Goal: Task Accomplishment & Management: Manage account settings

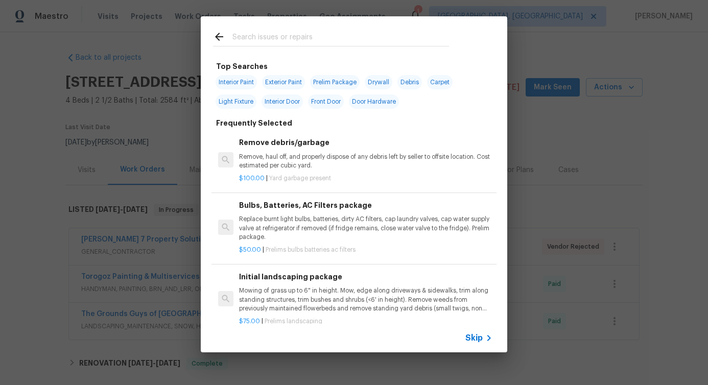
scroll to position [155, 0]
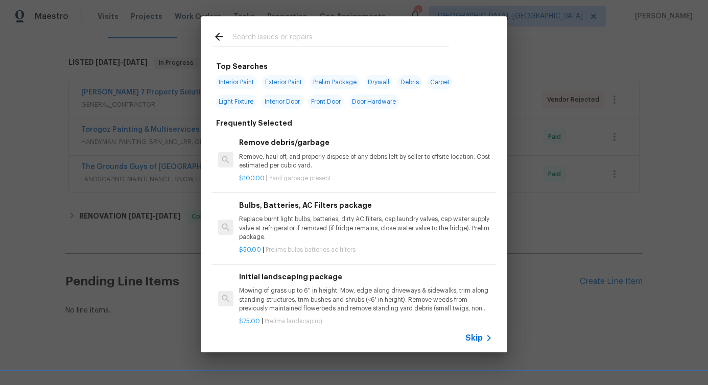
click at [265, 29] on div at bounding box center [331, 36] width 261 height 40
click at [266, 41] on input "text" at bounding box center [341, 38] width 217 height 15
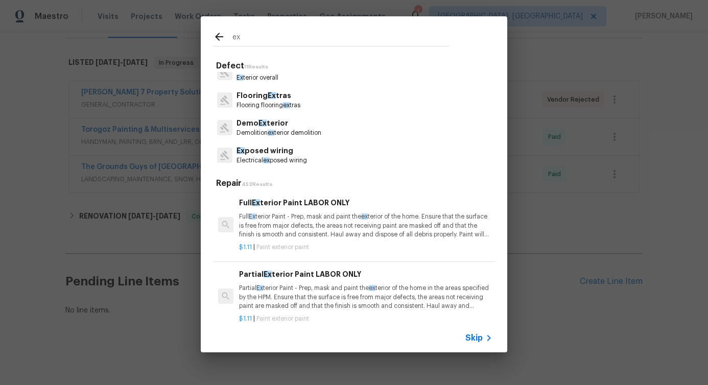
scroll to position [0, 0]
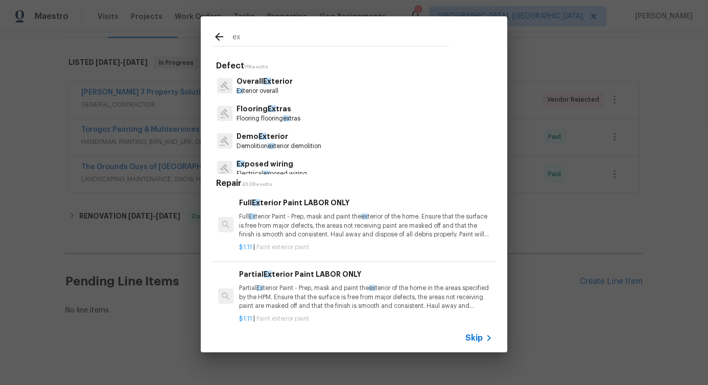
type input "ex"
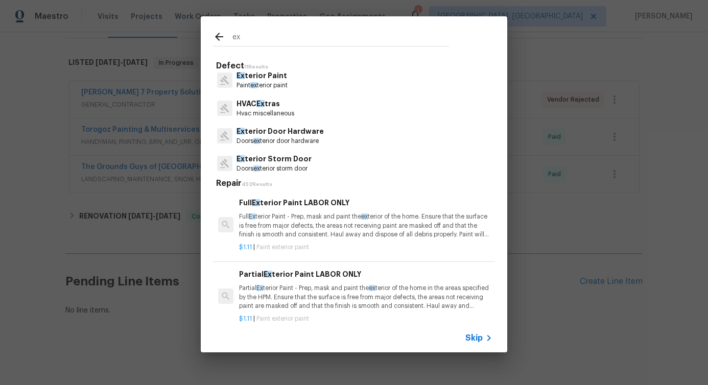
scroll to position [167, 0]
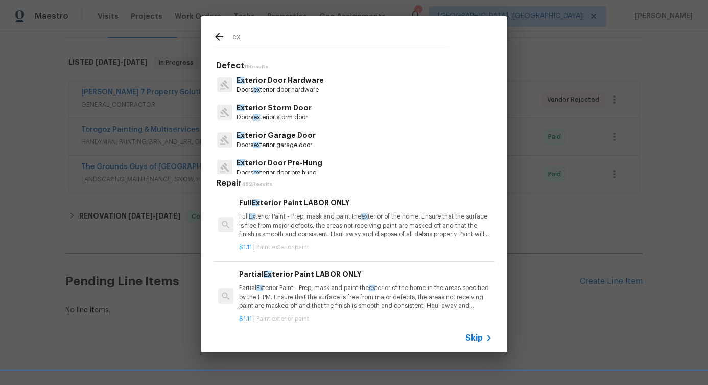
click at [303, 83] on p "Ex terior Door Hardware" at bounding box center [280, 80] width 87 height 11
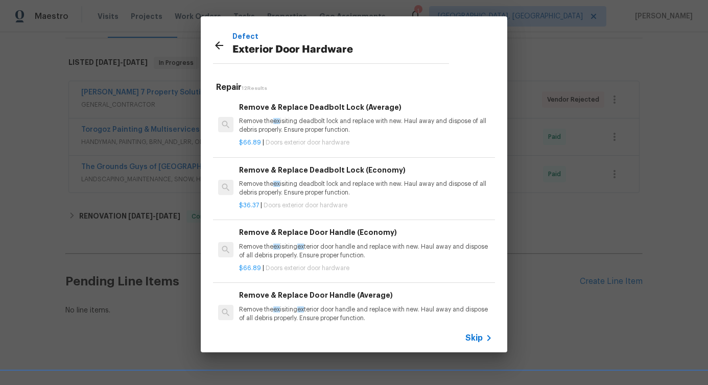
click at [292, 131] on p "Remove the ex isiting deadbolt lock and replace with new. Haul away and dispose…" at bounding box center [365, 125] width 253 height 17
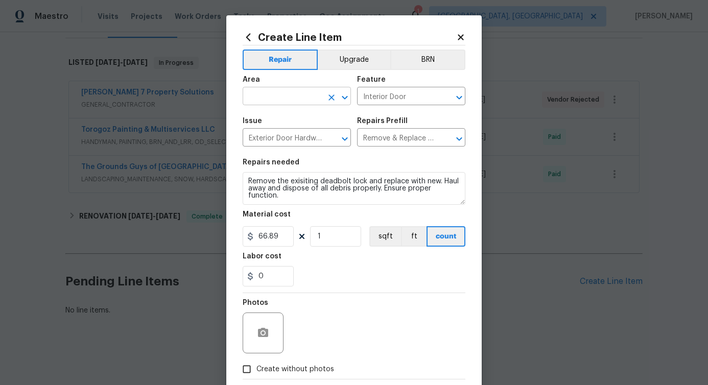
click at [288, 104] on input "text" at bounding box center [283, 97] width 80 height 16
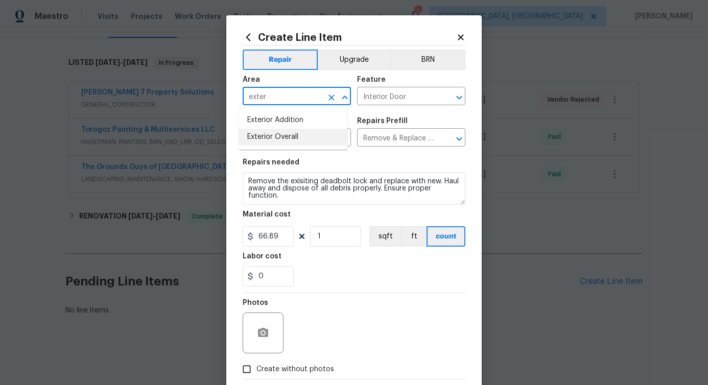
click at [283, 140] on li "Exterior Overall" at bounding box center [293, 137] width 108 height 17
type input "Exterior Overall"
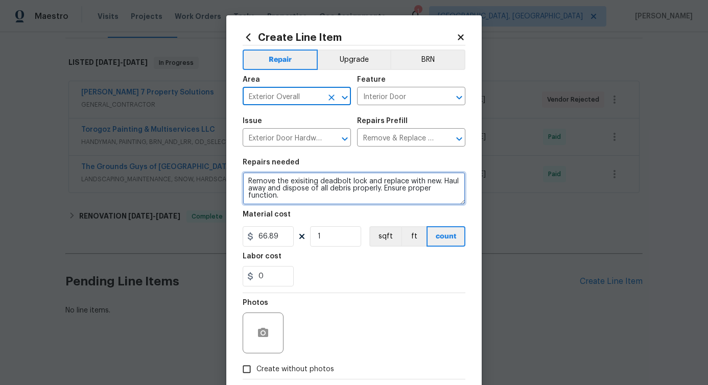
click at [288, 186] on textarea "Remove the exisiting deadbolt lock and replace with new. Haul away and dispose …" at bounding box center [354, 188] width 223 height 33
paste textarea "repair wood rot on back door trim"
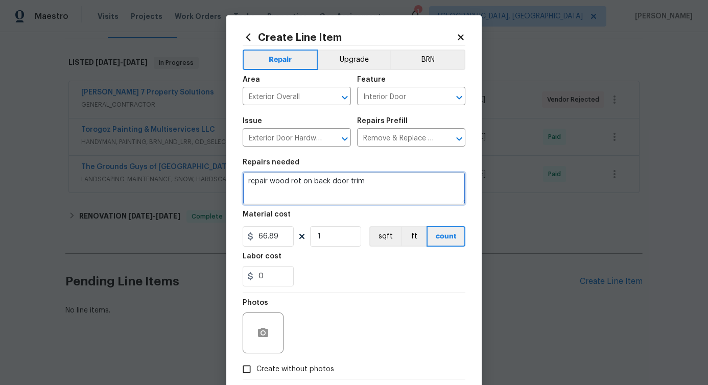
click at [243, 182] on textarea "repair wood rot on back door trim" at bounding box center [354, 188] width 223 height 33
click at [438, 183] on textarea "Received feedback that repair wood rot on back door trim" at bounding box center [354, 188] width 223 height 33
type textarea "Received feedback that repair wood rot on back door trim. kindly address it"
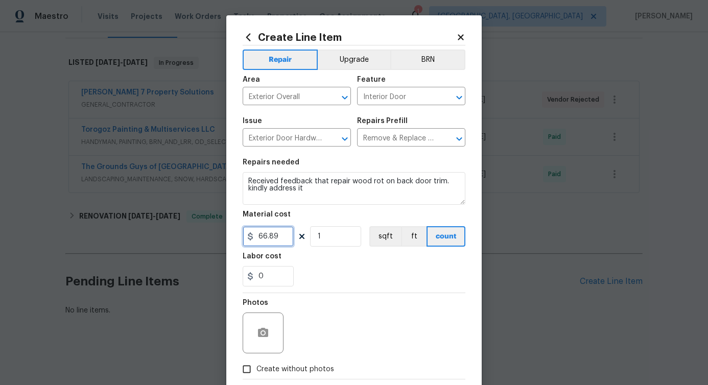
click at [262, 238] on input "66.89" at bounding box center [268, 236] width 51 height 20
type input "75"
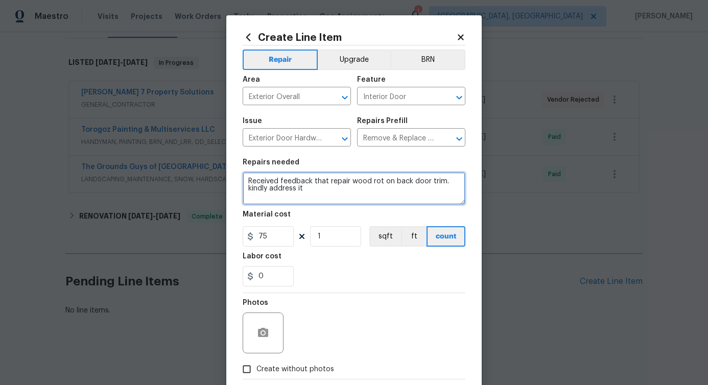
click at [278, 188] on textarea "Received feedback that repair wood rot on back door trim. kindly address it" at bounding box center [354, 188] width 223 height 33
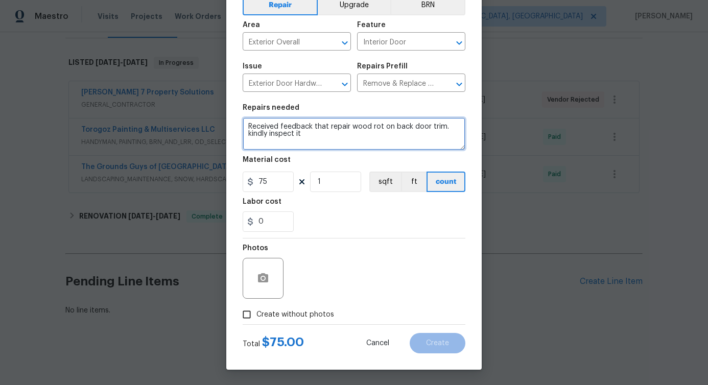
type textarea "Received feedback that repair wood rot on back door trim. kindly inspect it"
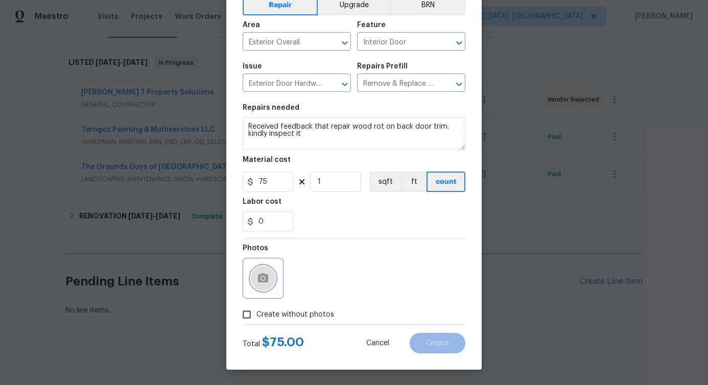
click at [263, 280] on icon "button" at bounding box center [263, 277] width 10 height 9
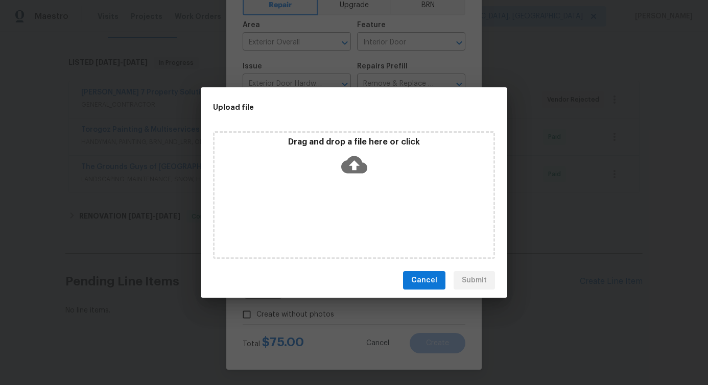
click at [361, 162] on icon at bounding box center [354, 164] width 26 height 17
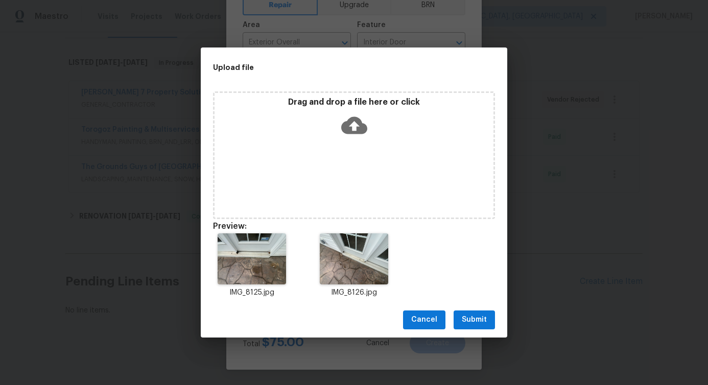
click at [473, 319] on span "Submit" at bounding box center [474, 320] width 25 height 13
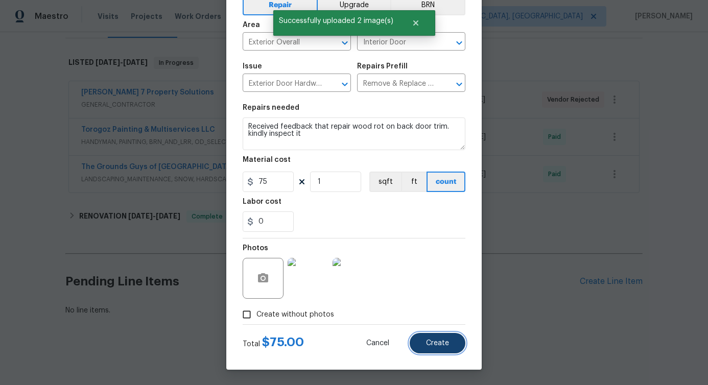
click at [436, 345] on span "Create" at bounding box center [437, 344] width 23 height 8
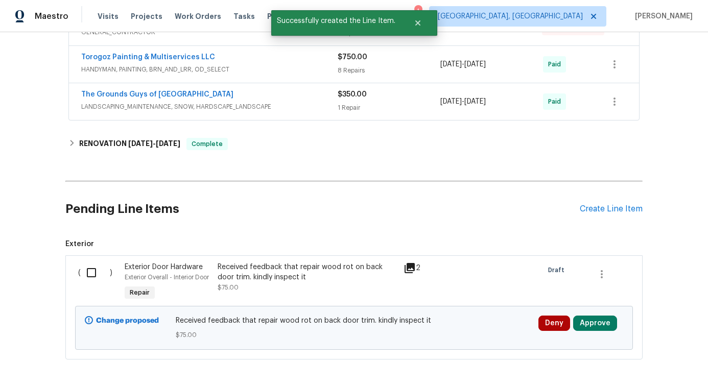
scroll to position [271, 0]
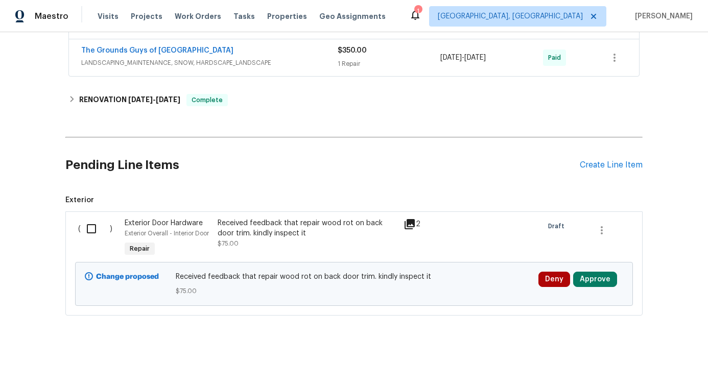
click at [94, 222] on input "checkbox" at bounding box center [95, 228] width 29 height 21
checkbox input "true"
click at [649, 366] on button "Create Work Order" at bounding box center [650, 360] width 84 height 19
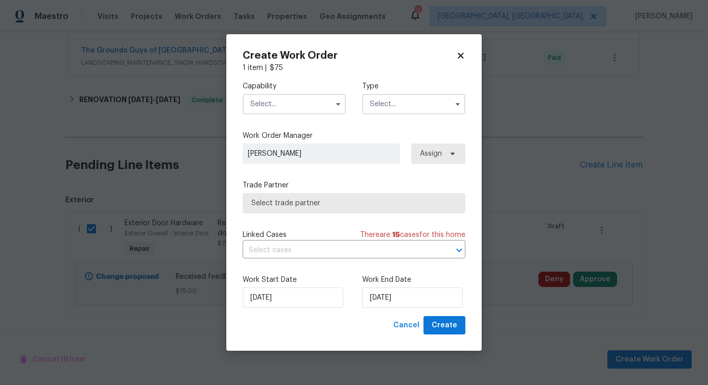
click at [280, 105] on input "text" at bounding box center [294, 104] width 103 height 20
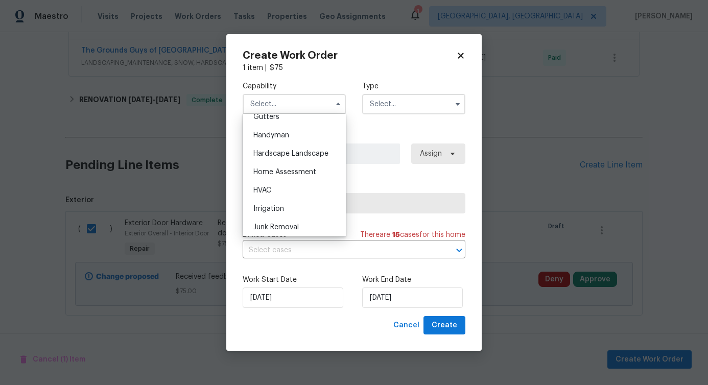
scroll to position [553, 0]
click at [307, 144] on div "Handyman" at bounding box center [294, 135] width 98 height 18
type input "Handyman"
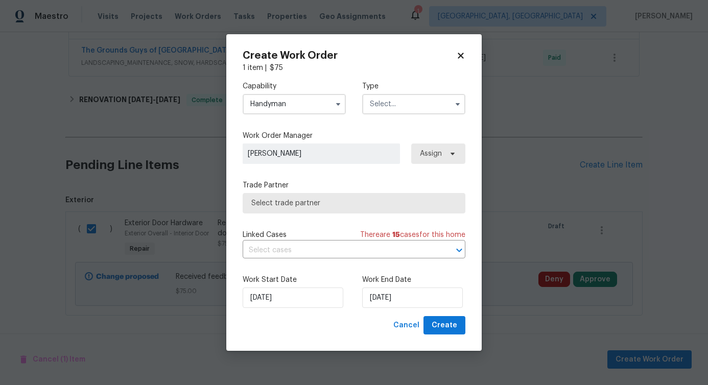
click at [453, 96] on input "text" at bounding box center [413, 104] width 103 height 20
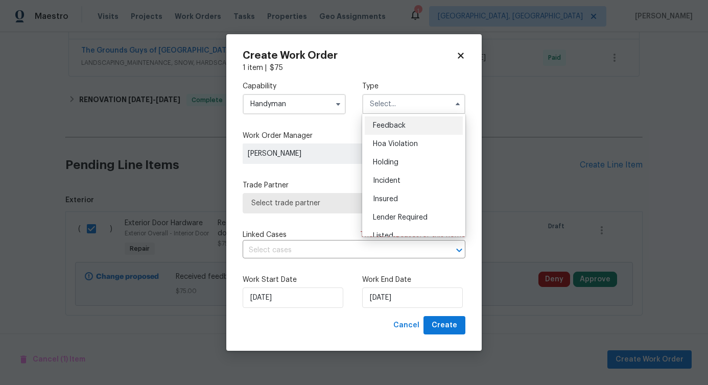
click at [409, 125] on div "Feedback" at bounding box center [414, 126] width 98 height 18
type input "Feedback"
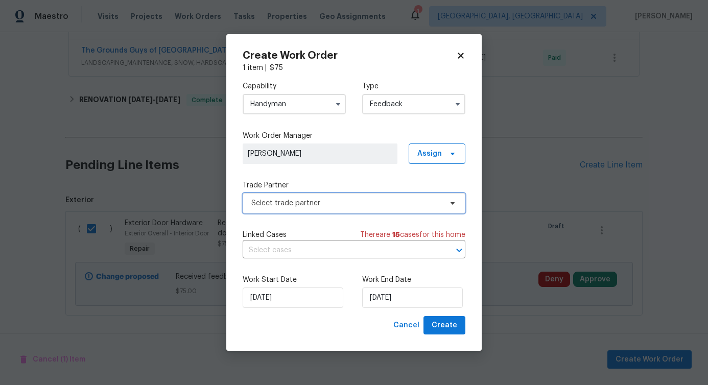
click at [295, 202] on span "Select trade partner" at bounding box center [346, 203] width 191 height 10
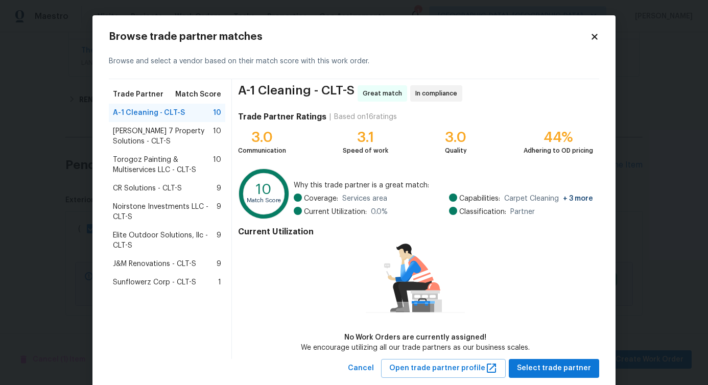
click at [154, 137] on span "Harris 7 Property Solutions - CLT-S" at bounding box center [163, 136] width 100 height 20
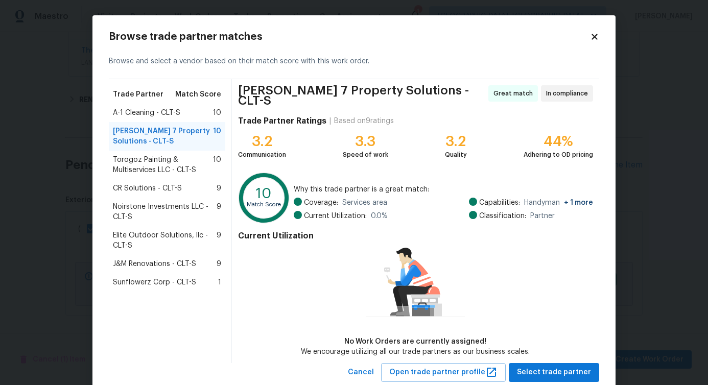
click at [156, 179] on div "Torogoz Painting & Multiservices LLC - CLT-S 10" at bounding box center [167, 165] width 117 height 29
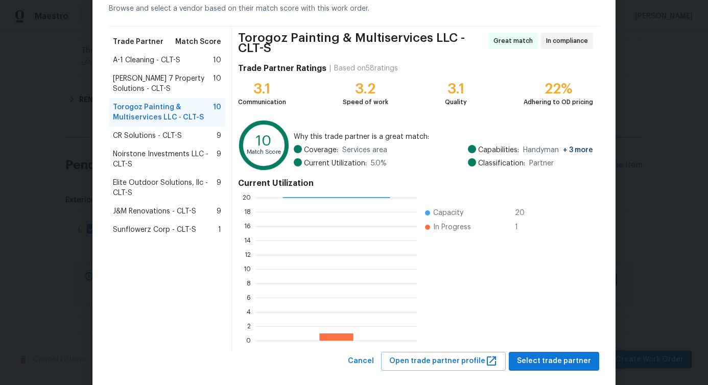
scroll to position [70, 0]
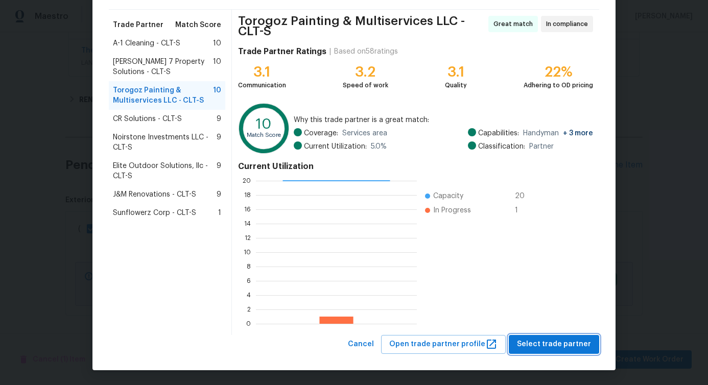
click at [541, 336] on button "Select trade partner" at bounding box center [554, 344] width 90 height 19
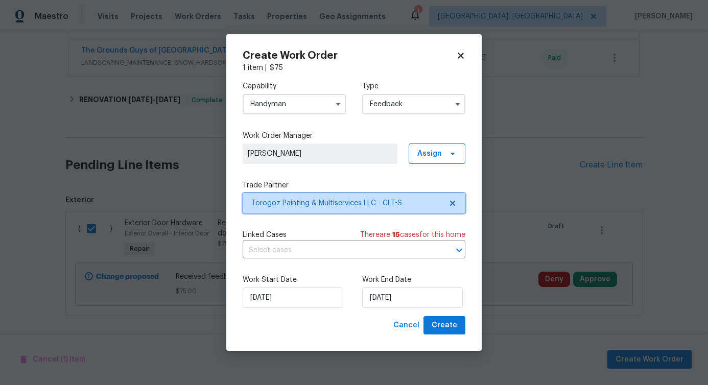
scroll to position [0, 0]
click at [282, 255] on input "text" at bounding box center [340, 251] width 194 height 16
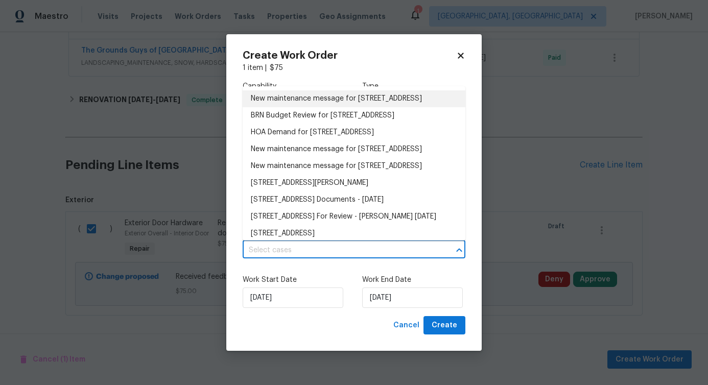
click at [287, 105] on li "New maintenance message for 13903 Mallard Roost Rd , Charlotte, NC 28262" at bounding box center [354, 98] width 223 height 17
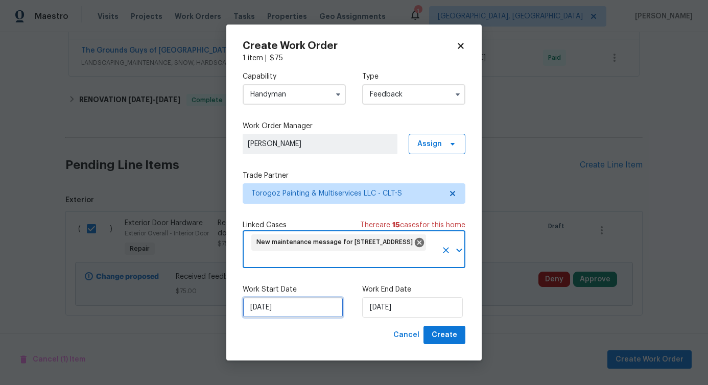
click at [277, 305] on input "[DATE]" at bounding box center [293, 307] width 101 height 20
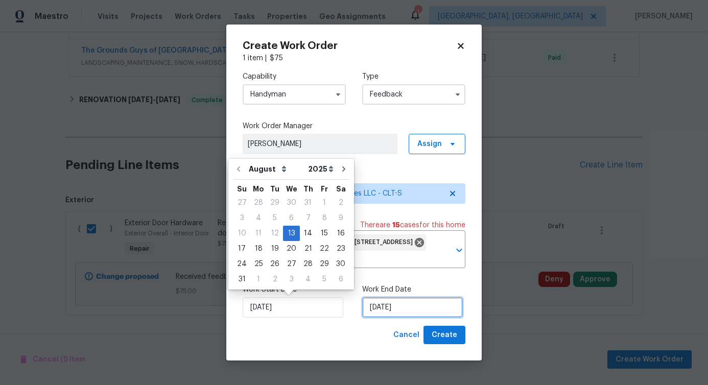
click at [402, 304] on input "[DATE]" at bounding box center [412, 307] width 101 height 20
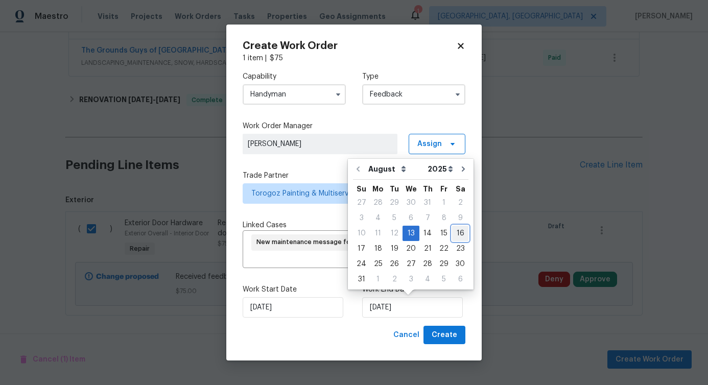
click at [452, 233] on div "16" at bounding box center [460, 233] width 16 height 14
click at [398, 311] on input "8/16/2025" at bounding box center [412, 307] width 101 height 20
click at [437, 233] on div "15" at bounding box center [444, 233] width 16 height 14
type input "[DATE]"
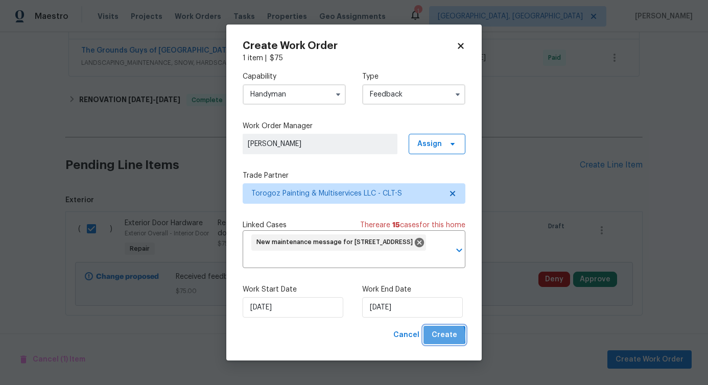
click at [439, 337] on span "Create" at bounding box center [445, 335] width 26 height 13
checkbox input "false"
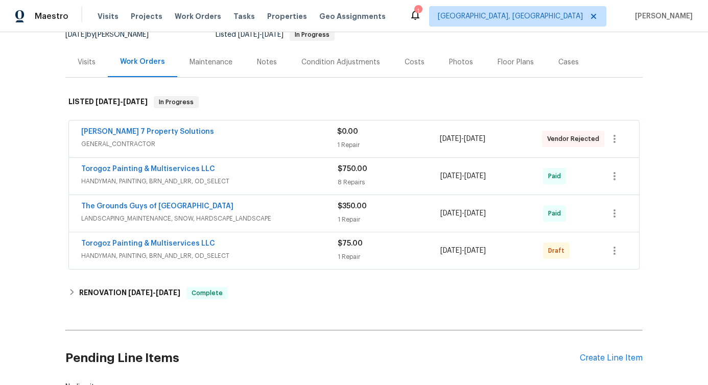
scroll to position [140, 0]
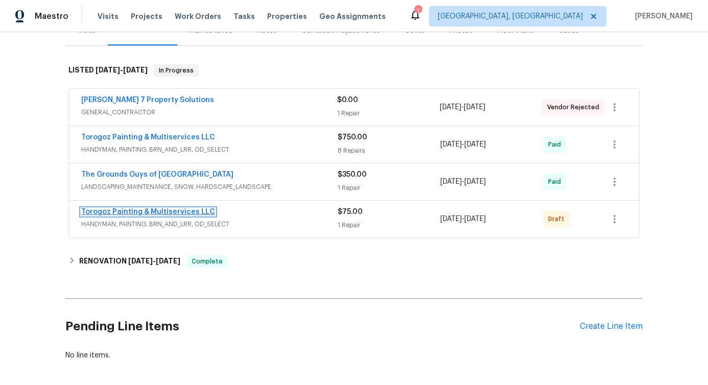
click at [102, 212] on link "Torogoz Painting & Multiservices LLC" at bounding box center [148, 212] width 134 height 7
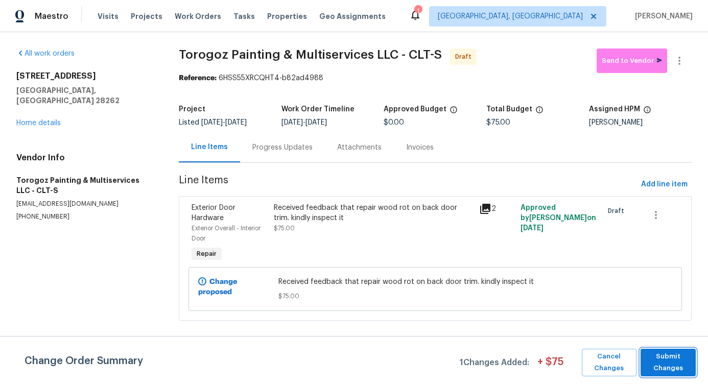
click at [672, 366] on span "Submit Changes" at bounding box center [668, 363] width 45 height 24
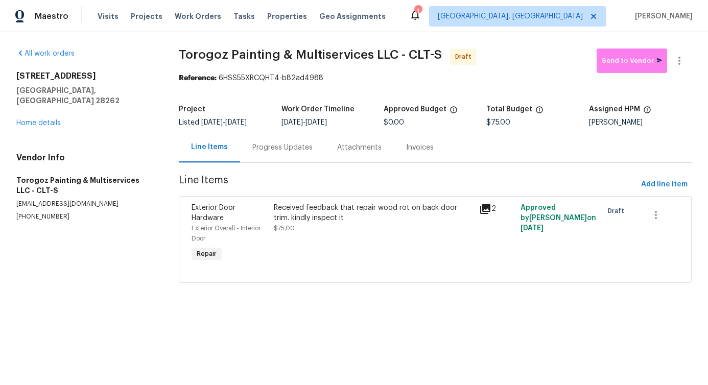
click at [284, 153] on div "Progress Updates" at bounding box center [282, 147] width 85 height 30
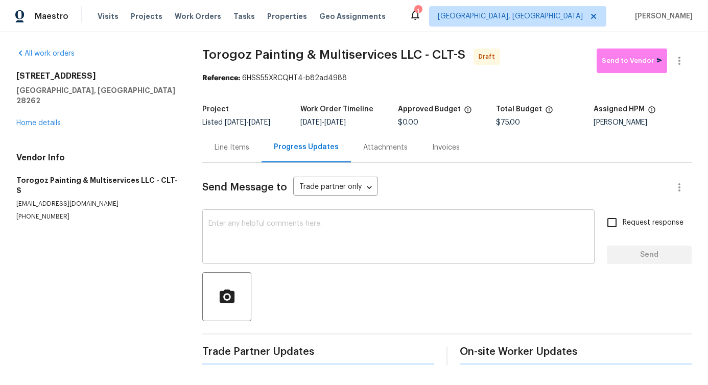
click at [288, 258] on div "x ​" at bounding box center [398, 238] width 393 height 52
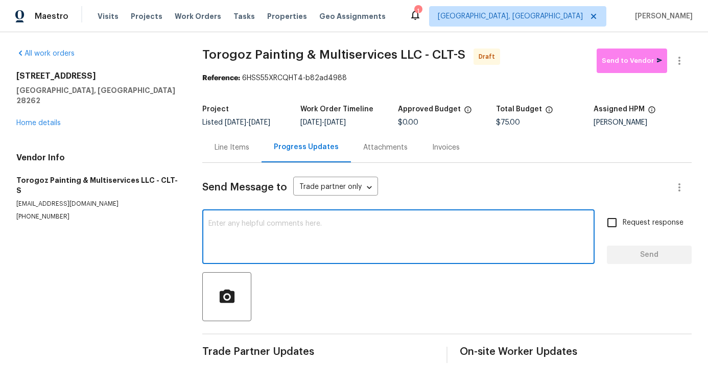
click at [317, 234] on textarea at bounding box center [399, 238] width 380 height 36
click at [290, 233] on textarea at bounding box center [399, 238] width 380 height 36
paste textarea "Hi, this is Pavithra with Opendoor. I’m confirming you received the WO for the …"
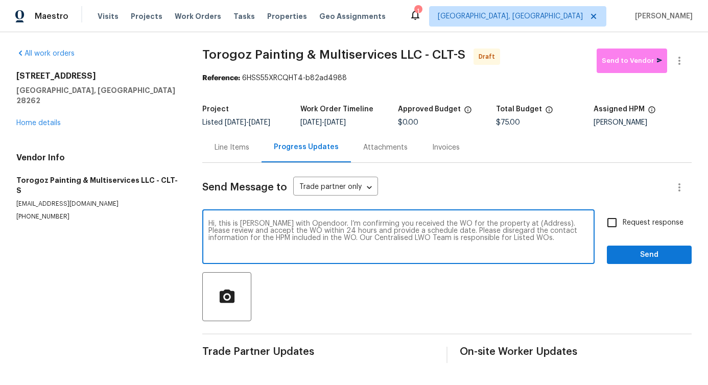
click at [525, 221] on textarea "Hi, this is Pavithra with Opendoor. I’m confirming you received the WO for the …" at bounding box center [399, 238] width 380 height 36
paste textarea "13903 Mallard Roost Rd, Charlotte, NC 28262"
type textarea "Hi, this is Pavithra with Opendoor. I’m confirming you received the WO for the …"
click at [602, 223] on input "Request response" at bounding box center [612, 222] width 21 height 21
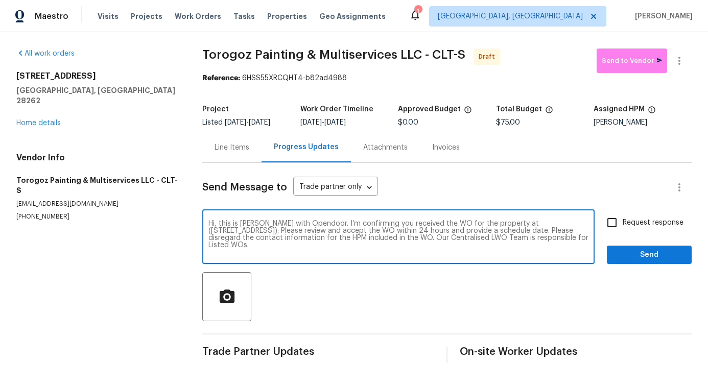
checkbox input "true"
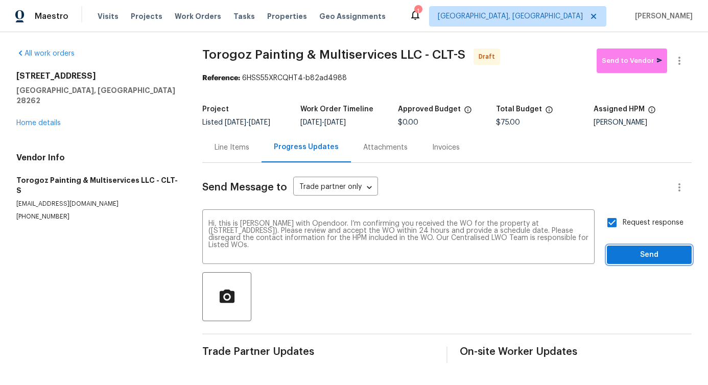
click at [631, 246] on button "Send" at bounding box center [649, 255] width 85 height 19
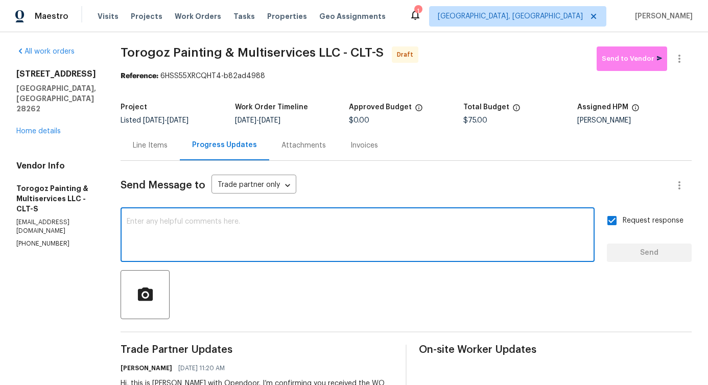
click at [248, 234] on textarea at bounding box center [358, 236] width 462 height 36
paste textarea "13903 Mallard Roost Rd, Charlotte, NC 28262"
type textarea "13903 Mallard Roost Rd, Charlotte, NC 28262"
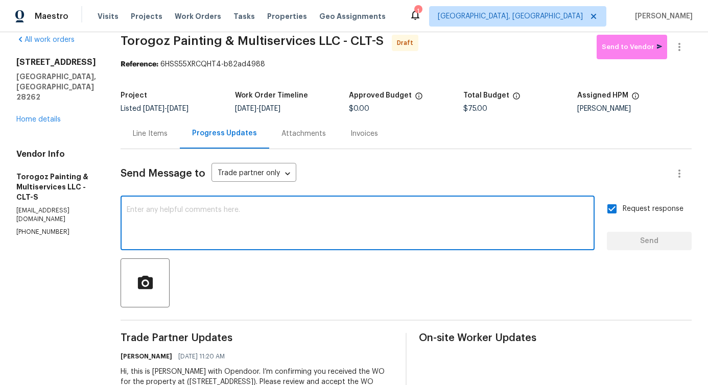
scroll to position [0, 0]
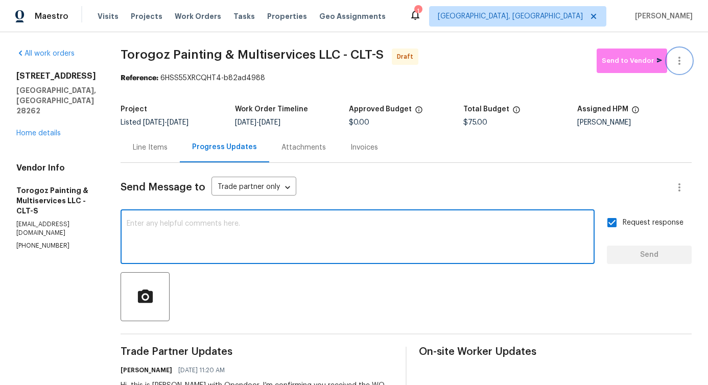
click at [674, 63] on icon "button" at bounding box center [680, 61] width 12 height 12
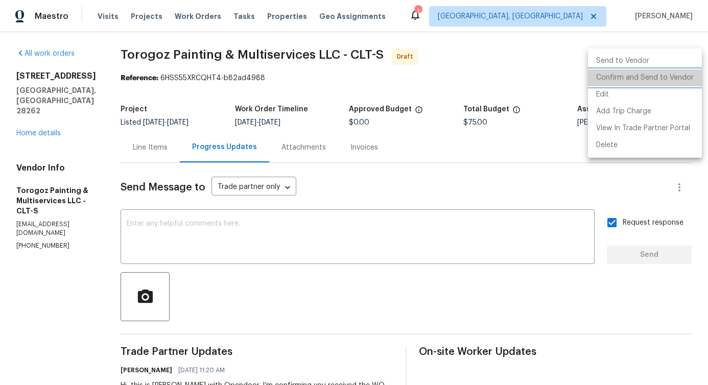
click at [654, 83] on li "Confirm and Send to Vendor" at bounding box center [645, 78] width 114 height 17
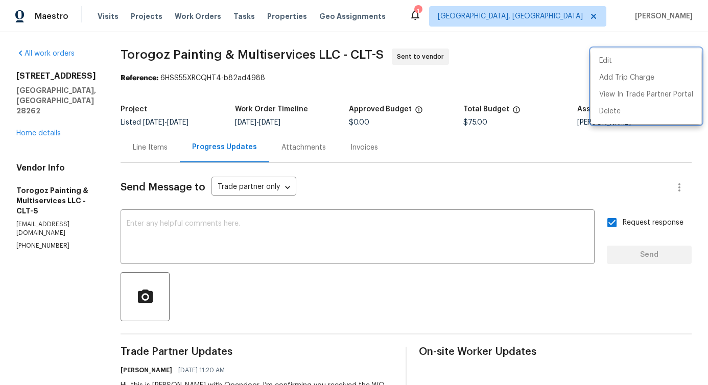
drag, startPoint x: 144, startPoint y: 51, endPoint x: 387, endPoint y: 50, distance: 243.8
click at [387, 50] on div at bounding box center [354, 192] width 708 height 385
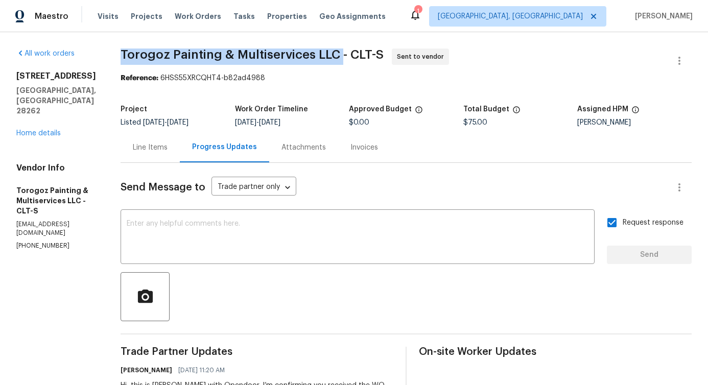
drag, startPoint x: 146, startPoint y: 54, endPoint x: 365, endPoint y: 53, distance: 219.8
click at [365, 53] on span "Torogoz Painting & Multiservices LLC - CLT-S" at bounding box center [252, 55] width 263 height 12
copy span "Torogoz Painting & Multiservices LLC"
click at [50, 130] on link "Home details" at bounding box center [38, 133] width 44 height 7
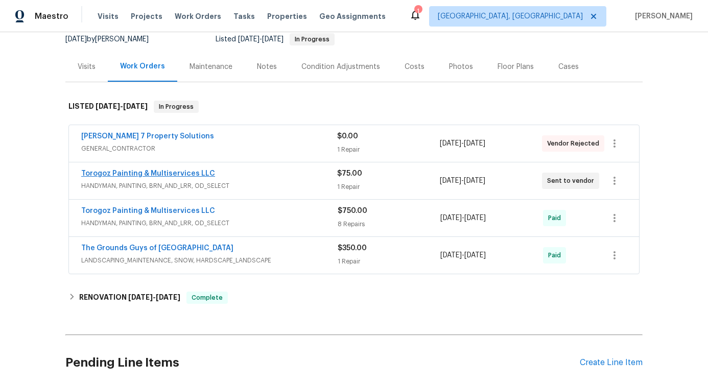
scroll to position [104, 0]
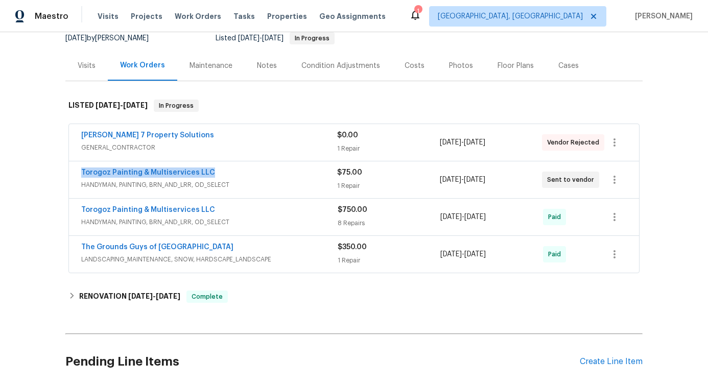
drag, startPoint x: 211, startPoint y: 171, endPoint x: 61, endPoint y: 172, distance: 149.2
click at [65, 172] on div "Harris 7 Property Solutions GENERAL_CONTRACTOR $0.00 1 Repair 2/28/2025 - 3/7/2…" at bounding box center [354, 199] width 578 height 154
copy link "Torogoz Painting & Multiservices LLC"
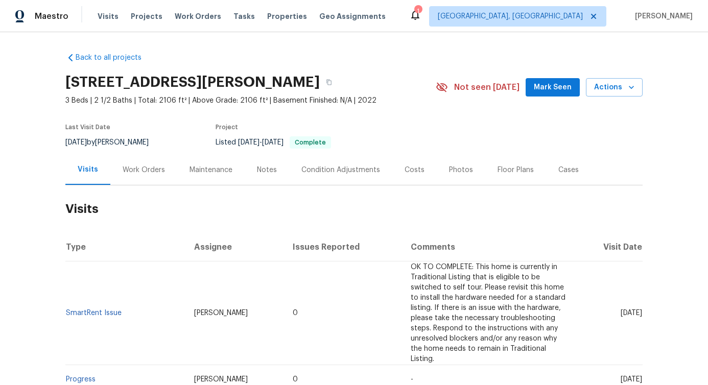
click at [152, 167] on div "Work Orders" at bounding box center [144, 170] width 42 height 10
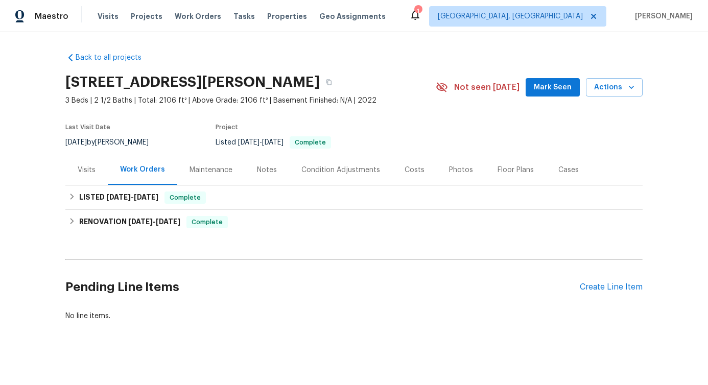
scroll to position [13, 0]
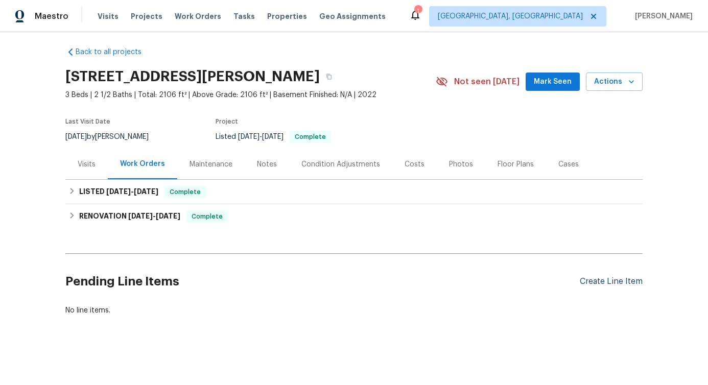
click at [606, 277] on div "Create Line Item" at bounding box center [611, 282] width 63 height 10
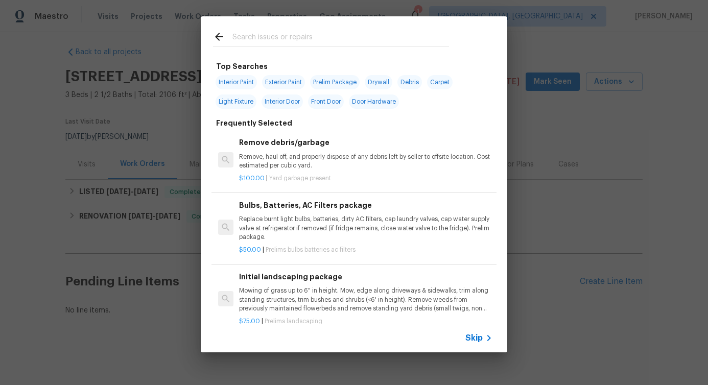
click at [268, 37] on input "text" at bounding box center [341, 38] width 217 height 15
type input "odor"
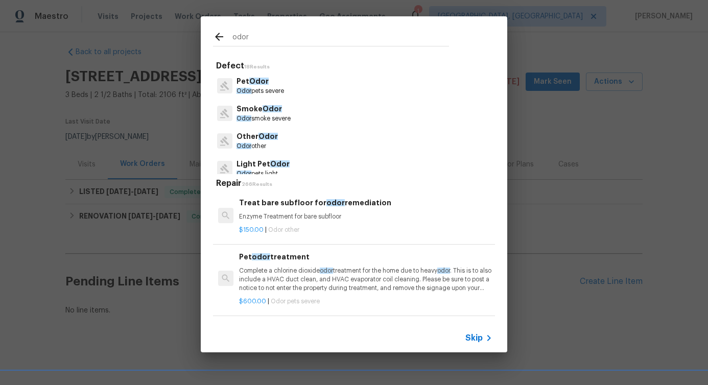
click at [256, 140] on p "Other Odor" at bounding box center [257, 136] width 41 height 11
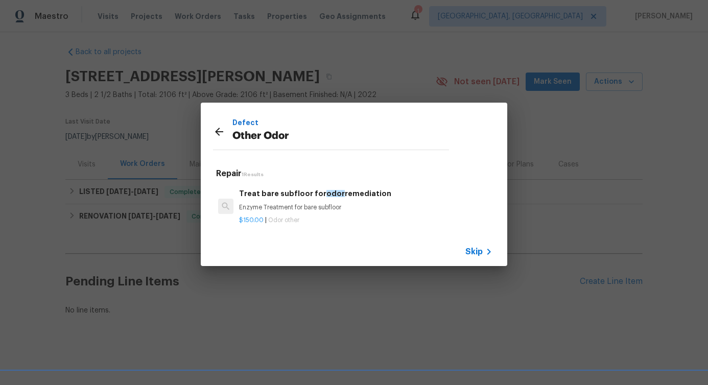
click at [253, 188] on h6 "Treat bare subfloor for odor remediation" at bounding box center [365, 193] width 253 height 11
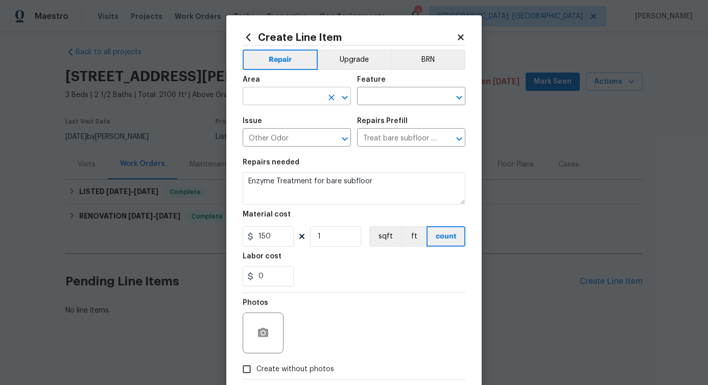
click at [267, 99] on input "text" at bounding box center [283, 97] width 80 height 16
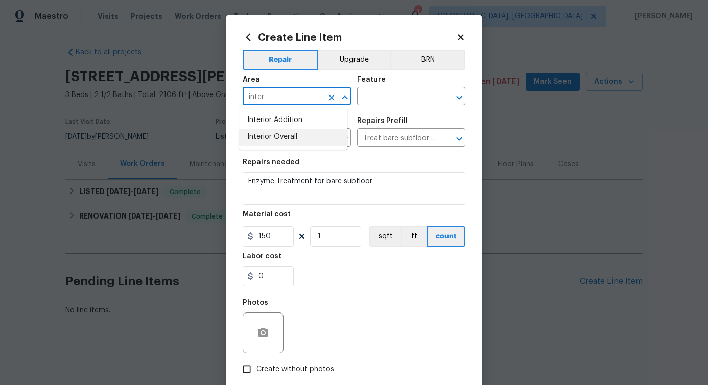
click at [266, 143] on li "Interior Overall" at bounding box center [293, 137] width 108 height 17
type input "Interior Overall"
click at [366, 103] on input "text" at bounding box center [397, 97] width 80 height 16
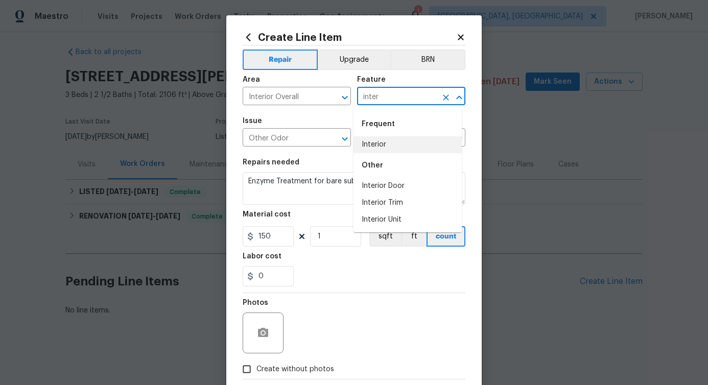
click at [375, 145] on li "Interior" at bounding box center [408, 144] width 108 height 17
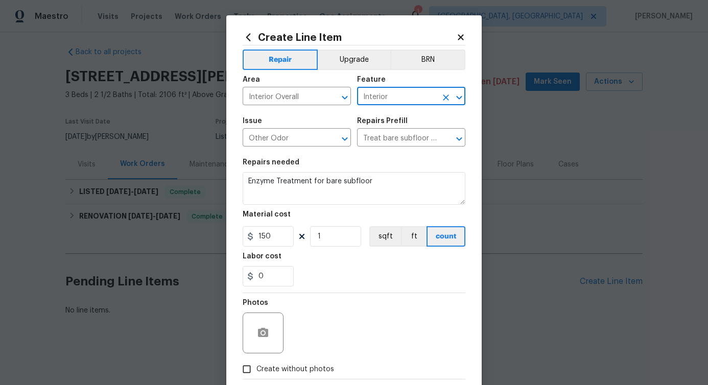
type input "Interior"
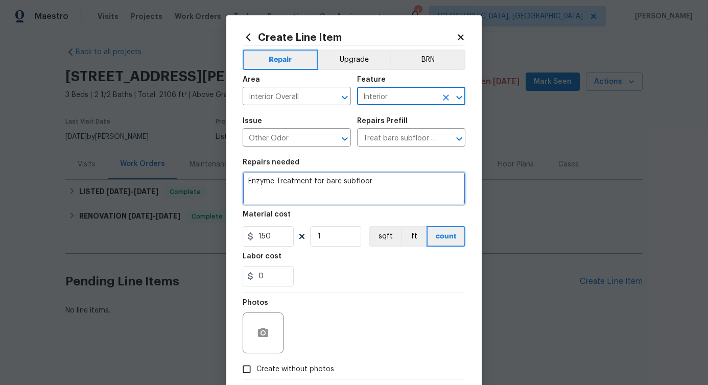
click at [303, 184] on textarea "Enzyme Treatment for bare subfloor" at bounding box center [354, 188] width 223 height 33
paste textarea "Feedback received that the home smells like cigarette smoke. Please perform odo…"
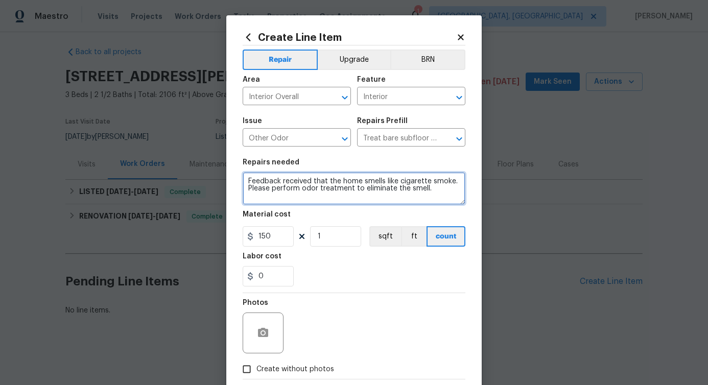
type textarea "Feedback received that the home smells like cigarette smoke. Please perform odo…"
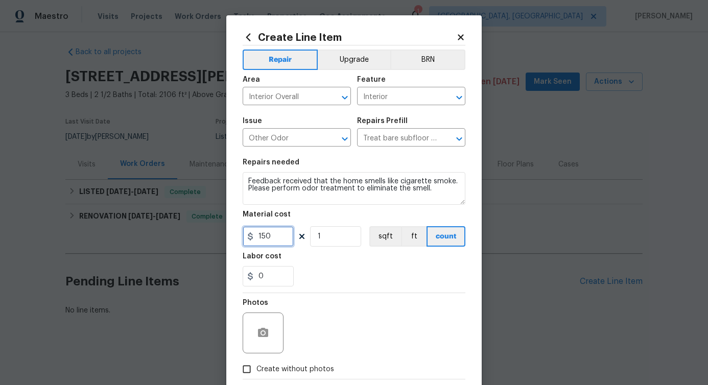
click at [259, 238] on input "150" at bounding box center [268, 236] width 51 height 20
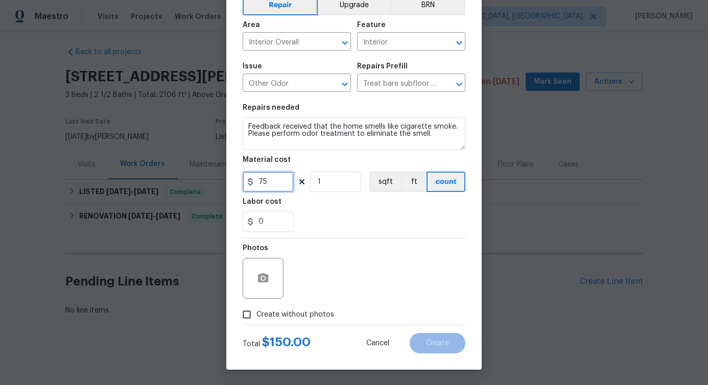
type input "75"
click at [292, 292] on div "Photos" at bounding box center [354, 272] width 223 height 66
click at [290, 310] on span "Create without photos" at bounding box center [296, 315] width 78 height 11
click at [257, 310] on input "Create without photos" at bounding box center [246, 314] width 19 height 19
checkbox input "true"
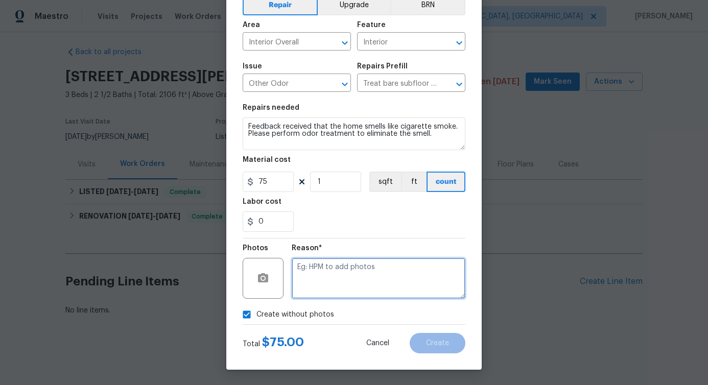
click at [347, 269] on textarea at bounding box center [379, 278] width 174 height 41
type textarea "verbiage updated"
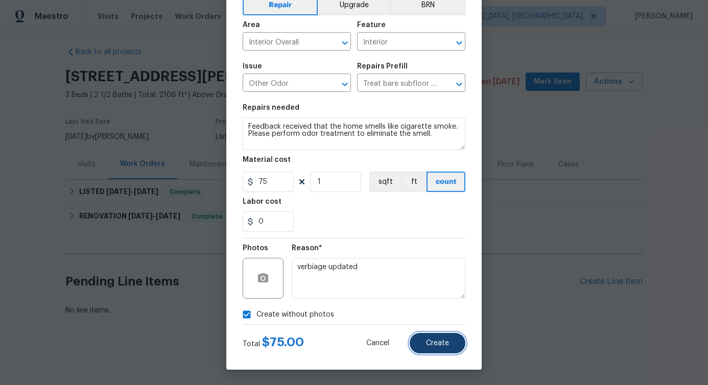
click at [429, 347] on span "Create" at bounding box center [437, 344] width 23 height 8
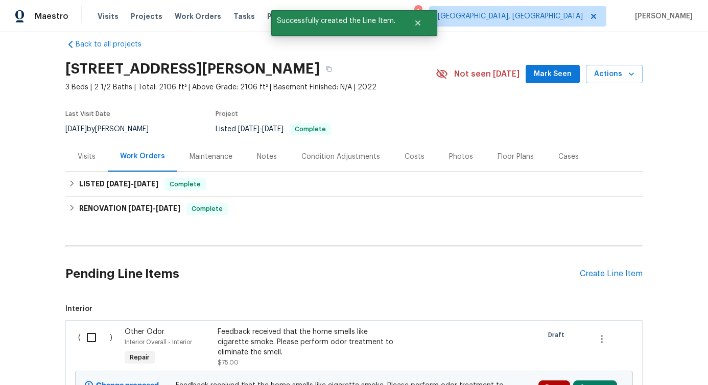
scroll to position [140, 0]
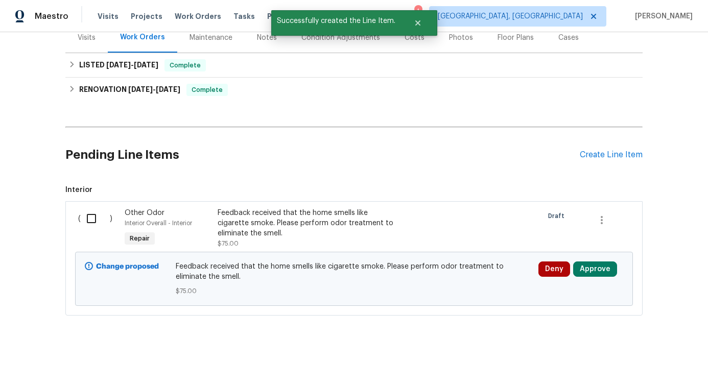
click at [87, 209] on input "checkbox" at bounding box center [95, 218] width 29 height 21
checkbox input "true"
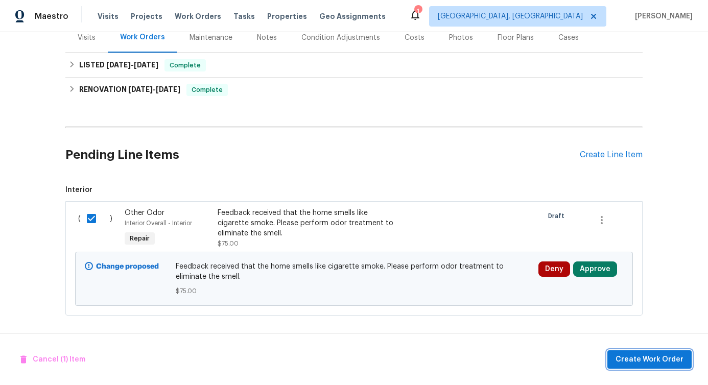
click at [666, 359] on span "Create Work Order" at bounding box center [650, 360] width 68 height 13
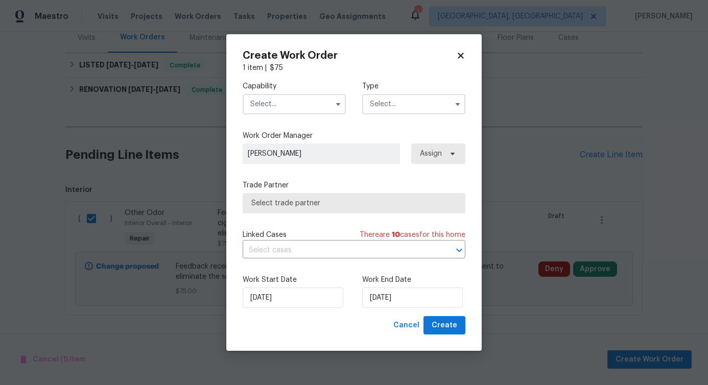
click at [294, 102] on input "text" at bounding box center [294, 104] width 103 height 20
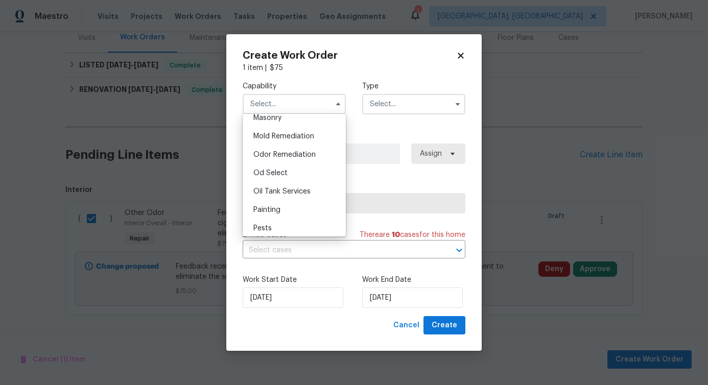
scroll to position [767, 0]
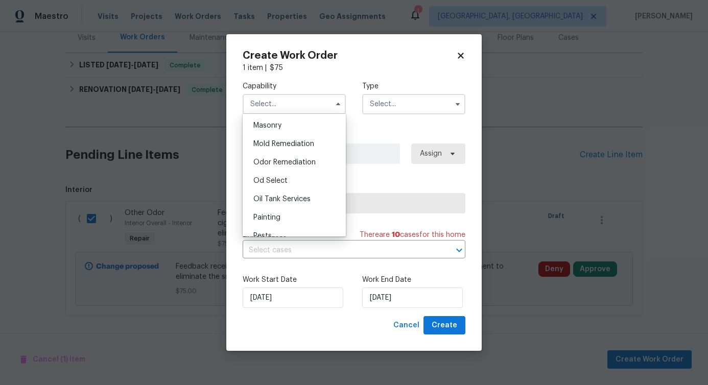
click at [304, 172] on div "Odor Remediation" at bounding box center [294, 162] width 98 height 18
type input "Odor Remediation"
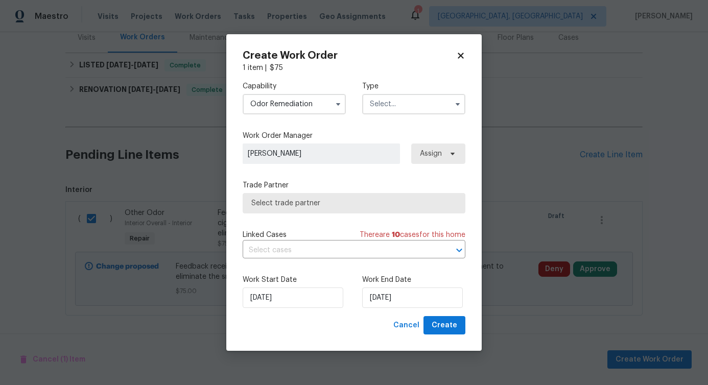
click at [304, 188] on label "Trade Partner" at bounding box center [354, 185] width 223 height 10
click at [381, 106] on input "text" at bounding box center [413, 104] width 103 height 20
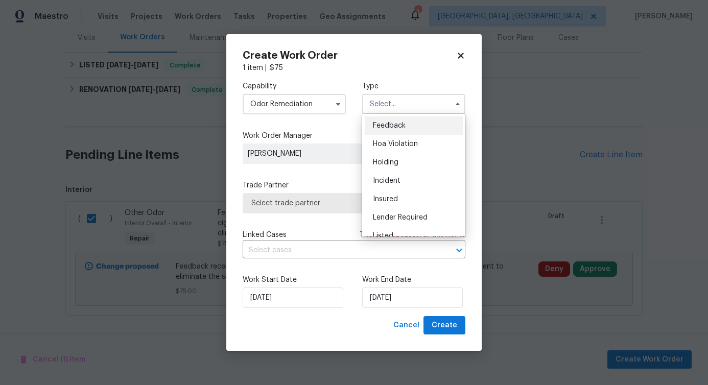
click at [380, 117] on div "Feedback" at bounding box center [414, 126] width 98 height 18
type input "Feedback"
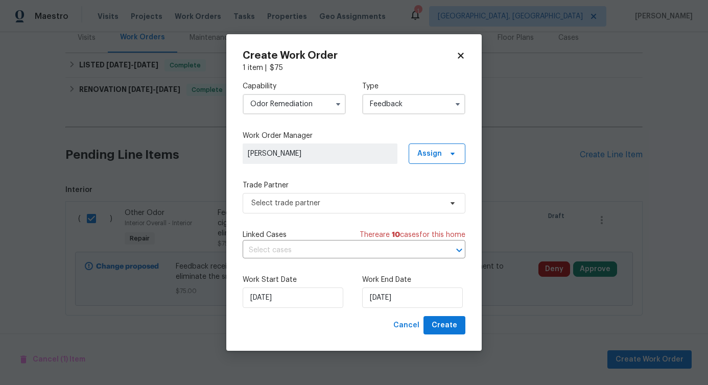
click at [382, 107] on input "Feedback" at bounding box center [413, 104] width 103 height 20
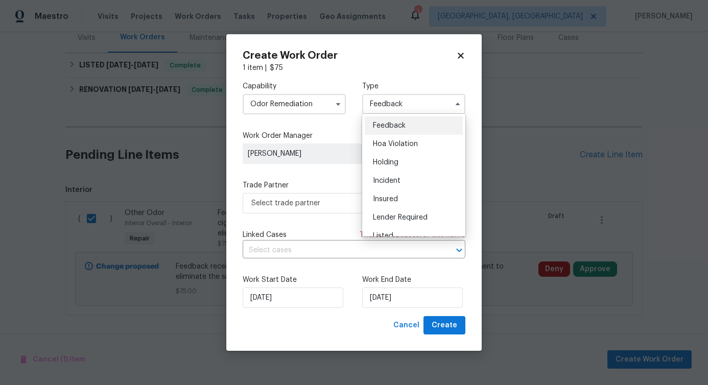
click at [382, 126] on span "Feedback" at bounding box center [389, 125] width 33 height 7
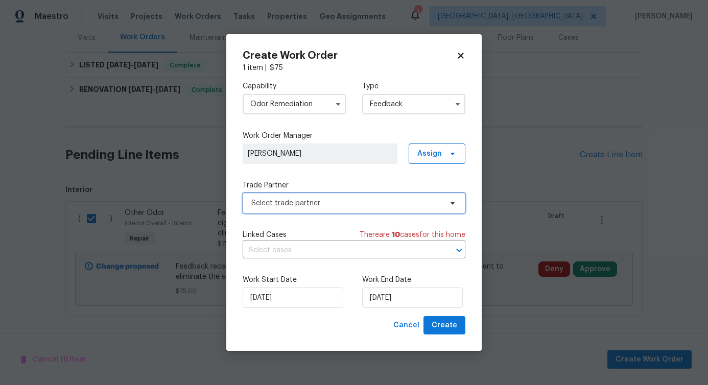
click at [282, 200] on span "Select trade partner" at bounding box center [346, 203] width 191 height 10
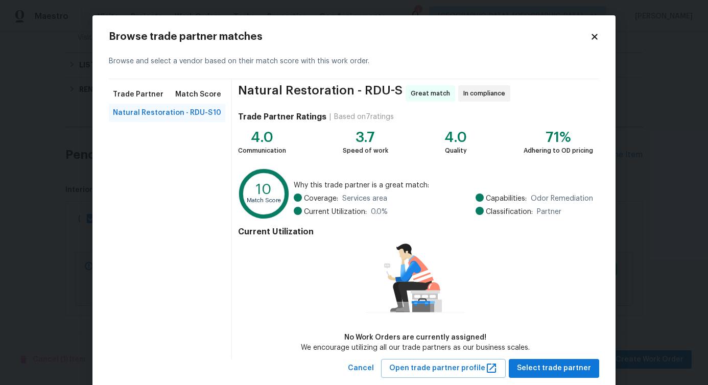
scroll to position [24, 0]
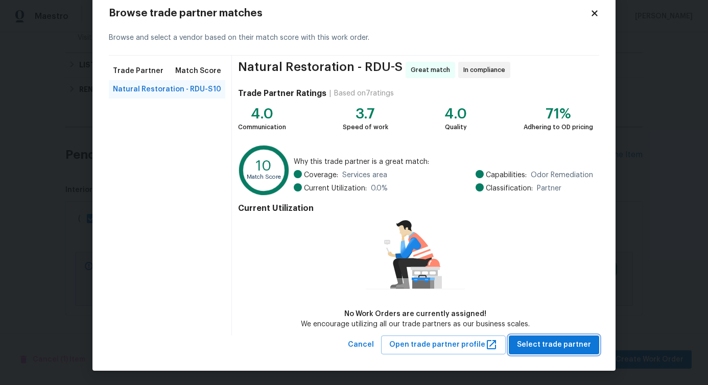
click at [530, 337] on button "Select trade partner" at bounding box center [554, 345] width 90 height 19
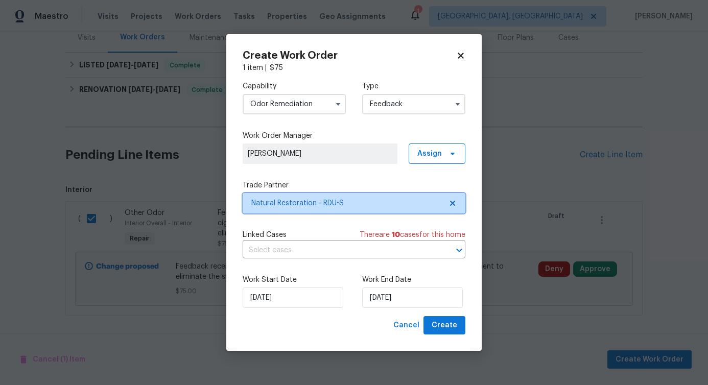
scroll to position [0, 0]
click at [302, 250] on input "text" at bounding box center [340, 251] width 194 height 16
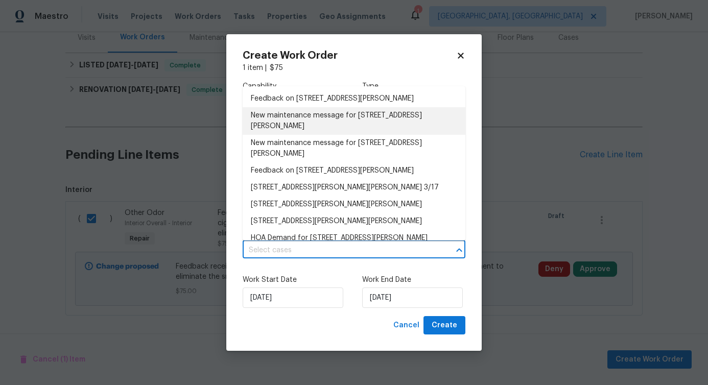
click at [294, 119] on li "New maintenance message for 6233 Reagan Ln , Wake Forest, NC 27587" at bounding box center [354, 121] width 223 height 28
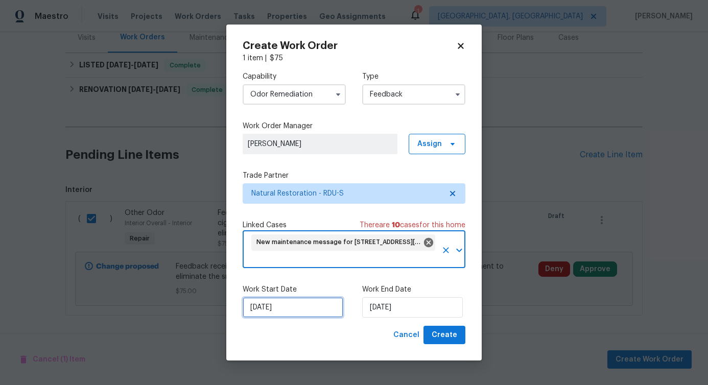
click at [297, 310] on input "[DATE]" at bounding box center [293, 307] width 101 height 20
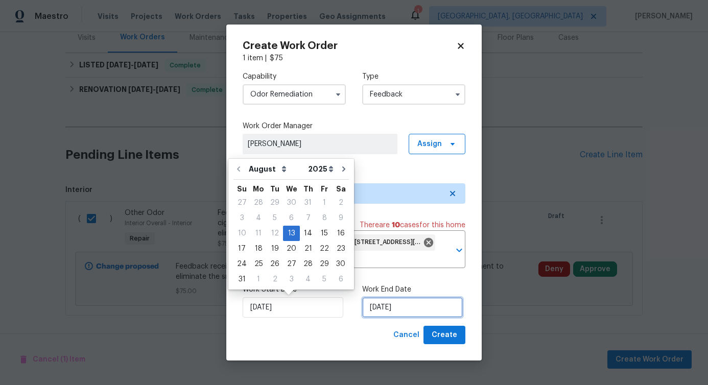
click at [397, 310] on input "[DATE]" at bounding box center [412, 307] width 101 height 20
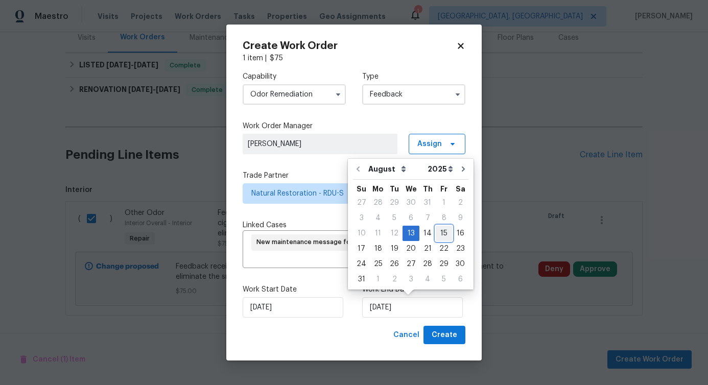
click at [443, 238] on div "15" at bounding box center [444, 233] width 16 height 14
type input "[DATE]"
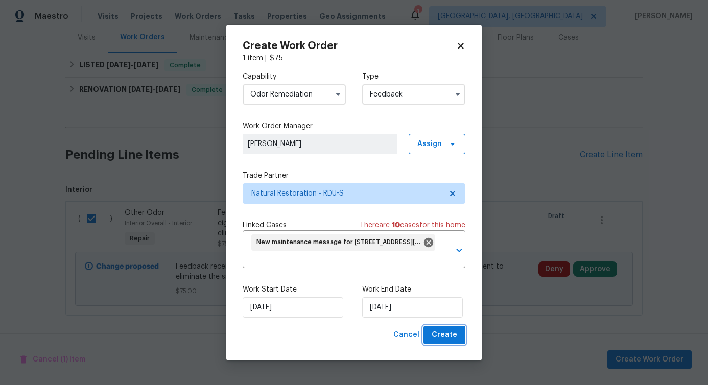
click at [453, 332] on span "Create" at bounding box center [445, 335] width 26 height 13
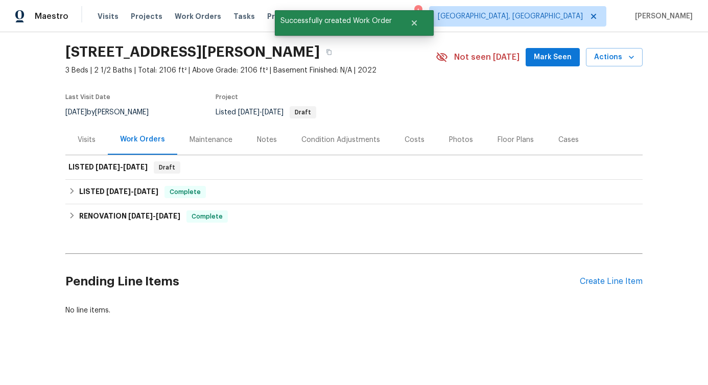
scroll to position [38, 0]
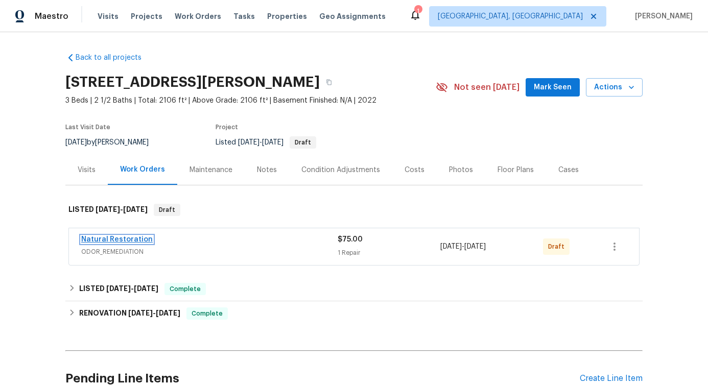
click at [117, 241] on link "Natural Restoration" at bounding box center [117, 239] width 72 height 7
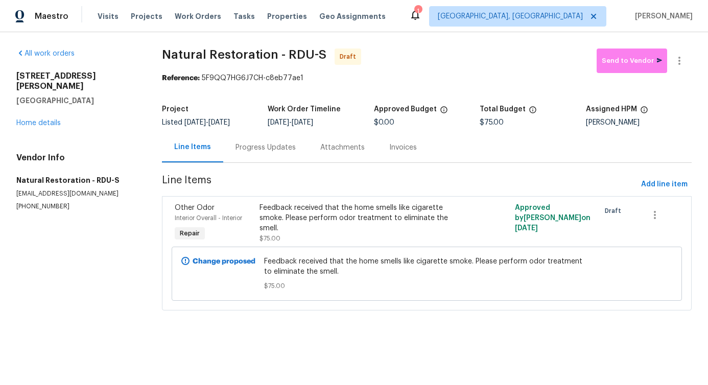
click at [249, 146] on div "Progress Updates" at bounding box center [266, 148] width 60 height 10
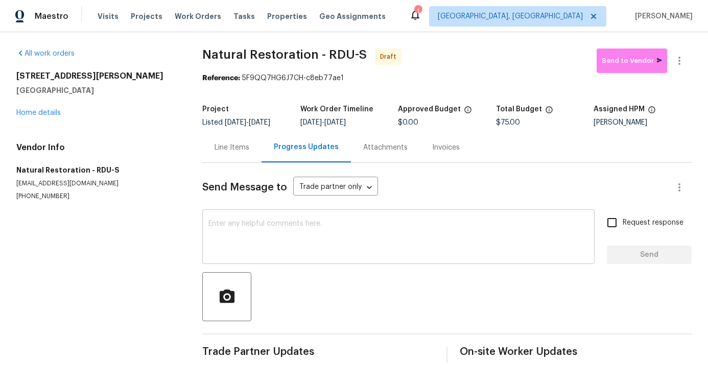
click at [252, 259] on div "x ​" at bounding box center [398, 238] width 393 height 52
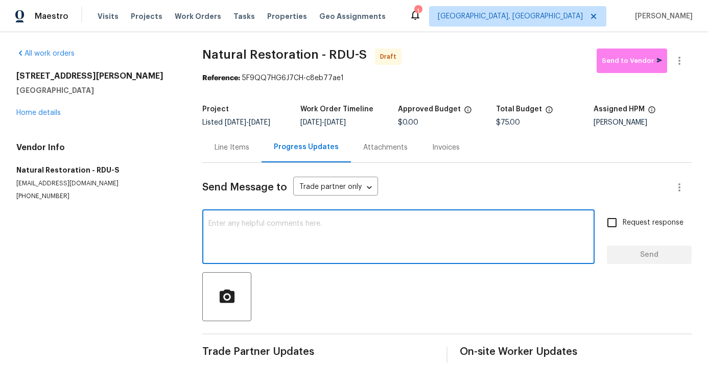
paste textarea "Hi, this is Pavithra with Opendoor. I’m confirming you received the WO for the …"
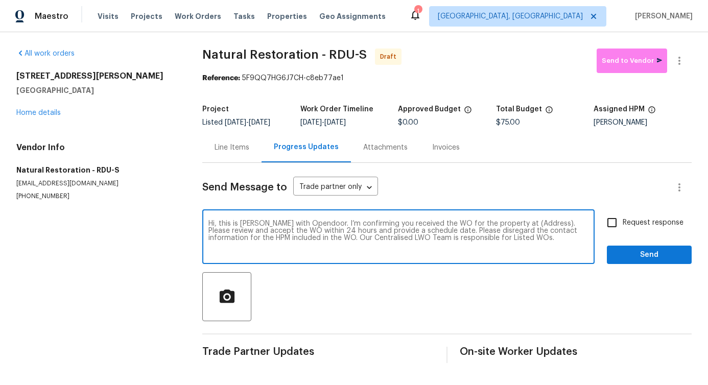
click at [523, 225] on textarea "Hi, this is Pavithra with Opendoor. I’m confirming you received the WO for the …" at bounding box center [399, 238] width 380 height 36
paste textarea "6233 Reagan Ln, Wake Forest, NC 27587"
type textarea "Hi, this is Pavithra with Opendoor. I’m confirming you received the WO for the …"
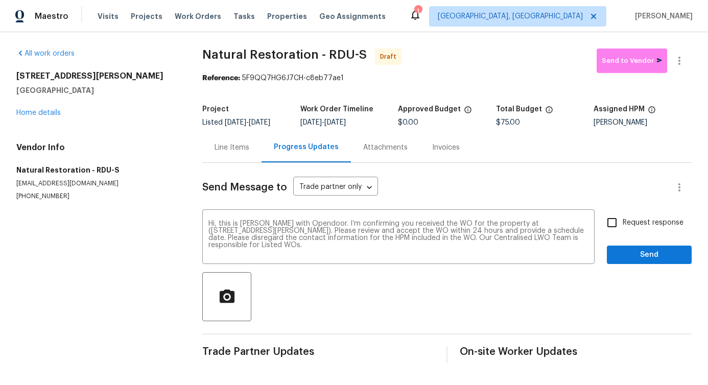
click at [629, 223] on span "Request response" at bounding box center [653, 223] width 61 height 11
click at [623, 223] on input "Request response" at bounding box center [612, 222] width 21 height 21
checkbox input "true"
click at [635, 258] on span "Send" at bounding box center [649, 255] width 68 height 13
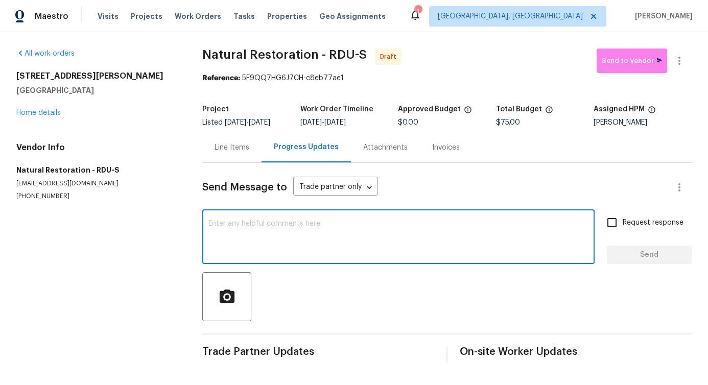
click at [447, 244] on textarea at bounding box center [399, 238] width 380 height 36
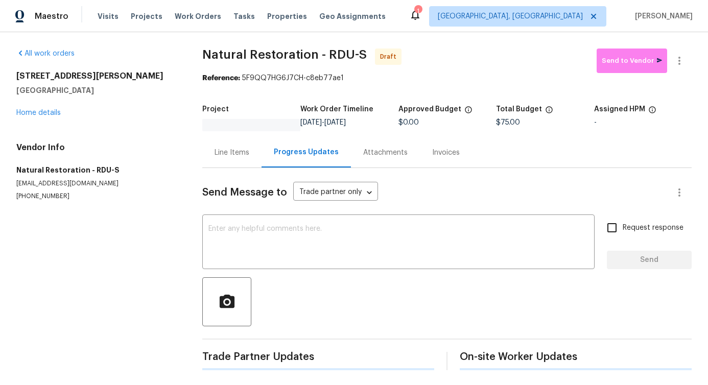
scroll to position [2, 0]
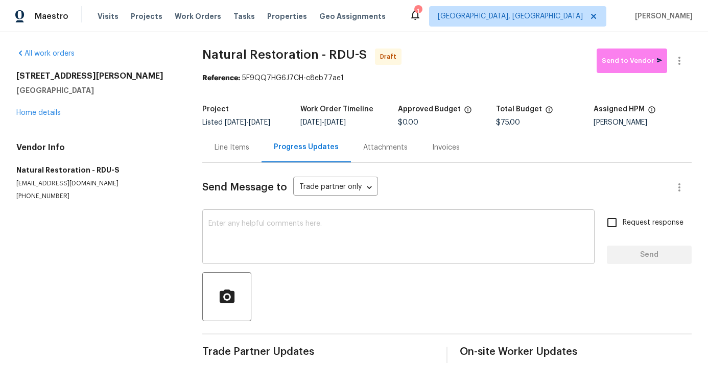
click at [397, 236] on textarea at bounding box center [399, 238] width 380 height 36
paste textarea "Hi, this is [PERSON_NAME] with Opendoor. I’m confirming you received the WO for…"
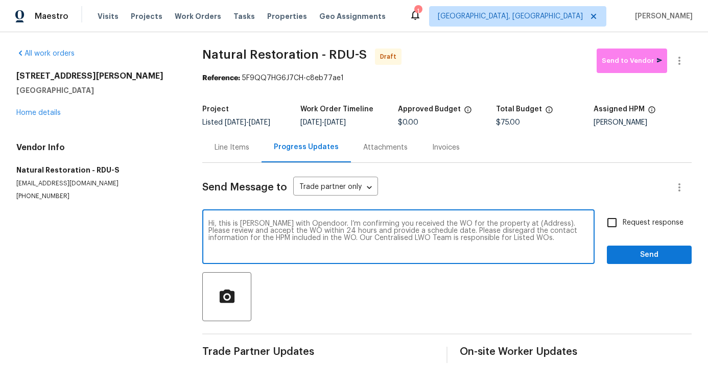
click at [530, 220] on textarea "Hi, this is [PERSON_NAME] with Opendoor. I’m confirming you received the WO for…" at bounding box center [399, 238] width 380 height 36
paste textarea "[STREET_ADDRESS][PERSON_NAME]"
type textarea "Hi, this is [PERSON_NAME] with Opendoor. I’m confirming you received the WO for…"
click at [624, 224] on span "Request response" at bounding box center [653, 223] width 61 height 11
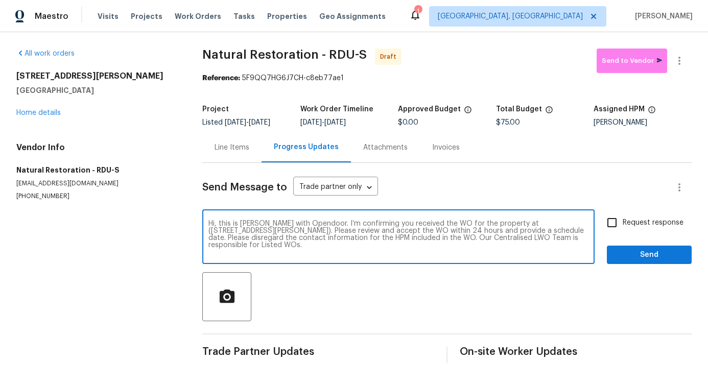
click at [623, 224] on input "Request response" at bounding box center [612, 222] width 21 height 21
checkbox input "true"
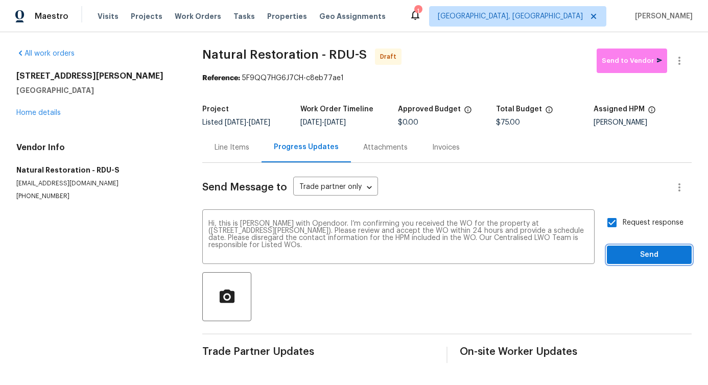
click at [633, 256] on span "Send" at bounding box center [649, 255] width 68 height 13
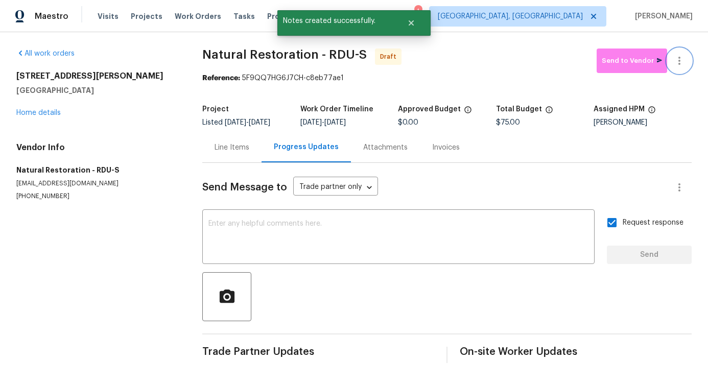
click at [674, 63] on icon "button" at bounding box center [680, 61] width 12 height 12
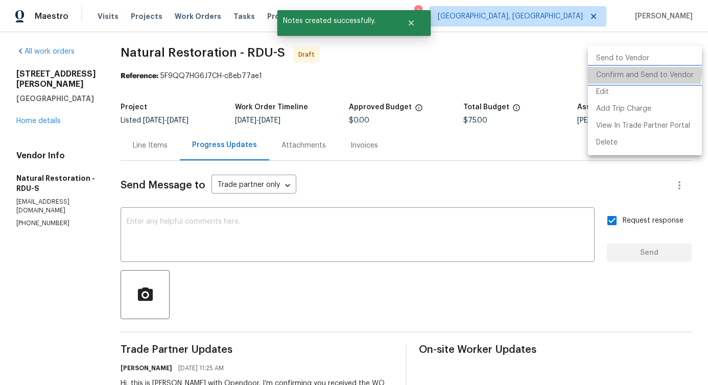
click at [638, 71] on li "Confirm and Send to Vendor" at bounding box center [645, 75] width 114 height 17
click at [352, 221] on div at bounding box center [354, 192] width 708 height 385
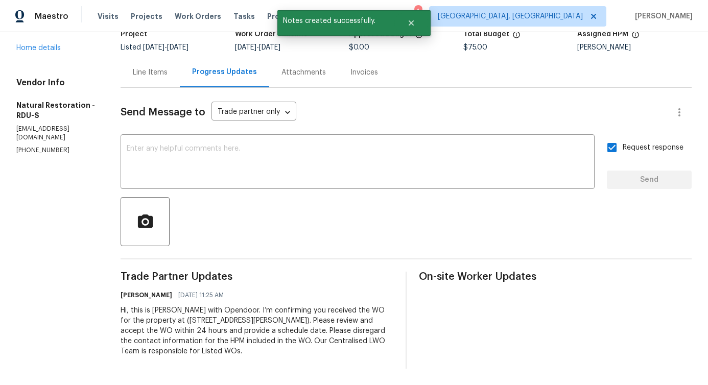
scroll to position [0, 0]
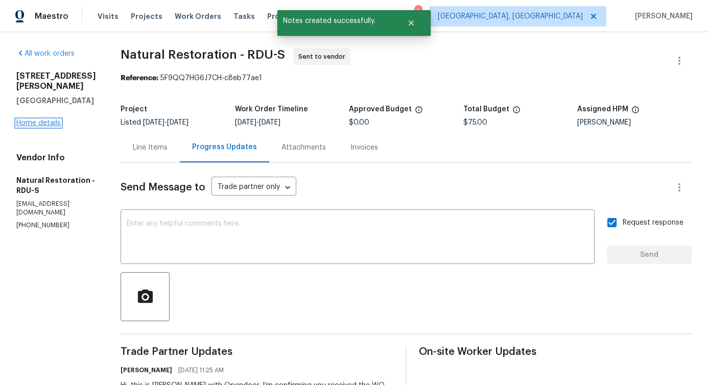
click at [54, 120] on link "Home details" at bounding box center [38, 123] width 44 height 7
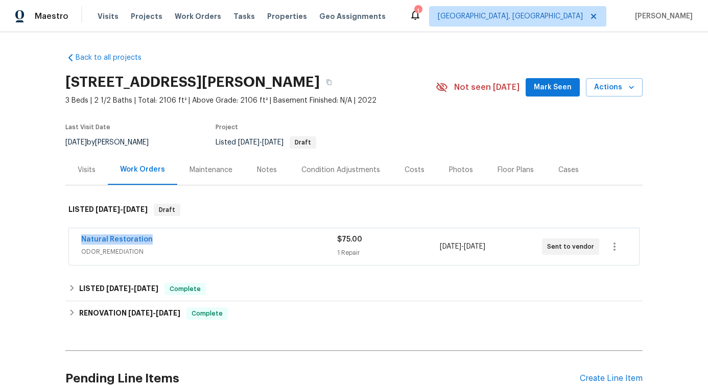
drag, startPoint x: 65, startPoint y: 241, endPoint x: 213, endPoint y: 244, distance: 147.7
click at [213, 244] on div "Natural Restoration ODOR_REMEDIATION $75.00 1 Repair [DATE] - [DATE] Sent to ve…" at bounding box center [354, 246] width 570 height 37
copy link "Natural Restoration"
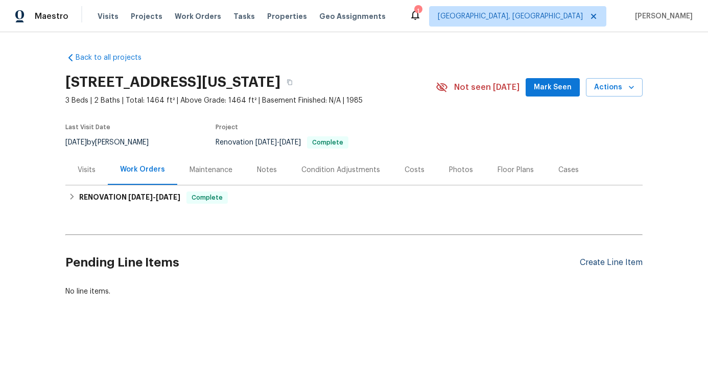
click at [589, 265] on div "Create Line Item" at bounding box center [611, 263] width 63 height 10
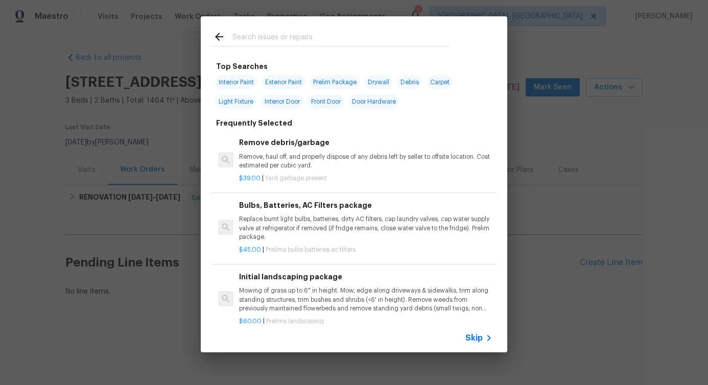
click at [326, 41] on input "text" at bounding box center [341, 38] width 217 height 15
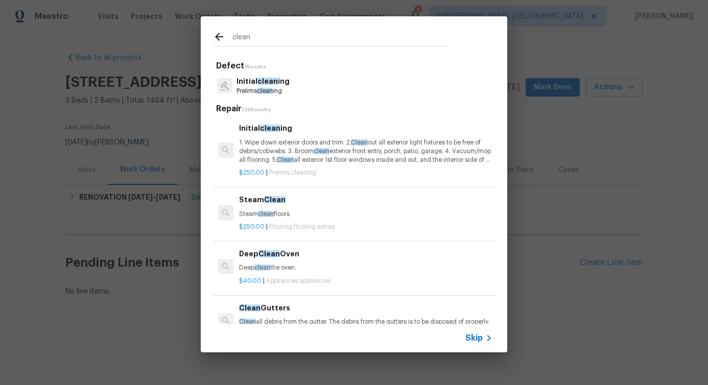
type input "clean"
click at [262, 86] on p "Initial clean ing" at bounding box center [263, 81] width 53 height 11
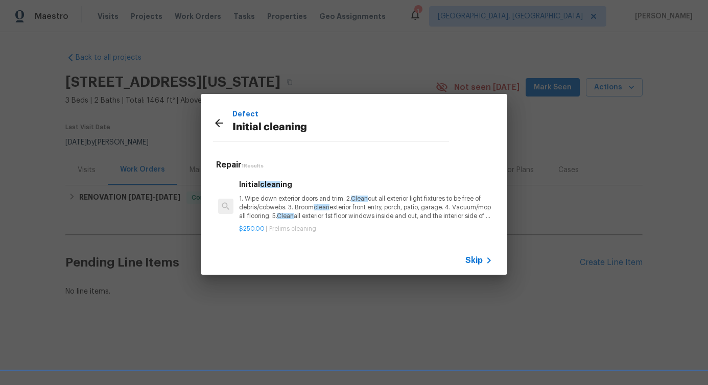
click at [264, 225] on p "$250.00 | Prelims cleaning" at bounding box center [365, 229] width 253 height 9
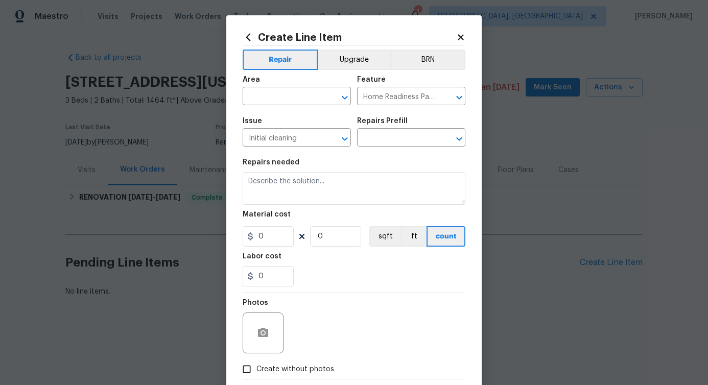
type input "Initial cleaning $250.00"
type textarea "1. Wipe down exterior doors and trim. 2. Clean out all exterior light fixtures …"
type input "250"
type input "1"
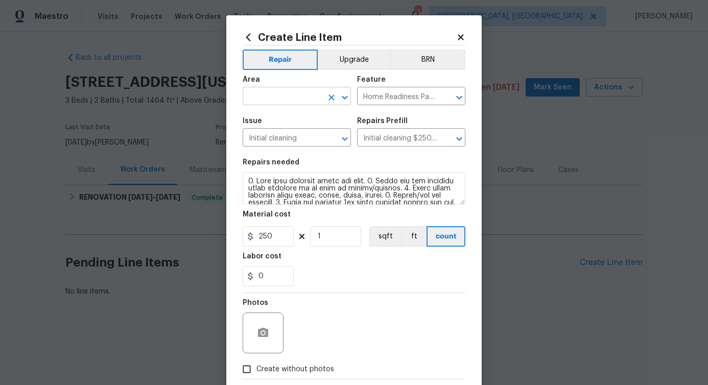
click at [281, 97] on input "text" at bounding box center [283, 97] width 80 height 16
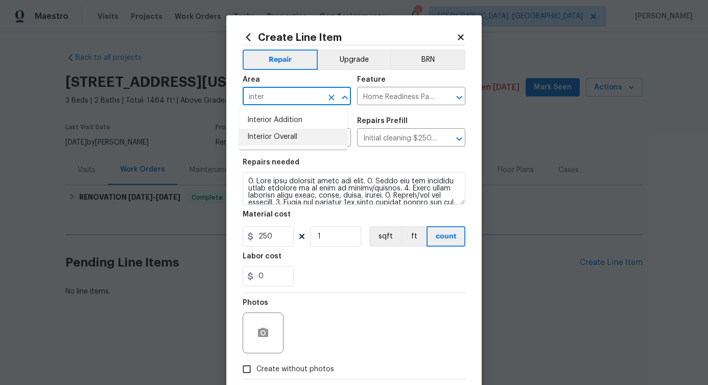
click at [259, 148] on ul "Interior Addition Interior Overall" at bounding box center [293, 129] width 108 height 42
click at [266, 141] on li "Interior Overall" at bounding box center [293, 137] width 108 height 17
type input "Interior Overall"
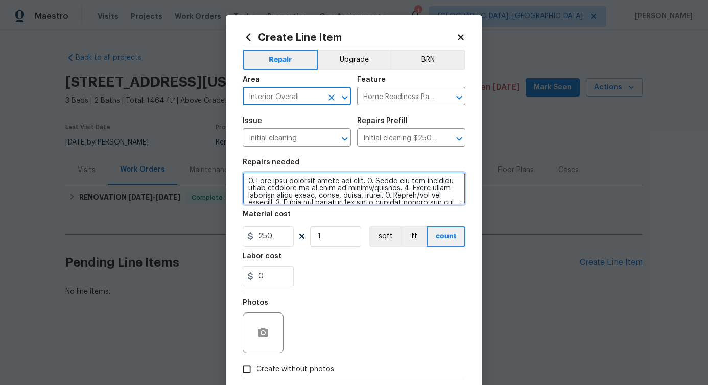
click at [277, 184] on textarea at bounding box center [354, 188] width 223 height 33
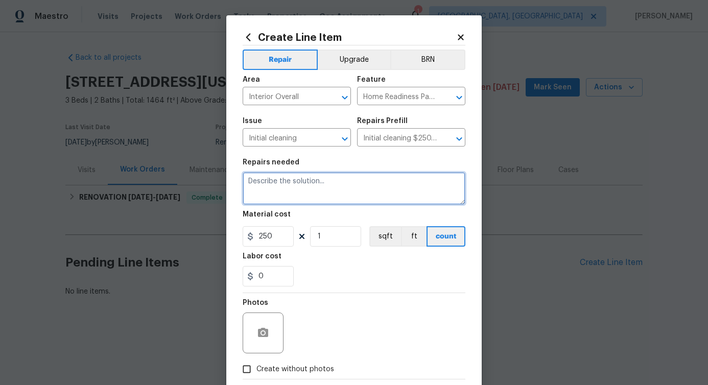
paste textarea "A thorough deep cleaning of the house is required"
type textarea "A thorough deep cleaning of the house is required"
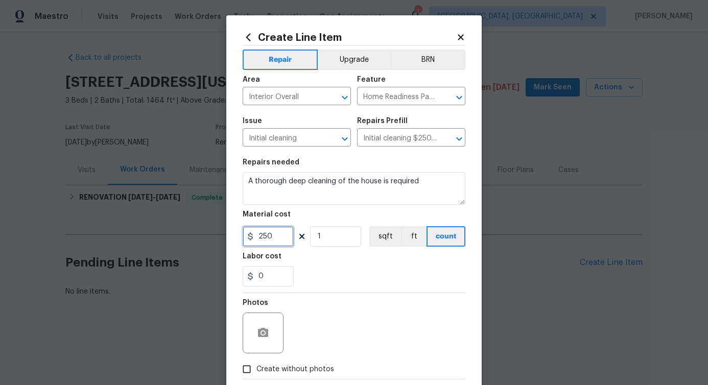
click at [259, 236] on input "250" at bounding box center [268, 236] width 51 height 20
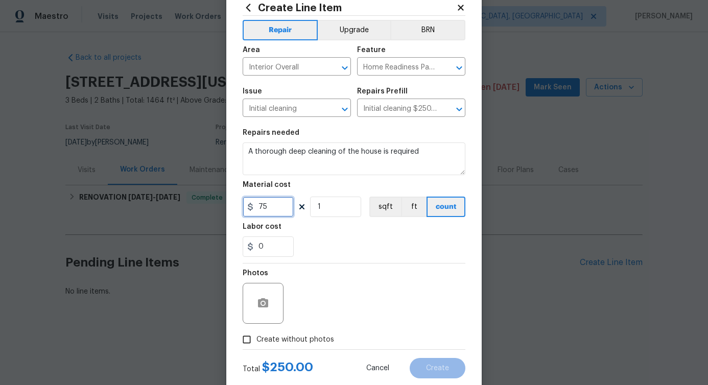
scroll to position [55, 0]
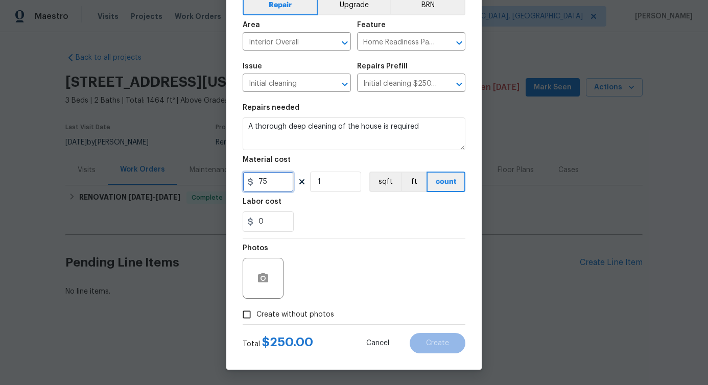
type input "75"
click at [259, 275] on icon "button" at bounding box center [263, 277] width 10 height 9
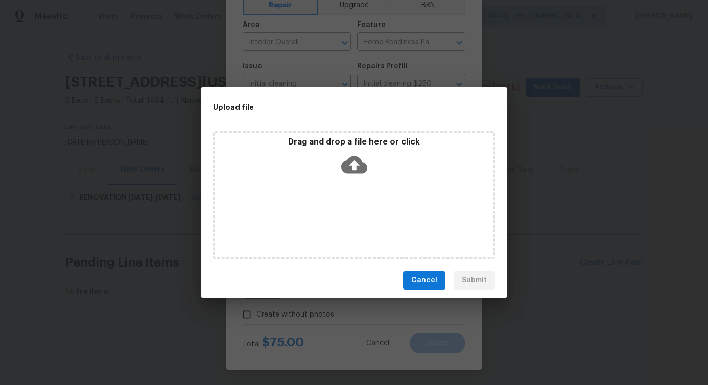
click at [358, 167] on icon at bounding box center [354, 164] width 26 height 17
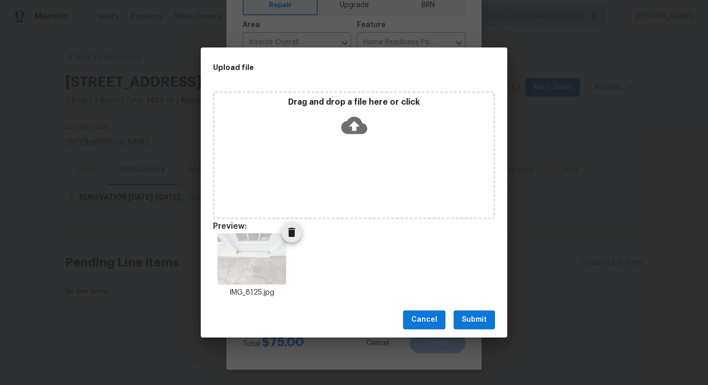
click at [289, 238] on icon "Delete" at bounding box center [292, 232] width 12 height 12
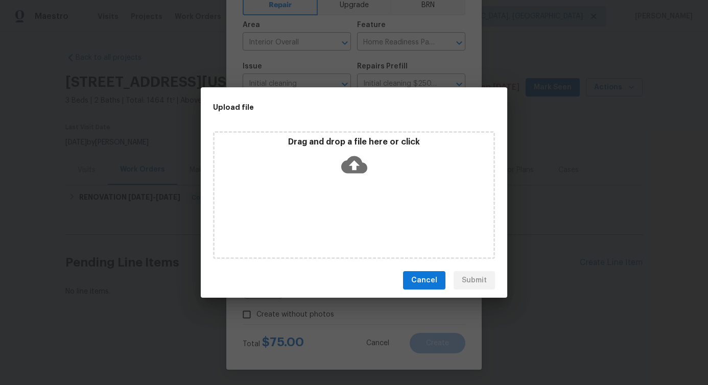
click at [362, 163] on icon at bounding box center [354, 164] width 26 height 17
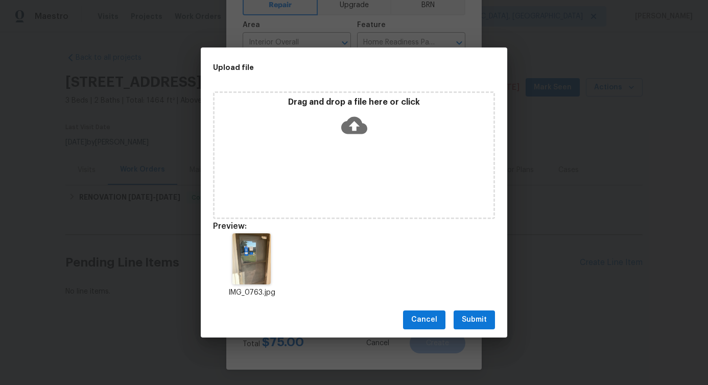
click at [481, 321] on span "Submit" at bounding box center [474, 320] width 25 height 13
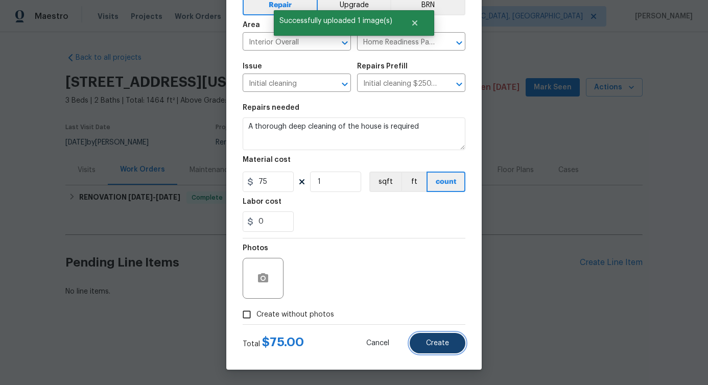
click at [432, 348] on button "Create" at bounding box center [438, 343] width 56 height 20
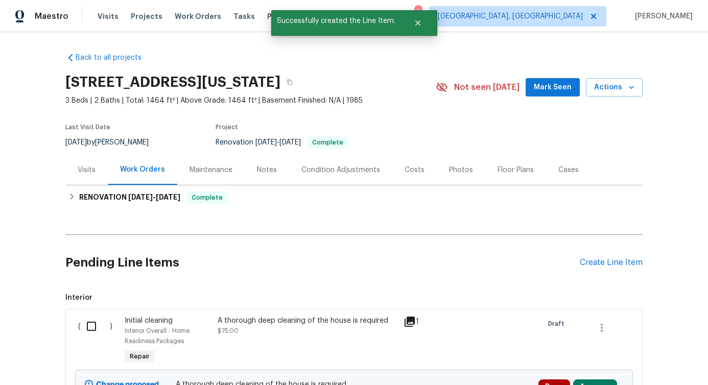
scroll to position [116, 0]
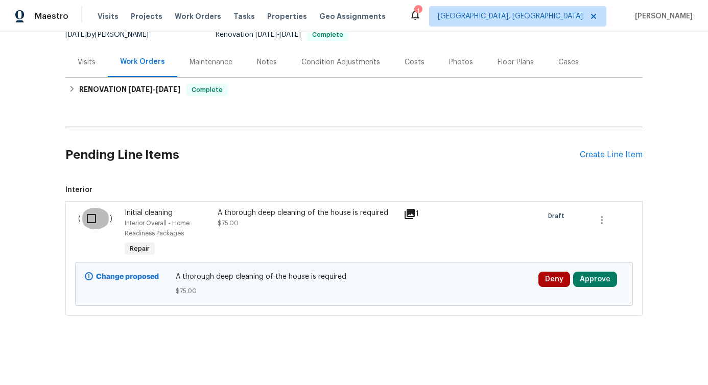
click at [88, 212] on input "checkbox" at bounding box center [95, 218] width 29 height 21
checkbox input "true"
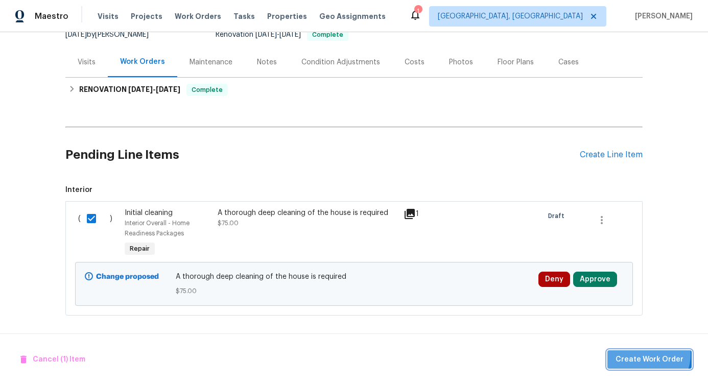
click at [651, 355] on span "Create Work Order" at bounding box center [650, 360] width 68 height 13
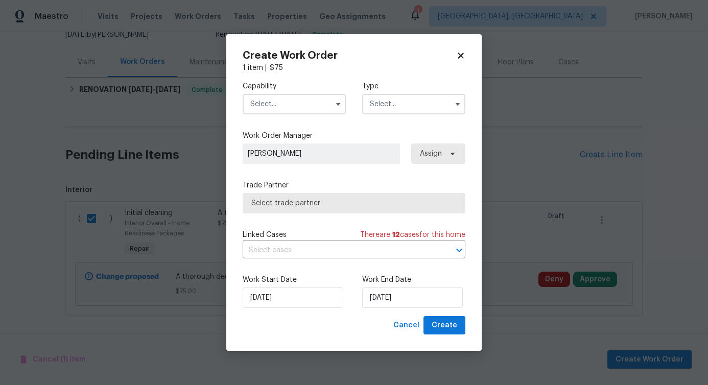
click at [297, 111] on input "text" at bounding box center [294, 104] width 103 height 20
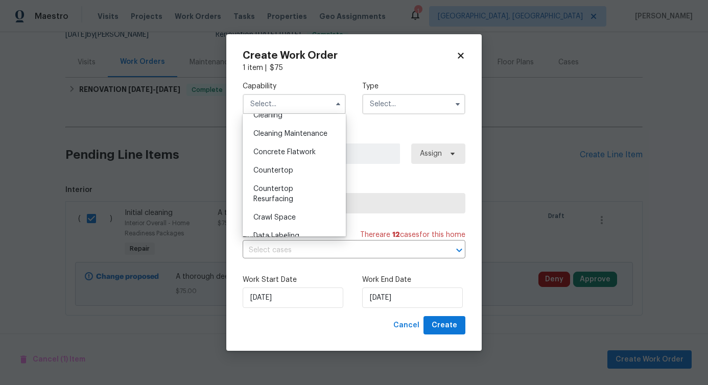
scroll to position [156, 0]
click at [297, 145] on div "Cleaning Maintenance" at bounding box center [294, 135] width 98 height 18
type input "Cleaning Maintenance"
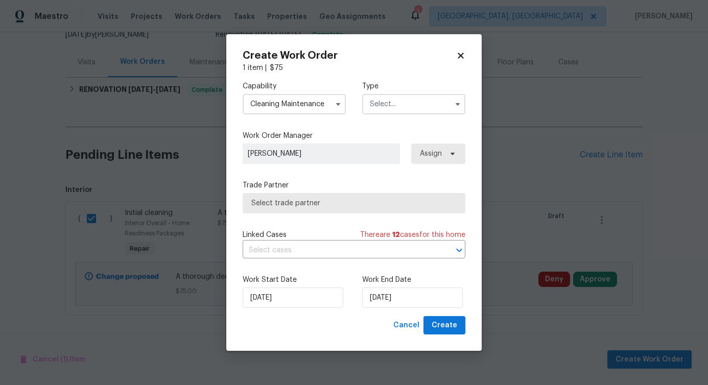
click at [383, 102] on input "text" at bounding box center [413, 104] width 103 height 20
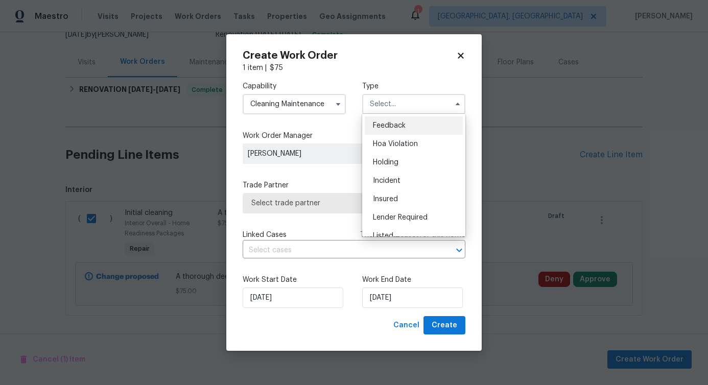
click at [389, 128] on span "Feedback" at bounding box center [389, 125] width 33 height 7
type input "Feedback"
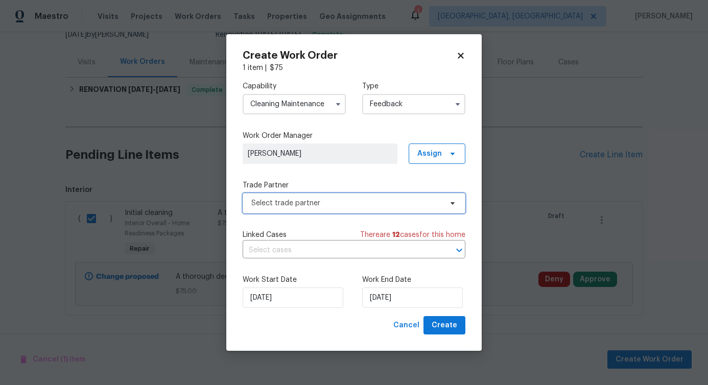
click at [290, 208] on span "Select trade partner" at bounding box center [354, 203] width 223 height 20
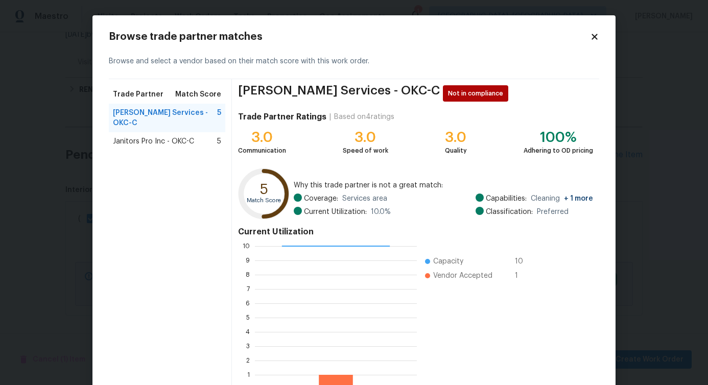
scroll to position [65, 0]
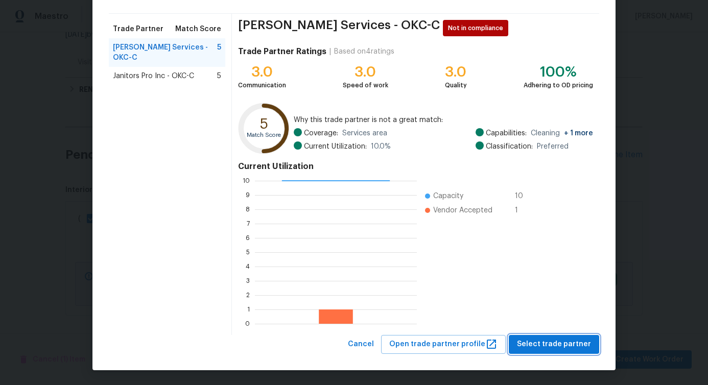
click at [566, 344] on span "Select trade partner" at bounding box center [554, 344] width 74 height 13
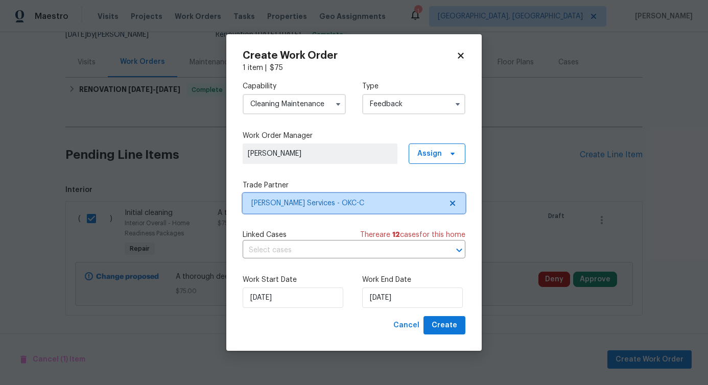
scroll to position [0, 0]
click at [280, 245] on input "text" at bounding box center [340, 251] width 194 height 16
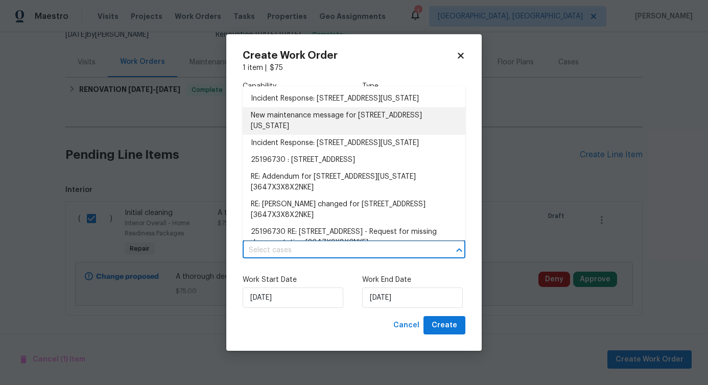
click at [291, 130] on li "New maintenance message for 8113 Wilshire Ridge Dr , Oklahoma City, OK 73132" at bounding box center [354, 121] width 223 height 28
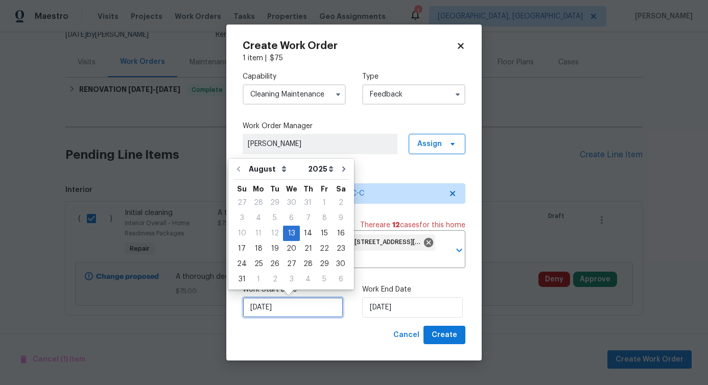
click at [285, 307] on input "[DATE]" at bounding box center [293, 307] width 101 height 20
click at [419, 298] on input "[DATE]" at bounding box center [412, 307] width 101 height 20
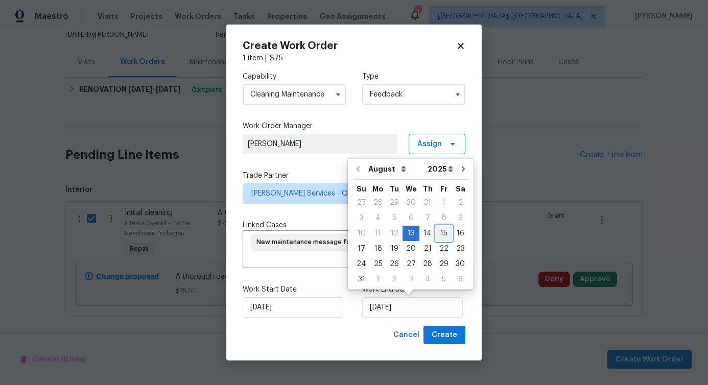
click at [436, 239] on div "15" at bounding box center [444, 233] width 16 height 14
type input "[DATE]"
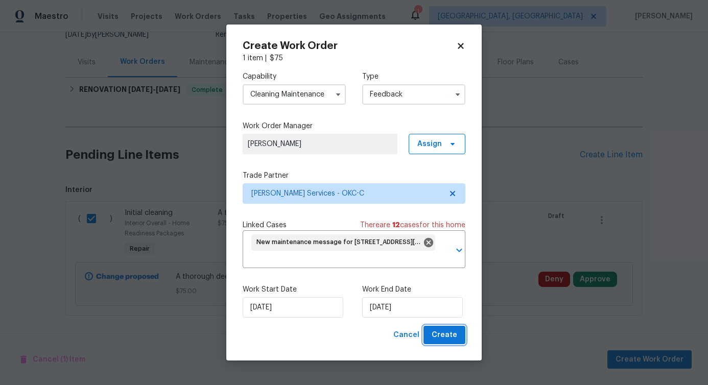
click at [448, 336] on span "Create" at bounding box center [445, 335] width 26 height 13
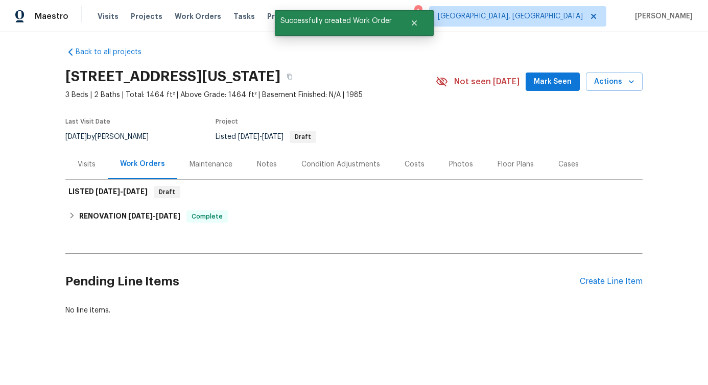
scroll to position [13, 0]
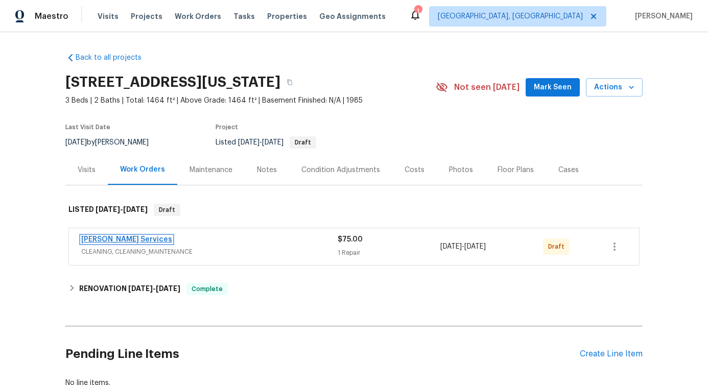
click at [104, 240] on link "[PERSON_NAME] Services" at bounding box center [126, 239] width 91 height 7
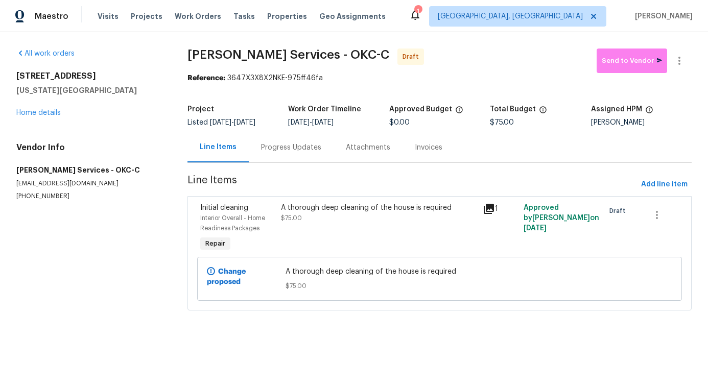
click at [280, 235] on div "A thorough deep cleaning of the house is required $75.00" at bounding box center [379, 228] width 202 height 57
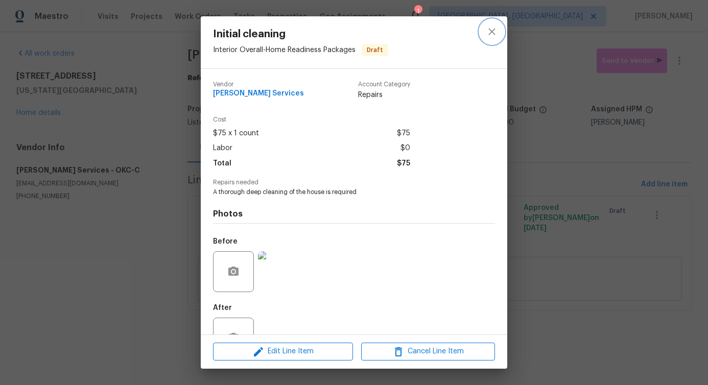
click at [496, 31] on icon "close" at bounding box center [492, 32] width 12 height 12
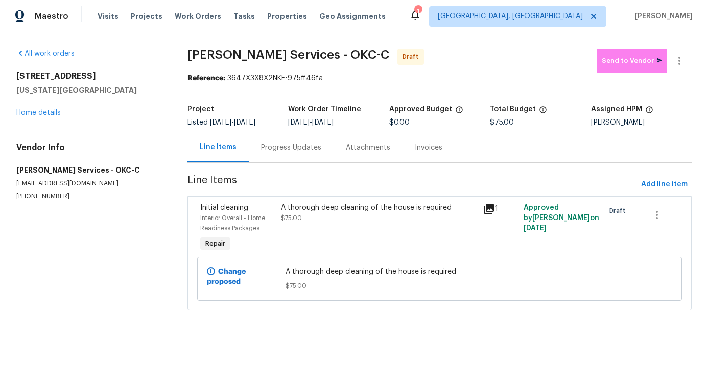
click at [290, 155] on div "Progress Updates" at bounding box center [291, 147] width 85 height 30
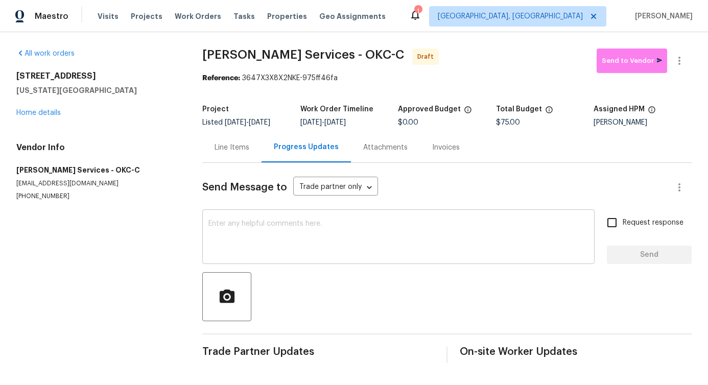
click at [330, 222] on textarea at bounding box center [399, 238] width 380 height 36
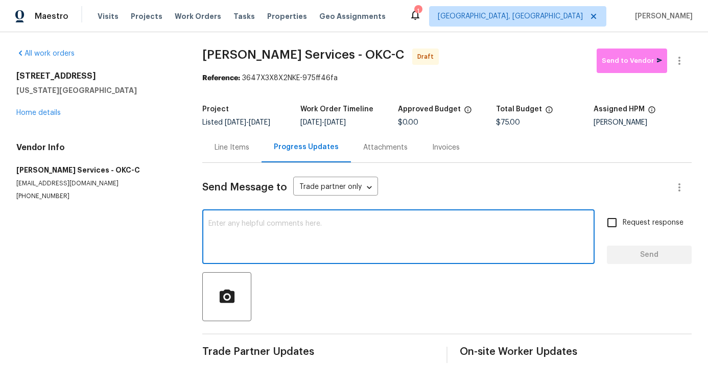
paste textarea "Hi, this is [PERSON_NAME] with Opendoor. I’m confirming you received the WO for…"
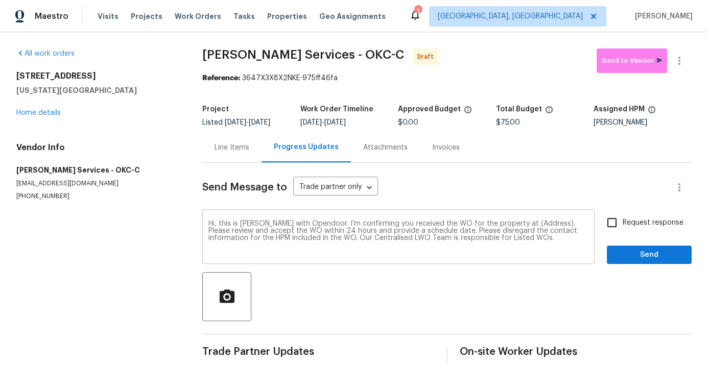
click at [522, 224] on textarea "Hi, this is [PERSON_NAME] with Opendoor. I’m confirming you received the WO for…" at bounding box center [399, 238] width 380 height 36
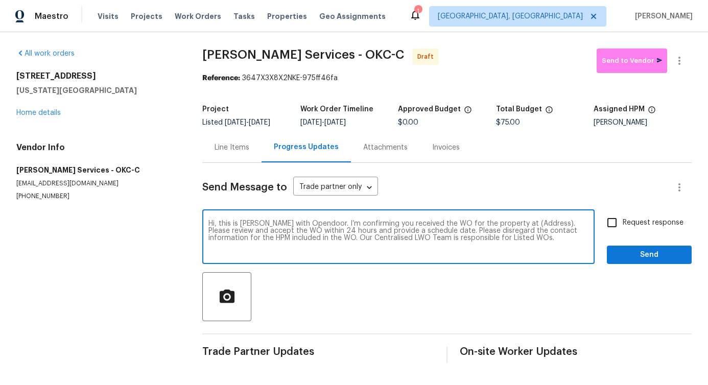
click at [522, 224] on textarea "Hi, this is [PERSON_NAME] with Opendoor. I’m confirming you received the WO for…" at bounding box center [399, 238] width 380 height 36
paste textarea "[STREET_ADDRESS][US_STATE]"
type textarea "Hi, this is [PERSON_NAME] with Opendoor. I’m confirming you received the WO for…"
click at [614, 218] on input "Request response" at bounding box center [612, 222] width 21 height 21
checkbox input "true"
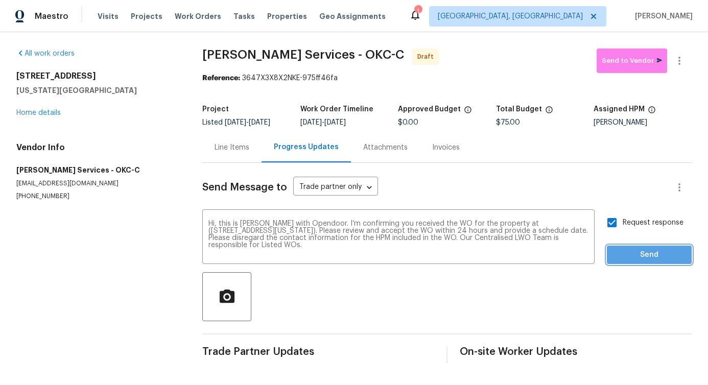
click at [630, 255] on span "Send" at bounding box center [649, 255] width 68 height 13
click at [676, 61] on icon "button" at bounding box center [680, 61] width 12 height 12
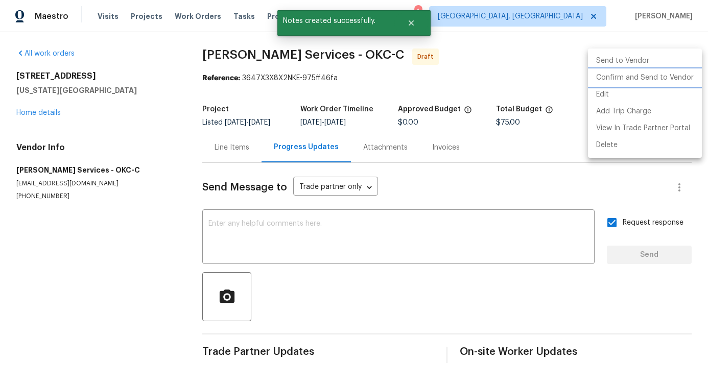
click at [632, 72] on li "Confirm and Send to Vendor" at bounding box center [645, 78] width 114 height 17
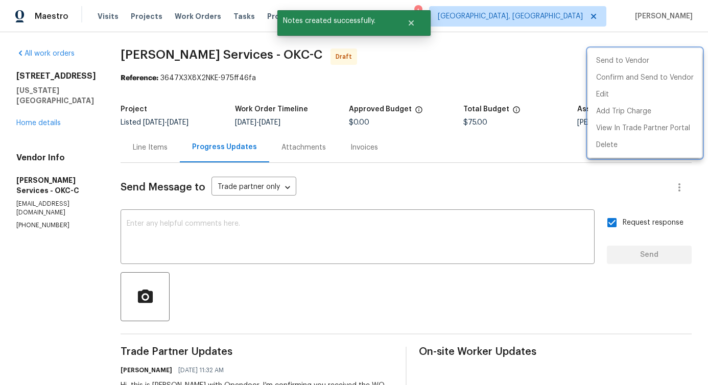
click at [226, 275] on div at bounding box center [354, 192] width 708 height 385
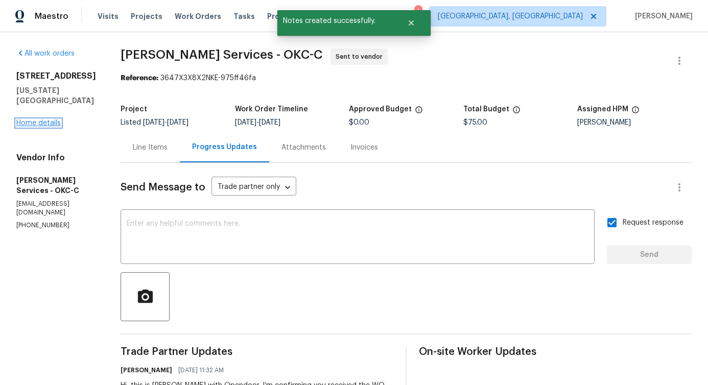
click at [38, 127] on link "Home details" at bounding box center [38, 123] width 44 height 7
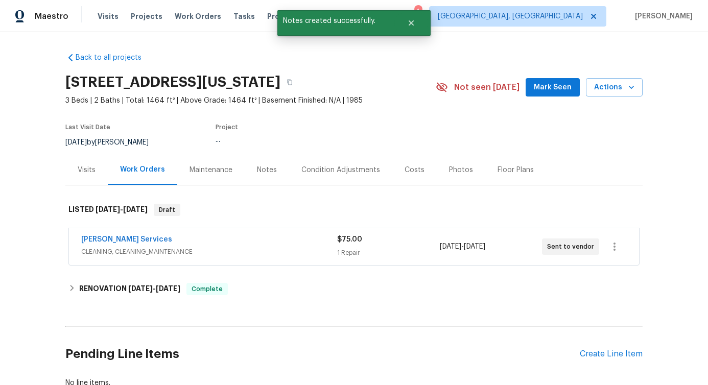
drag, startPoint x: 157, startPoint y: 243, endPoint x: 8, endPoint y: 245, distance: 149.2
click at [9, 245] on div "Back to all projects [STREET_ADDRESS][US_STATE] 3 Beds | 2 Baths | Total: 1464 …" at bounding box center [354, 208] width 708 height 353
drag, startPoint x: 172, startPoint y: 238, endPoint x: 17, endPoint y: 240, distance: 154.9
click at [17, 240] on div "Back to all projects [STREET_ADDRESS][US_STATE] 3 Beds | 2 Baths | Total: 1464 …" at bounding box center [354, 208] width 708 height 353
copy link "[PERSON_NAME] Services"
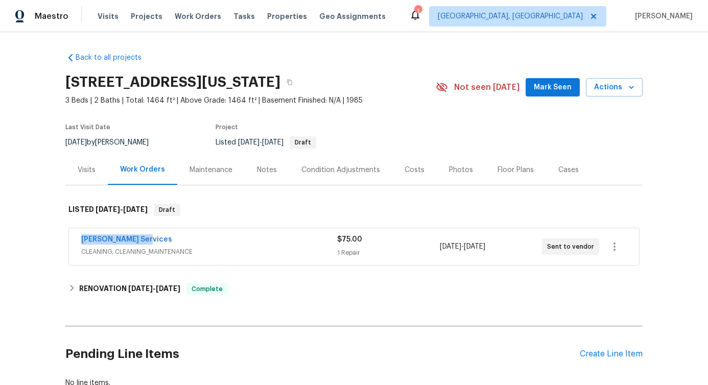
copy link "[PERSON_NAME] Services"
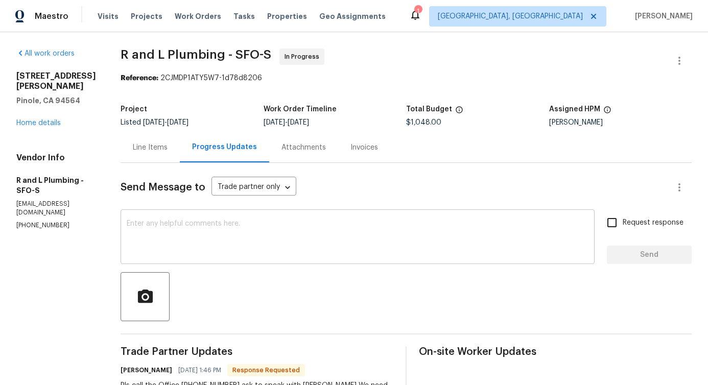
click at [243, 229] on textarea at bounding box center [358, 238] width 462 height 36
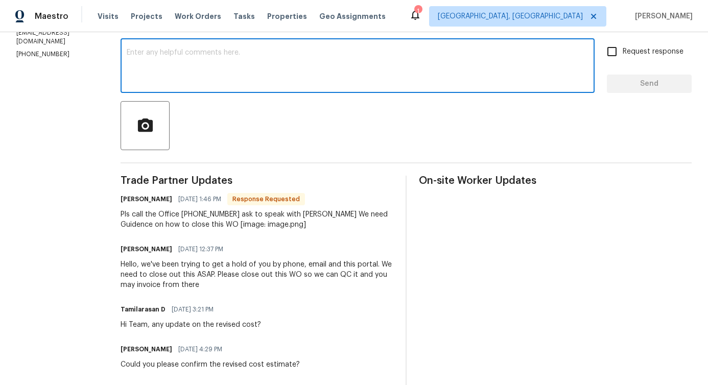
scroll to position [170, 0]
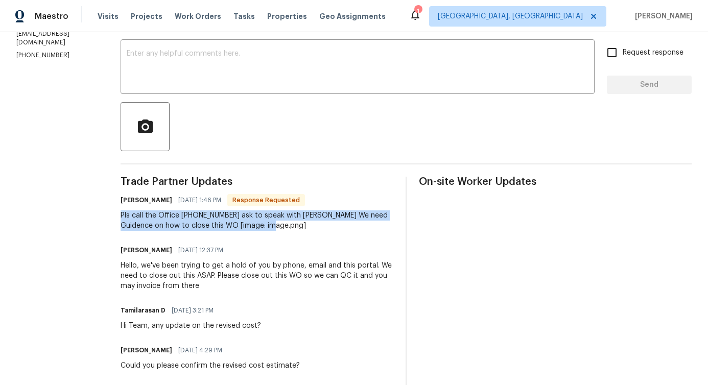
drag, startPoint x: 102, startPoint y: 215, endPoint x: 269, endPoint y: 222, distance: 167.8
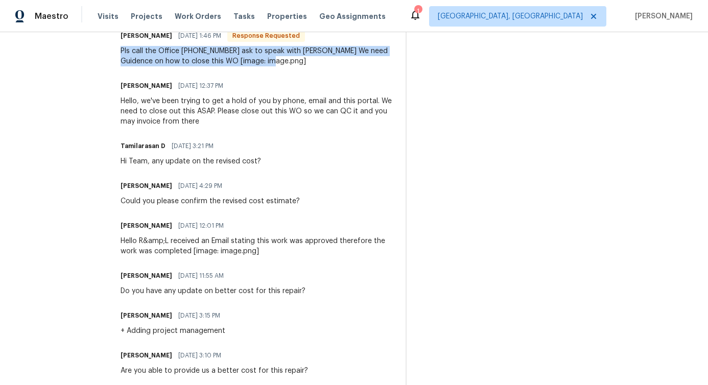
scroll to position [334, 0]
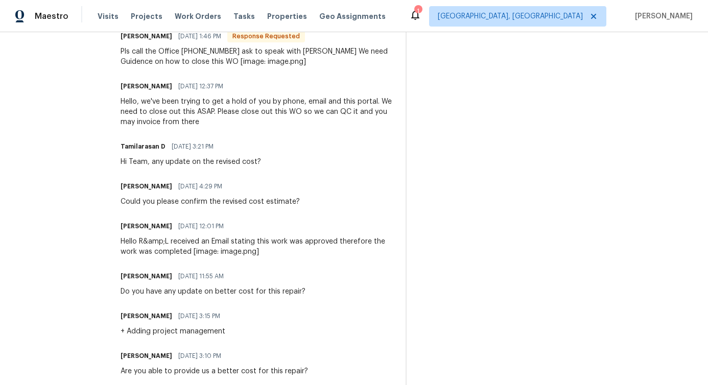
click at [177, 98] on div "Hello, we've been trying to get a hold of you by phone, email and this portal. …" at bounding box center [257, 112] width 273 height 31
drag, startPoint x: 165, startPoint y: 54, endPoint x: 209, endPoint y: 55, distance: 44.0
click at [209, 55] on div "Pls call the Office 415 651 4977 ask to speak with Sabrina We need Guidence on …" at bounding box center [257, 57] width 273 height 20
copy div "415 651 4977"
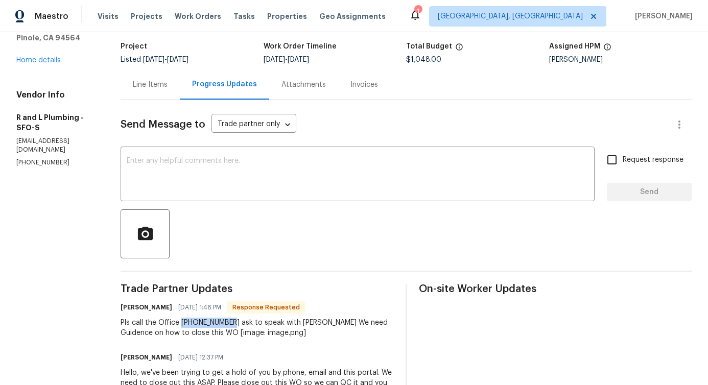
scroll to position [55, 0]
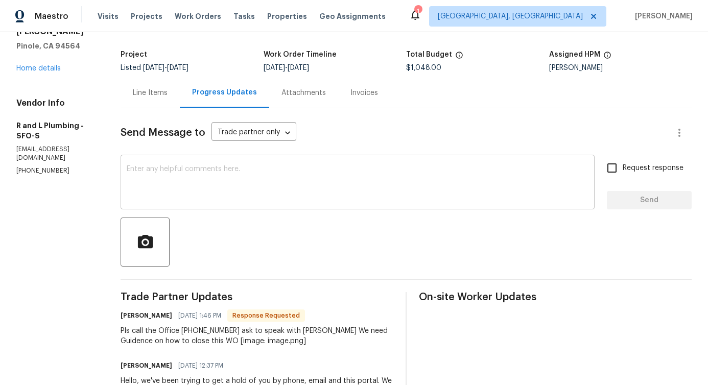
click at [174, 170] on textarea at bounding box center [358, 184] width 462 height 36
drag, startPoint x: 162, startPoint y: 331, endPoint x: 199, endPoint y: 331, distance: 36.8
click at [198, 331] on div "Pls call the Office 415 651 4977 ask to speak with Sabrina We need Guidence on …" at bounding box center [257, 336] width 273 height 20
drag, startPoint x: 204, startPoint y: 329, endPoint x: 175, endPoint y: 331, distance: 29.7
click at [175, 331] on div "Pls call the Office 415 651 4977 ask to speak with Sabrina We need Guidence on …" at bounding box center [257, 336] width 273 height 20
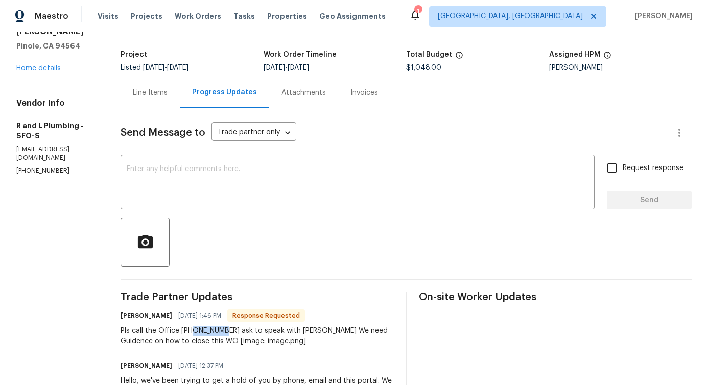
click at [173, 332] on div "Pls call the Office 415 651 4977 ask to speak with Sabrina We need Guidence on …" at bounding box center [257, 336] width 273 height 20
drag, startPoint x: 164, startPoint y: 330, endPoint x: 258, endPoint y: 325, distance: 93.7
click at [206, 331] on div "Pls call the Office 415 651 4977 ask to speak with Sabrina We need Guidence on …" at bounding box center [257, 336] width 273 height 20
copy div "415 651 4977"
click at [231, 193] on textarea at bounding box center [358, 184] width 462 height 36
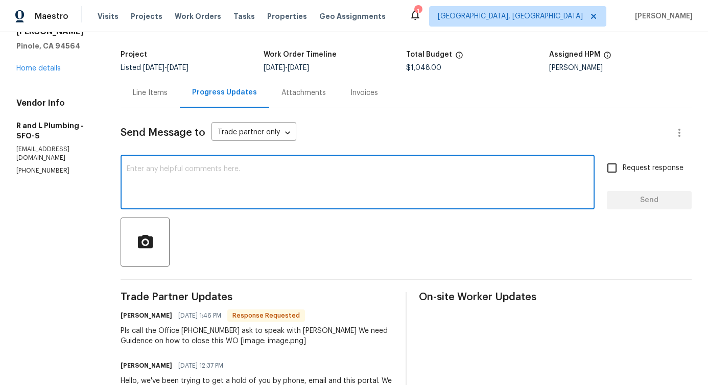
paste textarea "We have been unable to reach you at 415-651-4977."
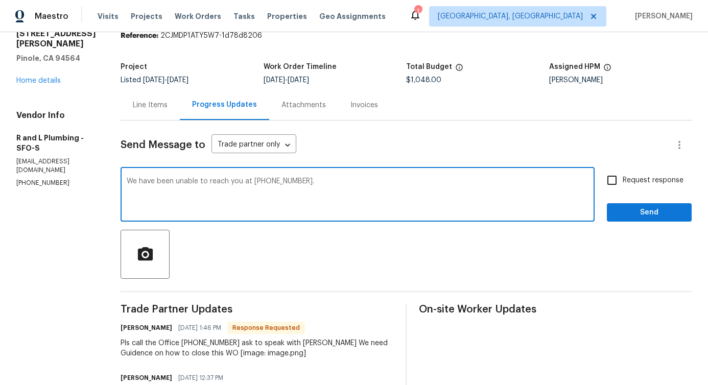
scroll to position [31, 0]
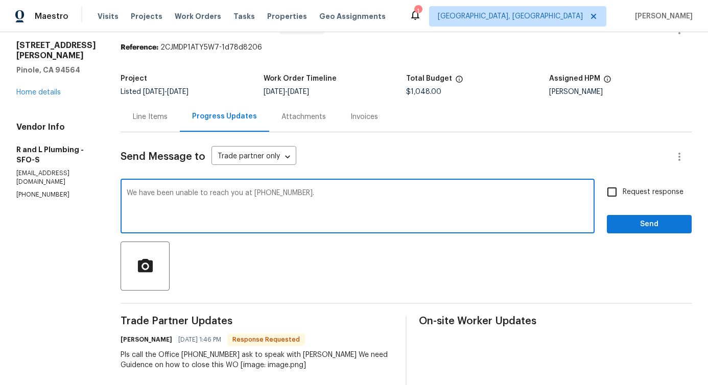
type textarea "We have been unable to reach you at 415-651-4977."
click at [607, 185] on input "Request response" at bounding box center [612, 191] width 21 height 21
checkbox input "true"
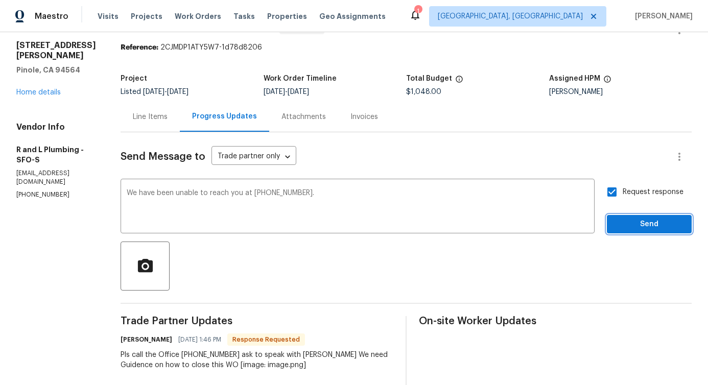
click at [620, 230] on button "Send" at bounding box center [649, 224] width 85 height 19
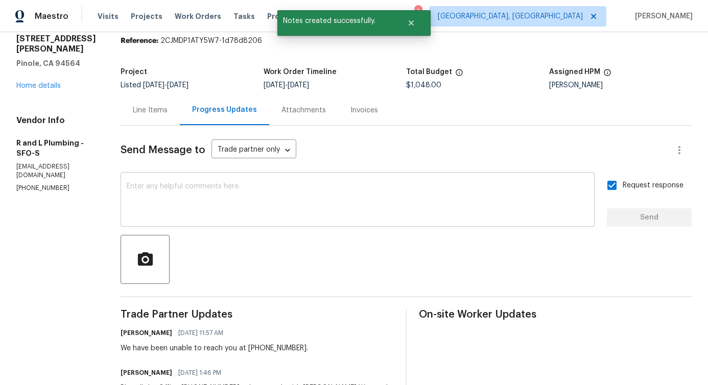
scroll to position [0, 0]
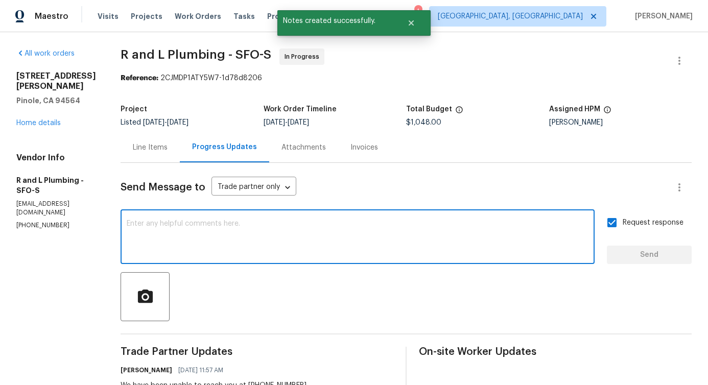
click at [276, 221] on textarea at bounding box center [358, 238] width 462 height 36
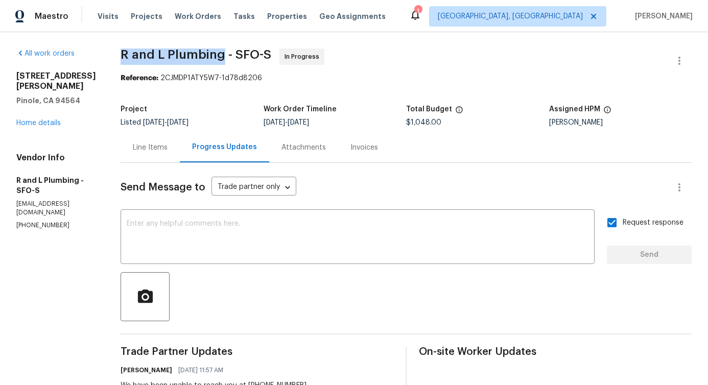
drag, startPoint x: 104, startPoint y: 51, endPoint x: 204, endPoint y: 61, distance: 100.7
click at [204, 61] on span "R and L Plumbing - SFO-S In Progress" at bounding box center [394, 61] width 547 height 25
drag, startPoint x: 214, startPoint y: 54, endPoint x: 239, endPoint y: 54, distance: 25.0
click at [239, 54] on span "R and L Plumbing - SFO-S" at bounding box center [196, 55] width 151 height 12
click at [248, 53] on span "R and L Plumbing - SFO-S" at bounding box center [196, 55] width 151 height 12
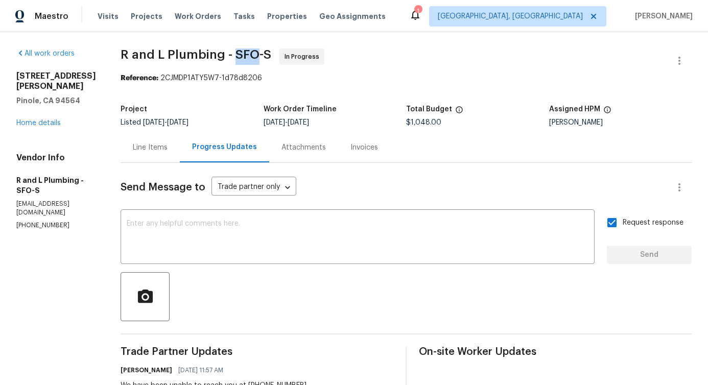
drag, startPoint x: 216, startPoint y: 54, endPoint x: 236, endPoint y: 55, distance: 19.4
click at [235, 55] on span "R and L Plumbing - SFO-S" at bounding box center [196, 55] width 151 height 12
drag, startPoint x: 245, startPoint y: 53, endPoint x: 252, endPoint y: 55, distance: 7.9
click at [252, 55] on span "R and L Plumbing - SFO-S In Progress" at bounding box center [394, 61] width 547 height 25
click at [235, 55] on span "R and L Plumbing - SFO-S" at bounding box center [196, 55] width 151 height 12
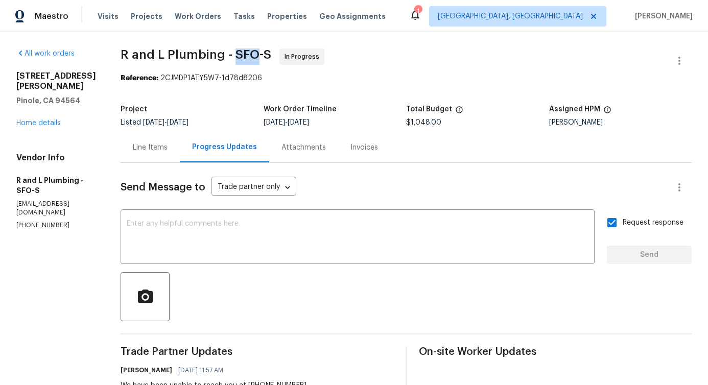
drag, startPoint x: 215, startPoint y: 55, endPoint x: 237, endPoint y: 56, distance: 21.5
click at [237, 56] on span "R and L Plumbing - SFO-S" at bounding box center [196, 55] width 151 height 12
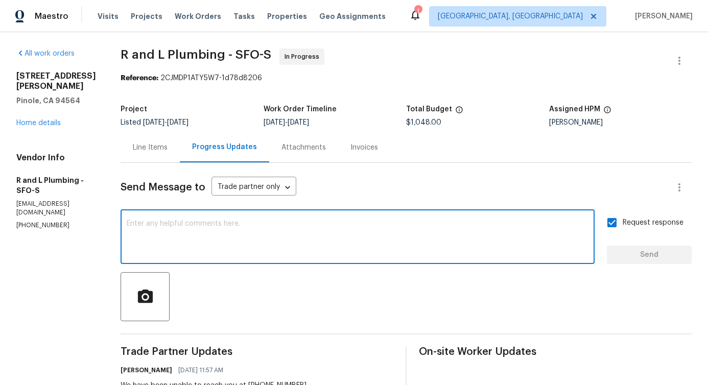
click at [191, 227] on textarea at bounding box center [358, 238] width 462 height 36
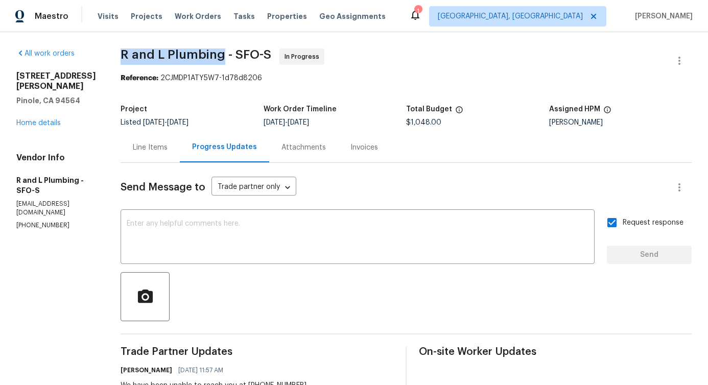
drag, startPoint x: 103, startPoint y: 54, endPoint x: 203, endPoint y: 59, distance: 99.8
click at [203, 59] on span "R and L Plumbing - SFO-S" at bounding box center [196, 55] width 151 height 12
drag, startPoint x: 216, startPoint y: 54, endPoint x: 236, endPoint y: 57, distance: 20.2
click at [236, 57] on span "R and L Plumbing - SFO-S" at bounding box center [196, 55] width 151 height 12
drag, startPoint x: 245, startPoint y: 54, endPoint x: 259, endPoint y: 53, distance: 13.8
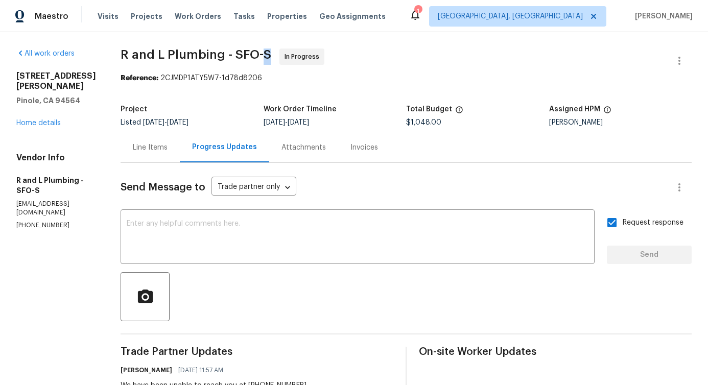
click at [259, 53] on span "R and L Plumbing - SFO-S In Progress" at bounding box center [394, 61] width 547 height 25
drag, startPoint x: 100, startPoint y: 53, endPoint x: 143, endPoint y: 54, distance: 42.4
drag, startPoint x: 152, startPoint y: 53, endPoint x: 202, endPoint y: 56, distance: 50.1
click at [202, 56] on span "R and L Plumbing - SFO-S" at bounding box center [196, 55] width 151 height 12
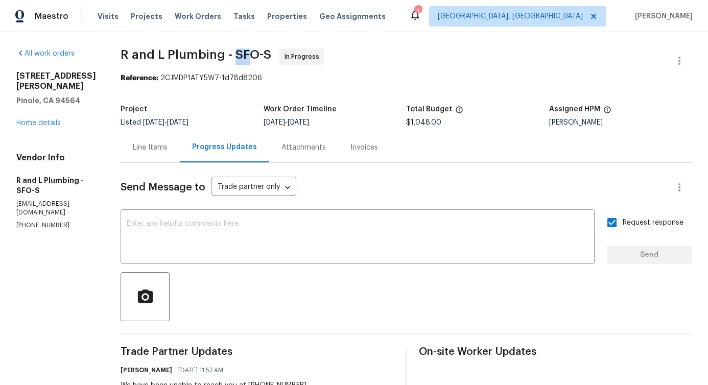
drag, startPoint x: 214, startPoint y: 53, endPoint x: 232, endPoint y: 58, distance: 18.5
click at [232, 58] on span "R and L Plumbing - SFO-S" at bounding box center [196, 55] width 151 height 12
drag, startPoint x: 237, startPoint y: 54, endPoint x: 216, endPoint y: 57, distance: 21.8
click at [216, 57] on span "R and L Plumbing - SFO-S" at bounding box center [196, 55] width 151 height 12
click at [215, 238] on textarea at bounding box center [358, 238] width 462 height 36
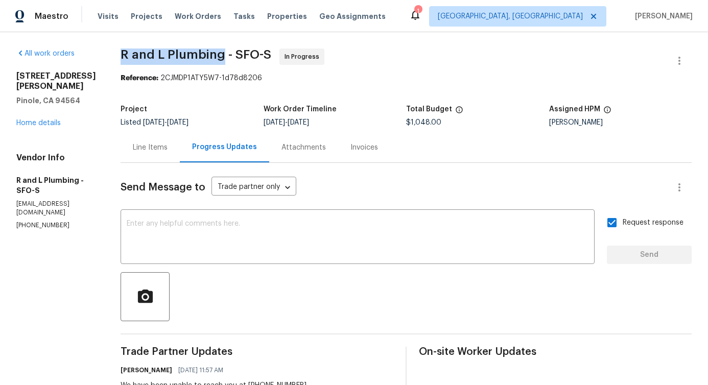
drag, startPoint x: 104, startPoint y: 56, endPoint x: 204, endPoint y: 59, distance: 100.2
click at [204, 59] on span "R and L Plumbing - SFO-S" at bounding box center [196, 55] width 151 height 12
drag, startPoint x: 216, startPoint y: 56, endPoint x: 235, endPoint y: 55, distance: 18.9
click at [235, 55] on span "R and L Plumbing - SFO-S" at bounding box center [196, 55] width 151 height 12
click at [255, 53] on span "R and L Plumbing - SFO-S In Progress" at bounding box center [394, 61] width 547 height 25
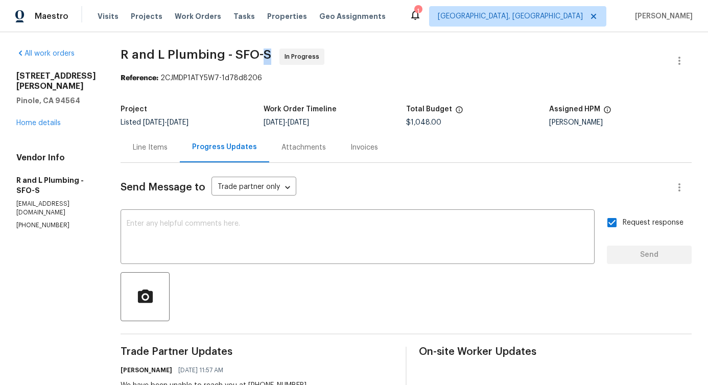
drag, startPoint x: 245, startPoint y: 53, endPoint x: 252, endPoint y: 55, distance: 7.9
click at [252, 55] on span "R and L Plumbing - SFO-S In Progress" at bounding box center [394, 61] width 547 height 25
click at [217, 53] on span "R and L Plumbing - SFO-S" at bounding box center [196, 55] width 151 height 12
click at [234, 56] on span "R and L Plumbing - SFO-S" at bounding box center [196, 55] width 151 height 12
drag, startPoint x: 244, startPoint y: 53, endPoint x: 254, endPoint y: 53, distance: 9.7
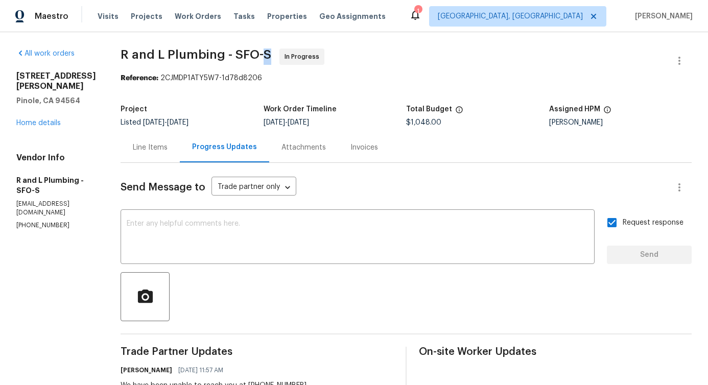
click at [254, 53] on span "R and L Plumbing - SFO-S In Progress" at bounding box center [394, 61] width 547 height 25
drag, startPoint x: 215, startPoint y: 53, endPoint x: 239, endPoint y: 54, distance: 24.0
click at [239, 54] on span "R and L Plumbing - SFO-S" at bounding box center [196, 55] width 151 height 12
click at [247, 53] on span "R and L Plumbing - SFO-S" at bounding box center [196, 55] width 151 height 12
drag, startPoint x: 244, startPoint y: 54, endPoint x: 251, endPoint y: 54, distance: 7.7
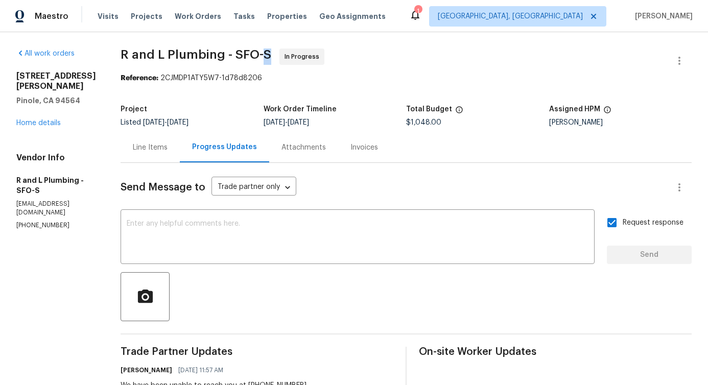
click at [251, 54] on span "R and L Plumbing - SFO-S" at bounding box center [196, 55] width 151 height 12
drag, startPoint x: 108, startPoint y: 56, endPoint x: 190, endPoint y: 55, distance: 81.8
click at [190, 55] on span "R and L Plumbing - SFO-S" at bounding box center [196, 55] width 151 height 12
drag, startPoint x: 104, startPoint y: 55, endPoint x: 201, endPoint y: 54, distance: 96.6
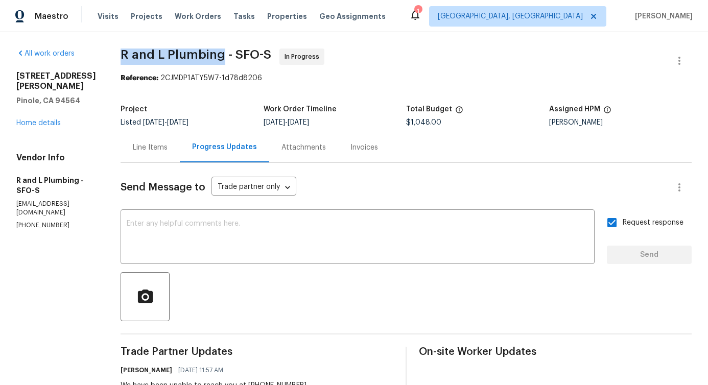
click at [201, 54] on span "R and L Plumbing - SFO-S" at bounding box center [196, 55] width 151 height 12
drag, startPoint x: 216, startPoint y: 54, endPoint x: 239, endPoint y: 52, distance: 22.5
click at [239, 52] on span "R and L Plumbing - SFO-S" at bounding box center [196, 55] width 151 height 12
drag, startPoint x: 244, startPoint y: 53, endPoint x: 250, endPoint y: 52, distance: 5.7
click at [250, 52] on span "R and L Plumbing - SFO-S" at bounding box center [196, 55] width 151 height 12
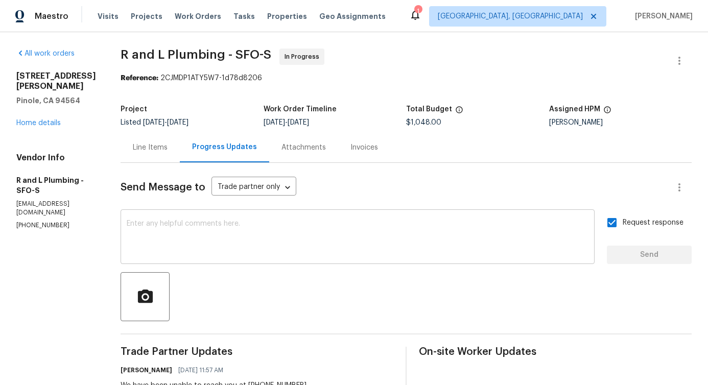
click at [204, 230] on textarea at bounding box center [358, 238] width 462 height 36
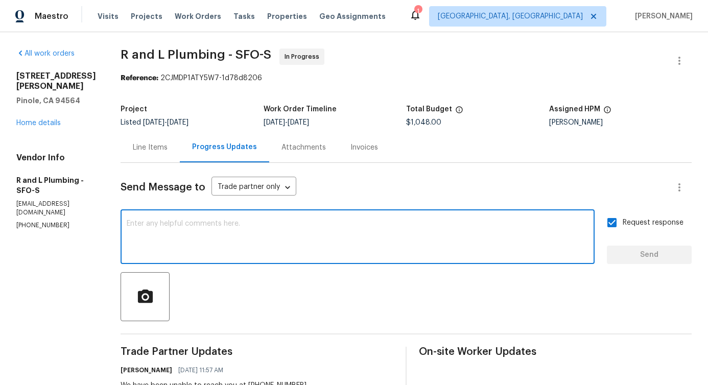
click at [221, 230] on textarea at bounding box center [358, 238] width 462 height 36
click at [255, 237] on textarea at bounding box center [358, 238] width 462 height 36
click at [251, 214] on div "x ​" at bounding box center [358, 238] width 474 height 52
click at [240, 242] on textarea at bounding box center [358, 238] width 462 height 36
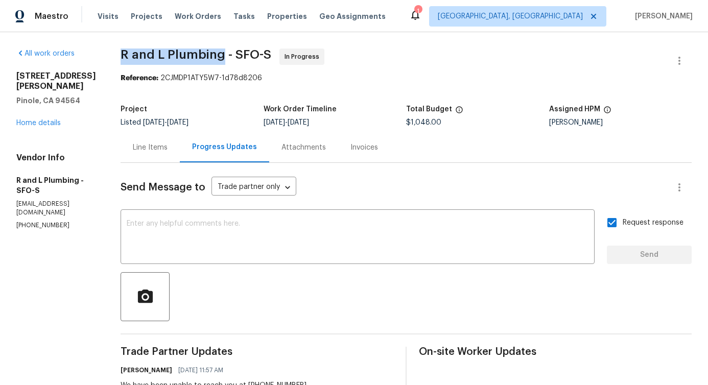
drag, startPoint x: 106, startPoint y: 55, endPoint x: 202, endPoint y: 56, distance: 96.1
click at [202, 56] on span "R and L Plumbing - SFO-S" at bounding box center [196, 55] width 151 height 12
drag, startPoint x: 215, startPoint y: 53, endPoint x: 238, endPoint y: 53, distance: 23.0
click at [238, 53] on span "R and L Plumbing - SFO-S" at bounding box center [196, 55] width 151 height 12
drag, startPoint x: 246, startPoint y: 52, endPoint x: 256, endPoint y: 52, distance: 9.7
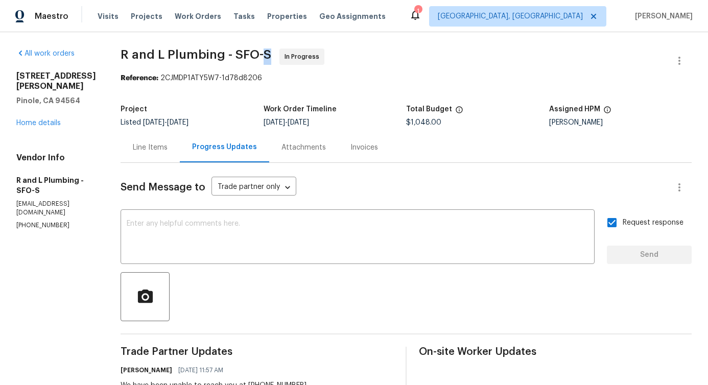
click at [256, 52] on span "R and L Plumbing - SFO-S In Progress" at bounding box center [394, 61] width 547 height 25
click at [173, 30] on div "Maestro Visits Projects Work Orders Tasks Properties Geo Assignments 1 Albuquer…" at bounding box center [354, 16] width 708 height 32
drag, startPoint x: 105, startPoint y: 54, endPoint x: 202, endPoint y: 55, distance: 97.1
click at [202, 55] on span "R and L Plumbing - SFO-S" at bounding box center [196, 55] width 151 height 12
drag, startPoint x: 216, startPoint y: 55, endPoint x: 237, endPoint y: 55, distance: 20.4
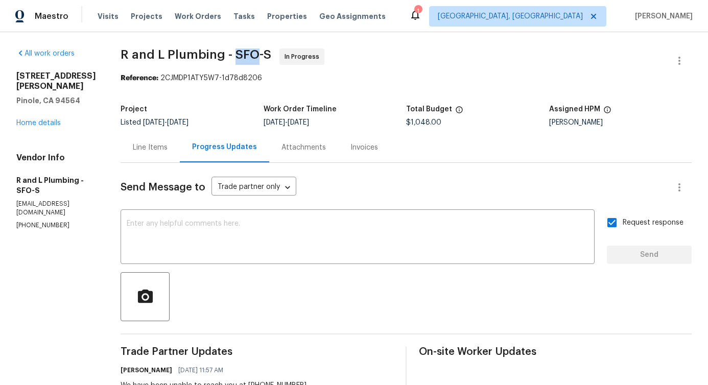
click at [237, 55] on span "R and L Plumbing - SFO-S" at bounding box center [196, 55] width 151 height 12
click at [248, 53] on span "R and L Plumbing - SFO-S" at bounding box center [196, 55] width 151 height 12
drag, startPoint x: 105, startPoint y: 53, endPoint x: 143, endPoint y: 55, distance: 37.4
click at [143, 55] on span "R and L Plumbing - SFO-S" at bounding box center [196, 55] width 151 height 12
drag, startPoint x: 150, startPoint y: 51, endPoint x: 201, endPoint y: 49, distance: 51.6
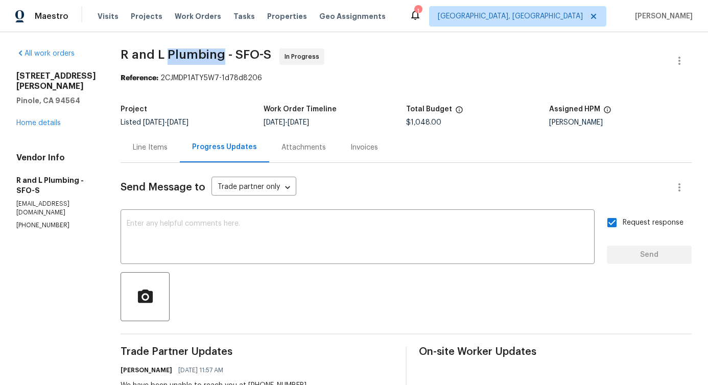
click at [201, 49] on span "R and L Plumbing - SFO-S" at bounding box center [196, 55] width 151 height 12
drag, startPoint x: 217, startPoint y: 55, endPoint x: 236, endPoint y: 55, distance: 18.9
click at [236, 55] on span "R and L Plumbing - SFO-S" at bounding box center [196, 55] width 151 height 12
click at [250, 53] on span "R and L Plumbing - SFO-S" at bounding box center [196, 55] width 151 height 12
drag, startPoint x: 217, startPoint y: 54, endPoint x: 239, endPoint y: 58, distance: 22.5
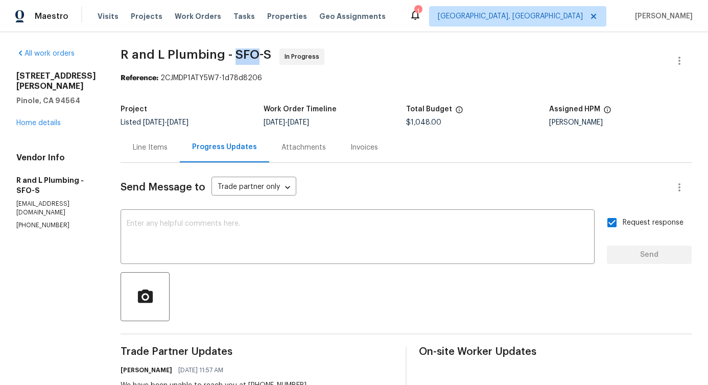
click at [239, 58] on span "R and L Plumbing - SFO-S" at bounding box center [196, 55] width 151 height 12
click at [246, 56] on span "R and L Plumbing - SFO-S" at bounding box center [196, 55] width 151 height 12
drag, startPoint x: 217, startPoint y: 53, endPoint x: 234, endPoint y: 55, distance: 17.5
click at [234, 55] on span "R and L Plumbing - SFO-S" at bounding box center [196, 55] width 151 height 12
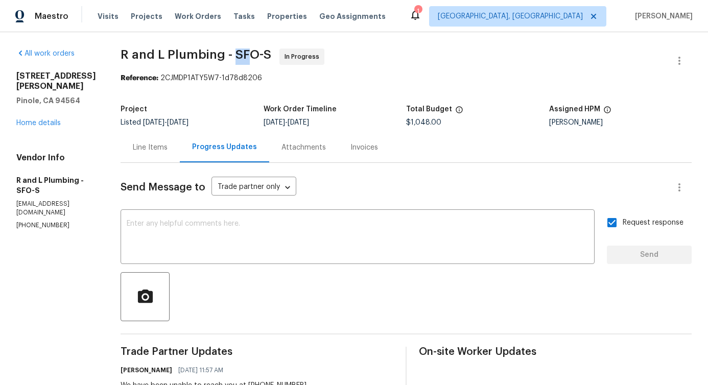
click at [217, 56] on span "R and L Plumbing - SFO-S" at bounding box center [196, 55] width 151 height 12
drag, startPoint x: 217, startPoint y: 53, endPoint x: 235, endPoint y: 53, distance: 17.4
click at [235, 53] on span "R and L Plumbing - SFO-S" at bounding box center [196, 55] width 151 height 12
click at [246, 55] on span "R and L Plumbing - SFO-S" at bounding box center [196, 55] width 151 height 12
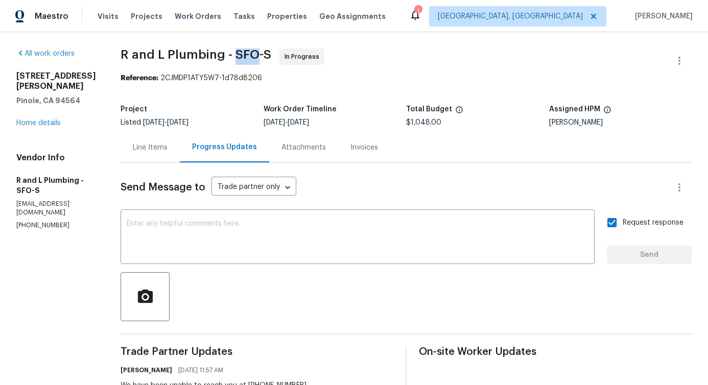
drag, startPoint x: 217, startPoint y: 51, endPoint x: 237, endPoint y: 56, distance: 20.6
click at [237, 56] on span "R and L Plumbing - SFO-S" at bounding box center [196, 55] width 151 height 12
click at [246, 54] on span "R and L Plumbing - SFO-S" at bounding box center [196, 55] width 151 height 12
drag, startPoint x: 106, startPoint y: 53, endPoint x: 202, endPoint y: 59, distance: 96.2
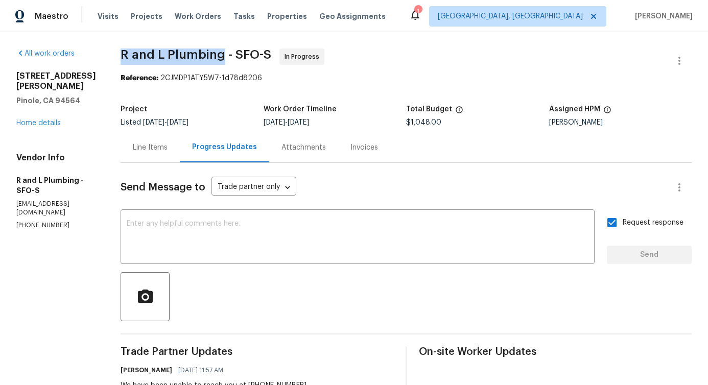
click at [202, 59] on span "R and L Plumbing - SFO-S" at bounding box center [196, 55] width 151 height 12
drag, startPoint x: 216, startPoint y: 53, endPoint x: 229, endPoint y: 55, distance: 13.9
click at [229, 55] on span "R and L Plumbing - SFO-S" at bounding box center [196, 55] width 151 height 12
drag, startPoint x: 214, startPoint y: 54, endPoint x: 238, endPoint y: 50, distance: 24.4
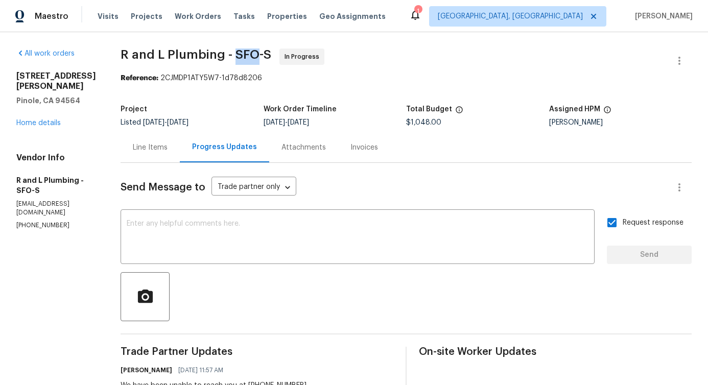
click at [238, 50] on span "R and L Plumbing - SFO-S" at bounding box center [196, 55] width 151 height 12
click at [246, 55] on span "R and L Plumbing - SFO-S" at bounding box center [196, 55] width 151 height 12
drag, startPoint x: 105, startPoint y: 53, endPoint x: 201, endPoint y: 51, distance: 96.6
click at [201, 51] on span "R and L Plumbing - SFO-S" at bounding box center [196, 55] width 151 height 12
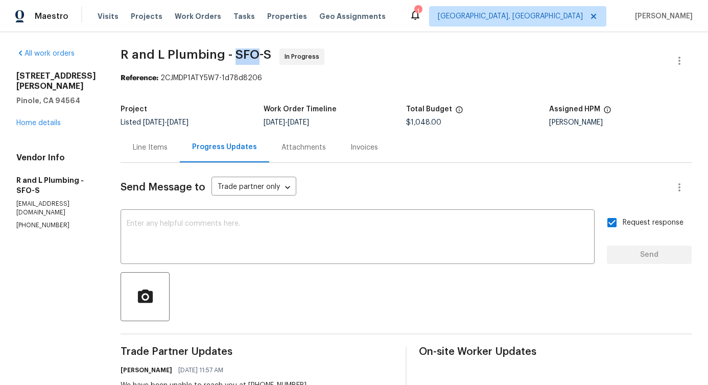
drag, startPoint x: 216, startPoint y: 54, endPoint x: 236, endPoint y: 49, distance: 21.2
click at [236, 49] on span "R and L Plumbing - SFO-S" at bounding box center [196, 55] width 151 height 12
click at [248, 52] on span "R and L Plumbing - SFO-S" at bounding box center [196, 55] width 151 height 12
click at [176, 227] on textarea at bounding box center [358, 238] width 462 height 36
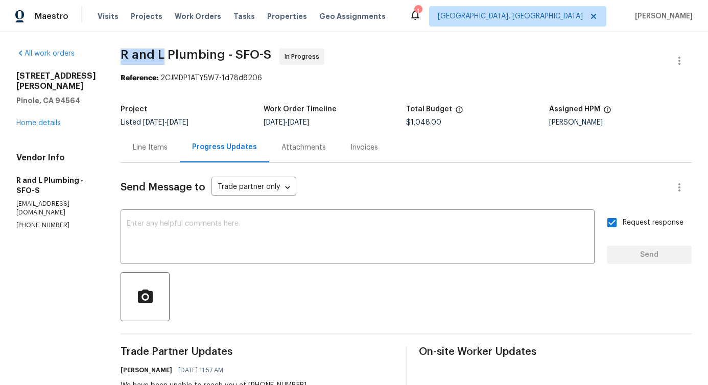
drag, startPoint x: 104, startPoint y: 55, endPoint x: 145, endPoint y: 56, distance: 40.9
click at [145, 56] on span "R and L Plumbing - SFO-S" at bounding box center [196, 55] width 151 height 12
drag, startPoint x: 151, startPoint y: 53, endPoint x: 204, endPoint y: 53, distance: 53.2
click at [204, 53] on span "R and L Plumbing - SFO-S" at bounding box center [196, 55] width 151 height 12
drag, startPoint x: 216, startPoint y: 51, endPoint x: 234, endPoint y: 52, distance: 18.0
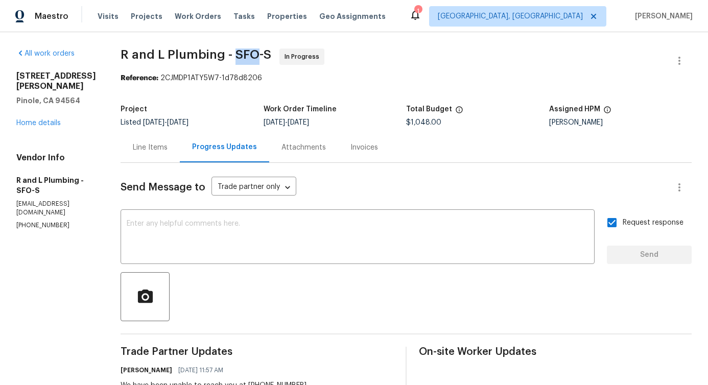
click at [234, 52] on span "R and L Plumbing - SFO-S" at bounding box center [196, 55] width 151 height 12
click at [247, 52] on span "R and L Plumbing - SFO-S" at bounding box center [196, 55] width 151 height 12
drag, startPoint x: 217, startPoint y: 54, endPoint x: 235, endPoint y: 55, distance: 17.4
click at [235, 55] on span "R and L Plumbing - SFO-S" at bounding box center [196, 55] width 151 height 12
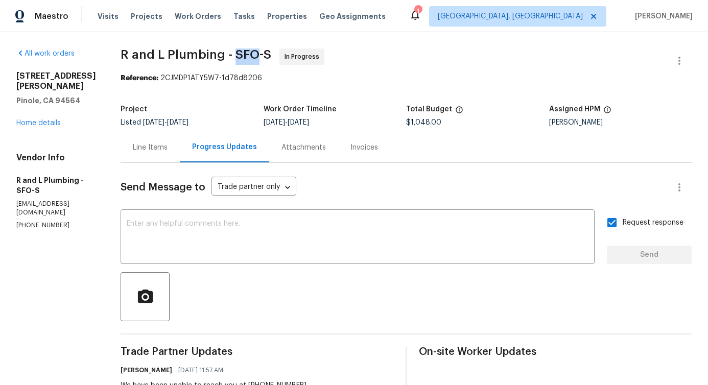
click at [237, 66] on span "R and L Plumbing - SFO-S In Progress" at bounding box center [394, 61] width 547 height 25
click at [176, 54] on span "R and L Plumbing - SFO-S" at bounding box center [196, 55] width 151 height 12
click at [146, 53] on span "R and L Plumbing - SFO-S" at bounding box center [196, 55] width 151 height 12
click at [143, 52] on span "R and L Plumbing - SFO-S" at bounding box center [196, 55] width 151 height 12
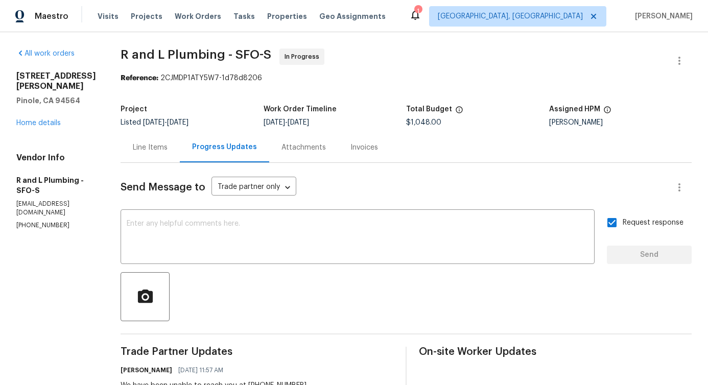
click at [143, 52] on span "R and L Plumbing - SFO-S" at bounding box center [196, 55] width 151 height 12
drag, startPoint x: 144, startPoint y: 77, endPoint x: 246, endPoint y: 96, distance: 104.5
click at [122, 79] on b "Reference:" at bounding box center [140, 78] width 38 height 7
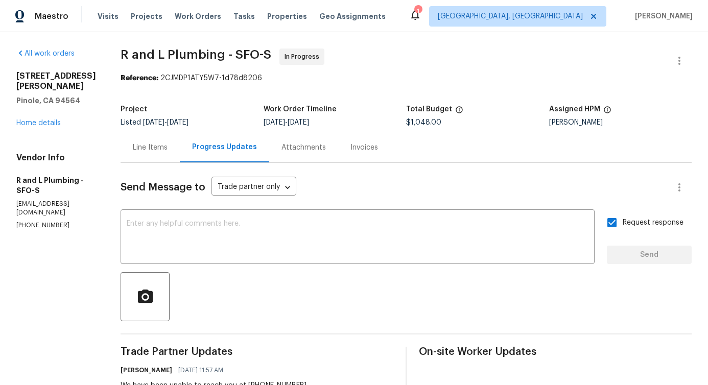
click at [122, 79] on b "Reference:" at bounding box center [140, 78] width 38 height 7
drag, startPoint x: 105, startPoint y: 54, endPoint x: 202, endPoint y: 52, distance: 97.1
click at [202, 52] on span "R and L Plumbing - SFO-S" at bounding box center [196, 55] width 151 height 12
drag, startPoint x: 217, startPoint y: 53, endPoint x: 238, endPoint y: 55, distance: 20.5
click at [238, 55] on span "R and L Plumbing - SFO-S" at bounding box center [196, 55] width 151 height 12
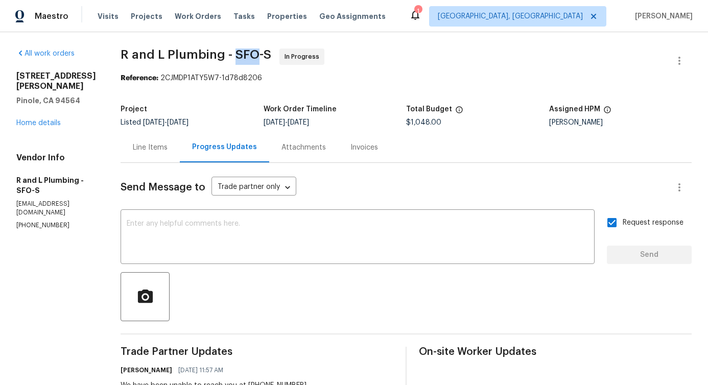
click at [247, 53] on span "R and L Plumbing - SFO-S" at bounding box center [196, 55] width 151 height 12
drag, startPoint x: 217, startPoint y: 54, endPoint x: 240, endPoint y: 57, distance: 23.2
click at [240, 57] on span "R and L Plumbing - SFO-S" at bounding box center [196, 55] width 151 height 12
click at [220, 58] on span "R and L Plumbing - SFO-S" at bounding box center [196, 55] width 151 height 12
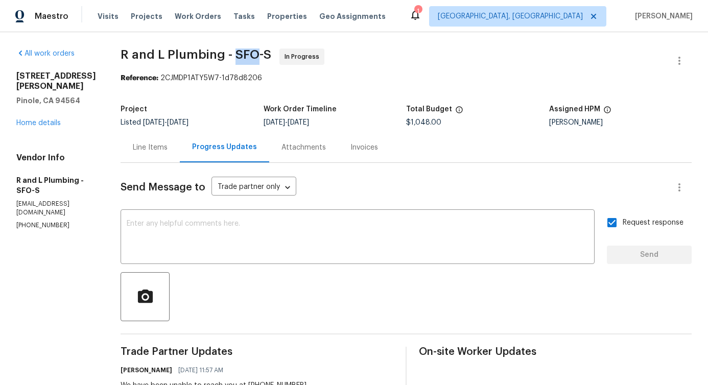
drag, startPoint x: 216, startPoint y: 54, endPoint x: 235, endPoint y: 58, distance: 18.7
click at [235, 58] on span "R and L Plumbing - SFO-S" at bounding box center [196, 55] width 151 height 12
click at [247, 51] on span "R and L Plumbing - SFO-S" at bounding box center [196, 55] width 151 height 12
drag, startPoint x: 218, startPoint y: 54, endPoint x: 236, endPoint y: 50, distance: 18.3
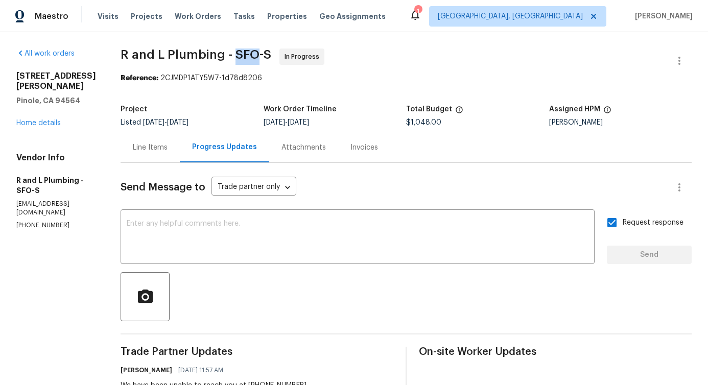
click at [236, 50] on span "R and L Plumbing - SFO-S" at bounding box center [196, 55] width 151 height 12
click at [248, 54] on span "R and L Plumbing - SFO-S" at bounding box center [196, 55] width 151 height 12
drag, startPoint x: 103, startPoint y: 55, endPoint x: 206, endPoint y: 56, distance: 103.8
click at [206, 56] on span "R and L Plumbing - SFO-S" at bounding box center [196, 55] width 151 height 12
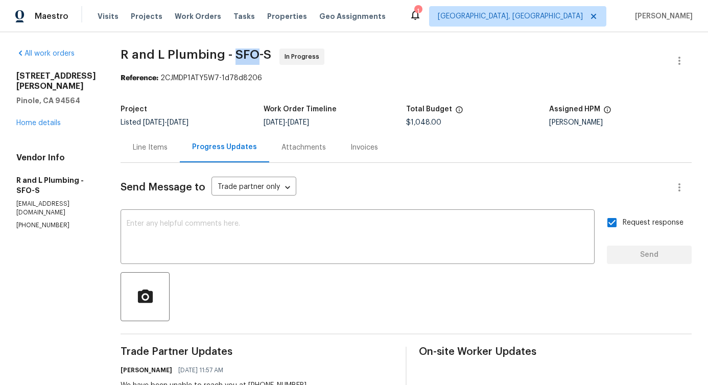
drag, startPoint x: 216, startPoint y: 54, endPoint x: 236, endPoint y: 53, distance: 19.4
click at [236, 53] on span "R and L Plumbing - SFO-S" at bounding box center [196, 55] width 151 height 12
drag, startPoint x: 107, startPoint y: 55, endPoint x: 151, endPoint y: 62, distance: 44.0
click at [151, 62] on span "R and L Plumbing - SFO-S In Progress" at bounding box center [394, 61] width 547 height 25
click at [126, 62] on span "R and L Plumbing - SFO-S In Progress" at bounding box center [394, 61] width 547 height 25
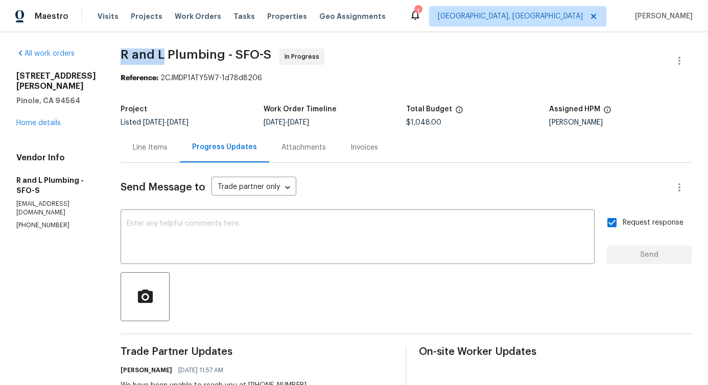
drag, startPoint x: 104, startPoint y: 53, endPoint x: 147, endPoint y: 57, distance: 42.6
click at [147, 57] on span "R and L Plumbing - SFO-S" at bounding box center [196, 55] width 151 height 12
click at [168, 60] on span "R and L Plumbing - SFO-S" at bounding box center [196, 55] width 151 height 12
click at [143, 59] on span "R and L Plumbing - SFO-S" at bounding box center [196, 55] width 151 height 12
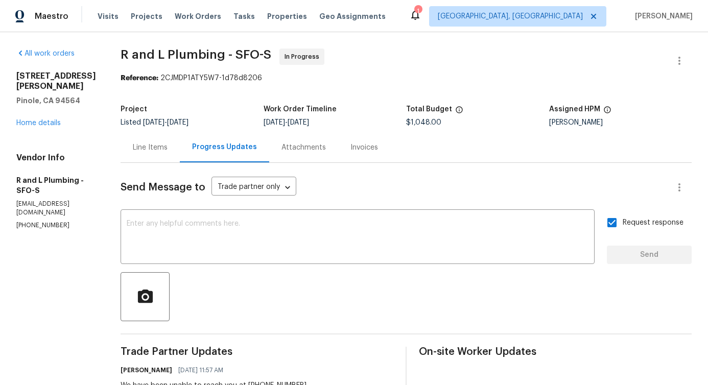
click at [143, 59] on span "R and L Plumbing - SFO-S" at bounding box center [196, 55] width 151 height 12
drag, startPoint x: 104, startPoint y: 56, endPoint x: 144, endPoint y: 56, distance: 39.4
click at [144, 56] on span "R and L Plumbing - SFO-S" at bounding box center [196, 55] width 151 height 12
drag, startPoint x: 152, startPoint y: 55, endPoint x: 205, endPoint y: 58, distance: 53.8
click at [205, 58] on span "R and L Plumbing - SFO-S" at bounding box center [196, 55] width 151 height 12
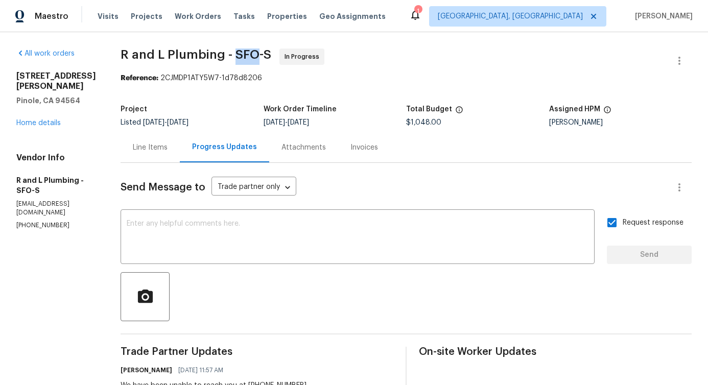
drag, startPoint x: 216, startPoint y: 55, endPoint x: 238, endPoint y: 55, distance: 21.5
click at [238, 55] on span "R and L Plumbing - SFO-S" at bounding box center [196, 55] width 151 height 12
drag, startPoint x: 105, startPoint y: 53, endPoint x: 203, endPoint y: 52, distance: 97.6
click at [203, 52] on span "R and L Plumbing - SFO-S" at bounding box center [196, 55] width 151 height 12
click at [219, 53] on span "R and L Plumbing - SFO-S" at bounding box center [196, 55] width 151 height 12
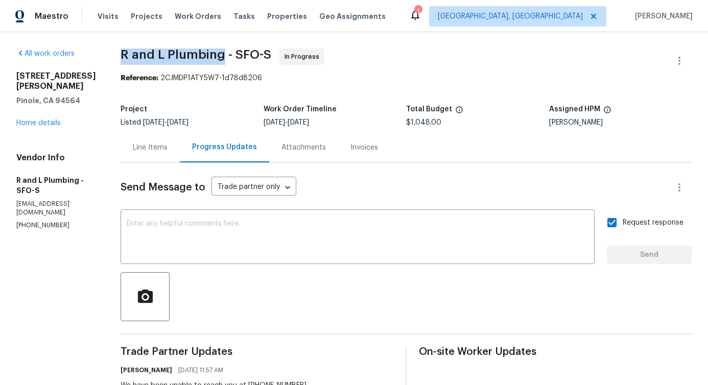
drag, startPoint x: 105, startPoint y: 56, endPoint x: 202, endPoint y: 54, distance: 96.6
click at [202, 54] on span "R and L Plumbing - SFO-S" at bounding box center [196, 55] width 151 height 12
drag, startPoint x: 218, startPoint y: 53, endPoint x: 238, endPoint y: 52, distance: 19.5
click at [238, 52] on span "R and L Plumbing - SFO-S" at bounding box center [196, 55] width 151 height 12
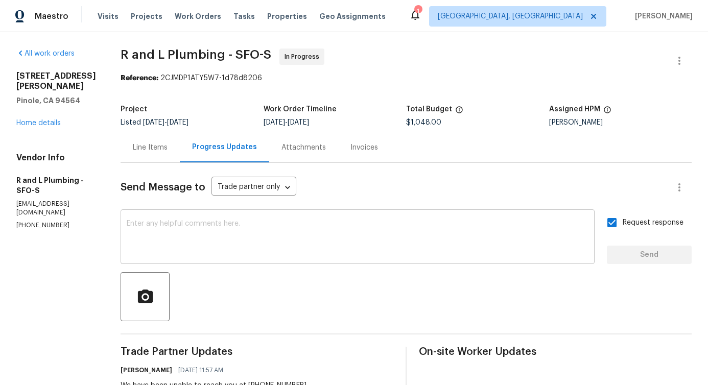
click at [308, 245] on textarea at bounding box center [358, 238] width 462 height 36
drag, startPoint x: 104, startPoint y: 56, endPoint x: 143, endPoint y: 57, distance: 38.9
click at [143, 57] on span "R and L Plumbing - SFO-S" at bounding box center [196, 55] width 151 height 12
drag, startPoint x: 150, startPoint y: 52, endPoint x: 203, endPoint y: 54, distance: 53.2
click at [203, 54] on span "R and L Plumbing - SFO-S" at bounding box center [196, 55] width 151 height 12
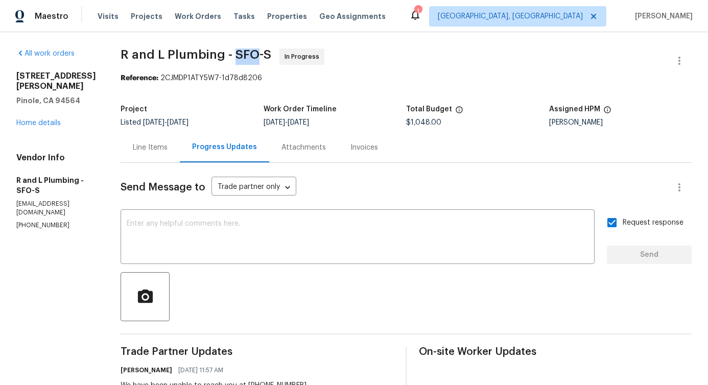
drag, startPoint x: 215, startPoint y: 54, endPoint x: 238, endPoint y: 55, distance: 22.5
click at [238, 55] on span "R and L Plumbing - SFO-S" at bounding box center [196, 55] width 151 height 12
click at [248, 54] on span "R and L Plumbing - SFO-S" at bounding box center [196, 55] width 151 height 12
click at [224, 51] on span "R and L Plumbing - SFO-S" at bounding box center [196, 55] width 151 height 12
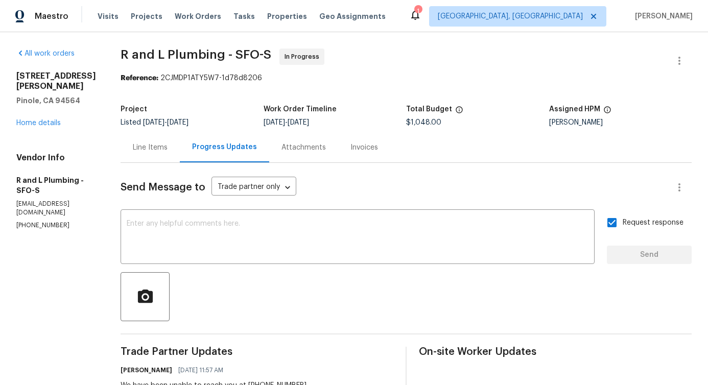
click at [224, 51] on span "R and L Plumbing - SFO-S" at bounding box center [196, 55] width 151 height 12
click at [219, 54] on span "R and L Plumbing - SFO-S" at bounding box center [196, 55] width 151 height 12
drag, startPoint x: 215, startPoint y: 52, endPoint x: 238, endPoint y: 54, distance: 23.1
click at [238, 54] on span "R and L Plumbing - SFO-S" at bounding box center [196, 55] width 151 height 12
drag, startPoint x: 245, startPoint y: 53, endPoint x: 251, endPoint y: 53, distance: 5.6
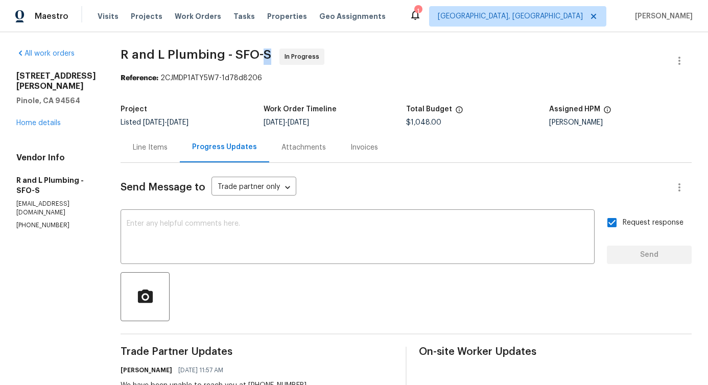
click at [251, 53] on span "R and L Plumbing - SFO-S" at bounding box center [196, 55] width 151 height 12
drag, startPoint x: 215, startPoint y: 50, endPoint x: 237, endPoint y: 56, distance: 22.8
click at [237, 56] on span "R and L Plumbing - SFO-S" at bounding box center [196, 55] width 151 height 12
click at [247, 55] on span "R and L Plumbing - SFO-S" at bounding box center [196, 55] width 151 height 12
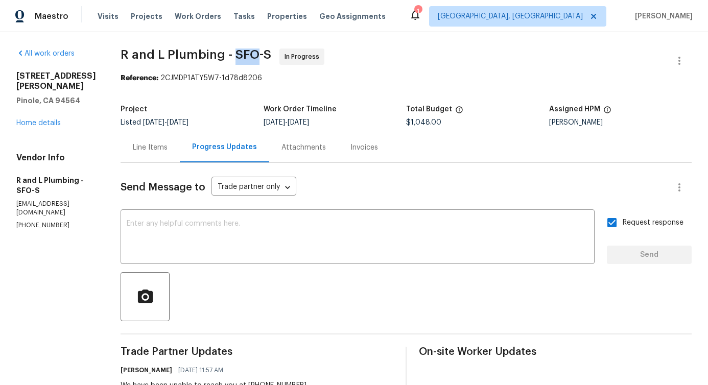
drag, startPoint x: 217, startPoint y: 55, endPoint x: 237, endPoint y: 58, distance: 20.8
click at [237, 58] on span "R and L Plumbing - SFO-S" at bounding box center [196, 55] width 151 height 12
click at [183, 53] on span "R and L Plumbing - SFO-S" at bounding box center [196, 55] width 151 height 12
click at [130, 58] on span "R and L Plumbing - SFO-S" at bounding box center [196, 55] width 151 height 12
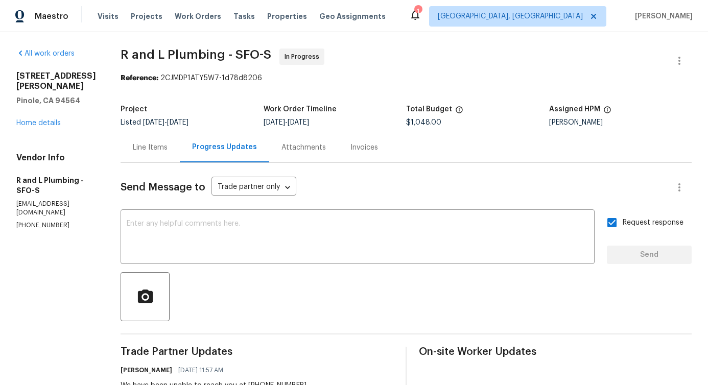
click at [130, 58] on span "R and L Plumbing - SFO-S" at bounding box center [196, 55] width 151 height 12
click at [139, 51] on span "R and L Plumbing - SFO-S" at bounding box center [196, 55] width 151 height 12
click at [156, 54] on span "R and L Plumbing - SFO-S" at bounding box center [196, 55] width 151 height 12
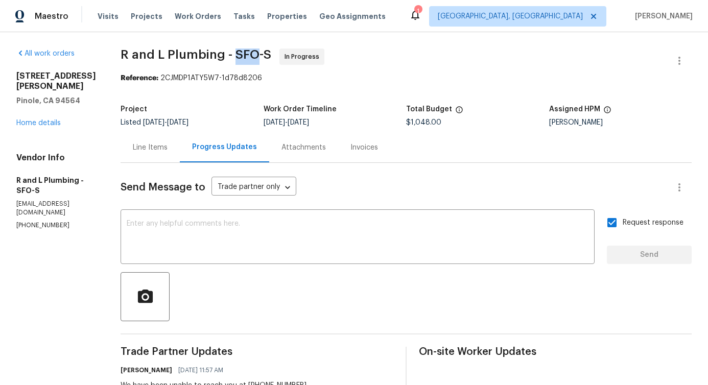
drag, startPoint x: 216, startPoint y: 52, endPoint x: 235, endPoint y: 57, distance: 19.5
click at [235, 57] on span "R and L Plumbing - SFO-S" at bounding box center [196, 55] width 151 height 12
drag, startPoint x: 264, startPoint y: 59, endPoint x: 297, endPoint y: 59, distance: 33.2
click at [297, 59] on div "In Progress" at bounding box center [302, 57] width 45 height 16
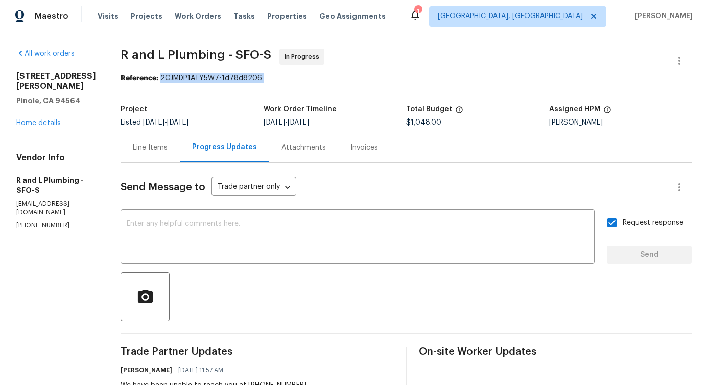
drag, startPoint x: 145, startPoint y: 80, endPoint x: 229, endPoint y: 87, distance: 84.7
drag, startPoint x: 104, startPoint y: 55, endPoint x: 110, endPoint y: 55, distance: 5.6
click at [121, 55] on span "R and L Plumbing - SFO-S" at bounding box center [196, 55] width 151 height 12
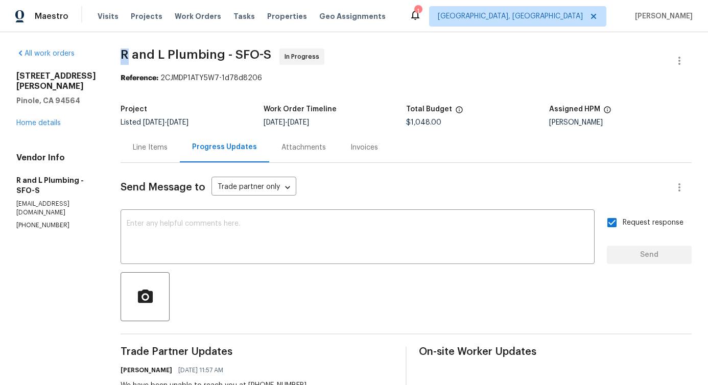
click at [123, 59] on span "R and L Plumbing - SFO-S" at bounding box center [196, 55] width 151 height 12
click at [137, 55] on span "R and L Plumbing - SFO-S" at bounding box center [196, 55] width 151 height 12
drag, startPoint x: 149, startPoint y: 53, endPoint x: 202, endPoint y: 56, distance: 52.8
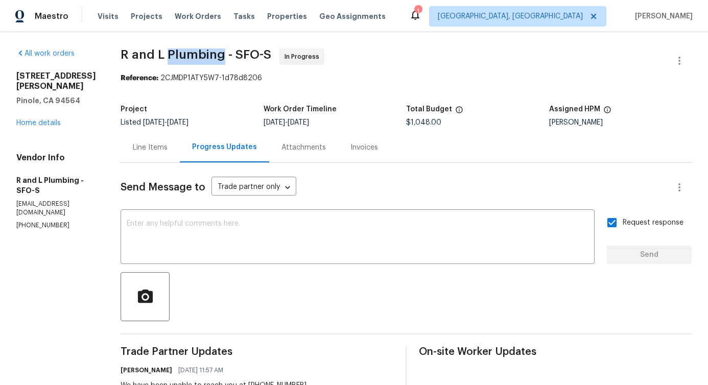
click at [202, 56] on span "R and L Plumbing - SFO-S" at bounding box center [196, 55] width 151 height 12
drag, startPoint x: 217, startPoint y: 55, endPoint x: 241, endPoint y: 55, distance: 23.5
click at [241, 55] on span "R and L Plumbing - SFO-S" at bounding box center [196, 55] width 151 height 12
click at [248, 53] on span "R and L Plumbing - SFO-S" at bounding box center [196, 55] width 151 height 12
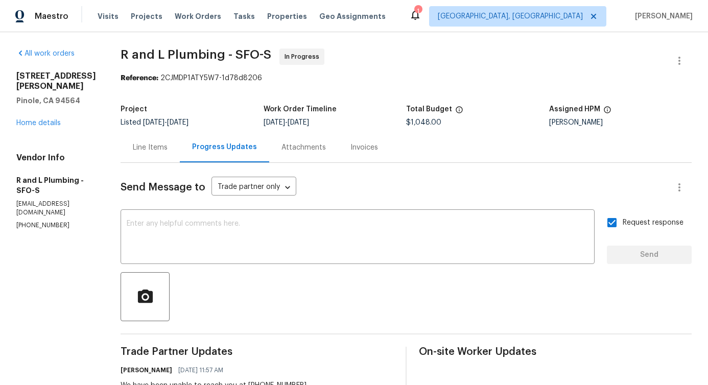
click at [248, 53] on span "R and L Plumbing - SFO-S" at bounding box center [196, 55] width 151 height 12
click at [250, 54] on span "R and L Plumbing - SFO-S" at bounding box center [196, 55] width 151 height 12
click at [246, 52] on span "R and L Plumbing - SFO-S" at bounding box center [196, 55] width 151 height 12
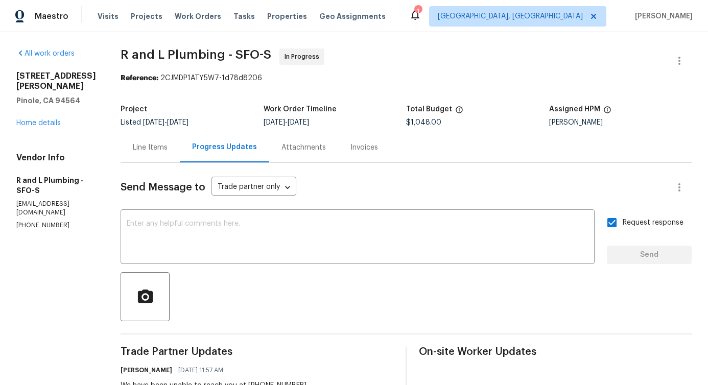
click at [246, 52] on span "R and L Plumbing - SFO-S" at bounding box center [196, 55] width 151 height 12
click at [212, 56] on span "R and L Plumbing - SFO-S" at bounding box center [196, 55] width 151 height 12
drag, startPoint x: 214, startPoint y: 55, endPoint x: 234, endPoint y: 55, distance: 19.9
click at [234, 55] on span "R and L Plumbing - SFO-S" at bounding box center [196, 55] width 151 height 12
click at [247, 58] on span "R and L Plumbing - SFO-S" at bounding box center [196, 55] width 151 height 12
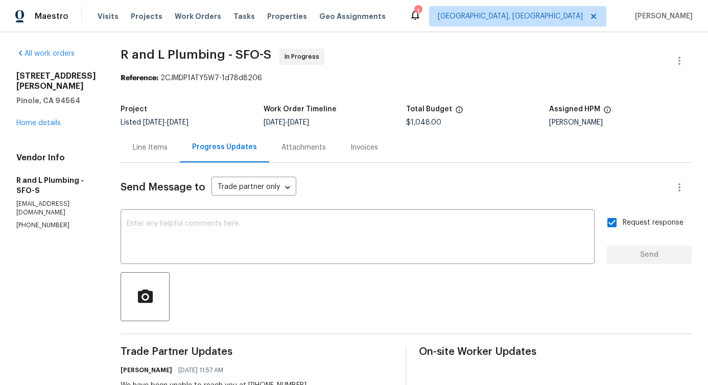
click at [247, 58] on span "R and L Plumbing - SFO-S" at bounding box center [196, 55] width 151 height 12
drag, startPoint x: 216, startPoint y: 53, endPoint x: 238, endPoint y: 56, distance: 21.6
click at [238, 56] on span "R and L Plumbing - SFO-S" at bounding box center [196, 55] width 151 height 12
drag, startPoint x: 246, startPoint y: 53, endPoint x: 253, endPoint y: 62, distance: 11.7
click at [253, 62] on span "R and L Plumbing - SFO-S In Progress" at bounding box center [394, 61] width 547 height 25
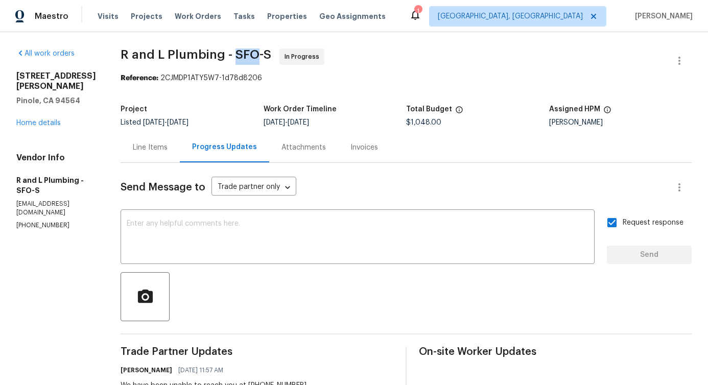
drag, startPoint x: 216, startPoint y: 52, endPoint x: 240, endPoint y: 59, distance: 25.4
click at [240, 59] on span "R and L Plumbing - SFO-S" at bounding box center [196, 55] width 151 height 12
click at [187, 55] on span "R and L Plumbing - SFO-S" at bounding box center [196, 55] width 151 height 12
click at [122, 54] on span "R and L Plumbing - SFO-S" at bounding box center [196, 55] width 151 height 12
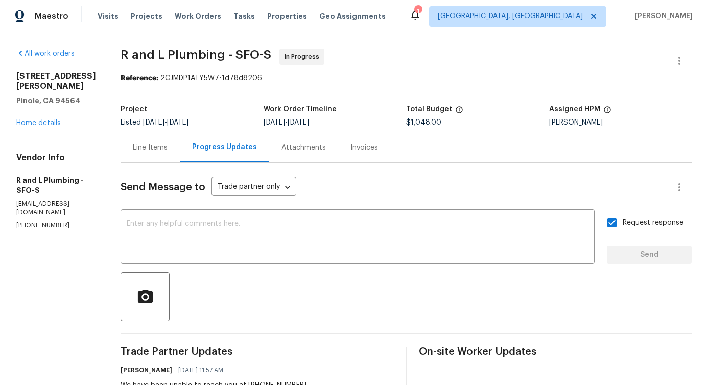
click at [122, 54] on span "R and L Plumbing - SFO-S" at bounding box center [196, 55] width 151 height 12
click at [121, 54] on span "R and L Plumbing - SFO-S" at bounding box center [196, 55] width 151 height 12
drag, startPoint x: 104, startPoint y: 53, endPoint x: 146, endPoint y: 53, distance: 41.9
click at [146, 53] on span "R and L Plumbing - SFO-S" at bounding box center [196, 55] width 151 height 12
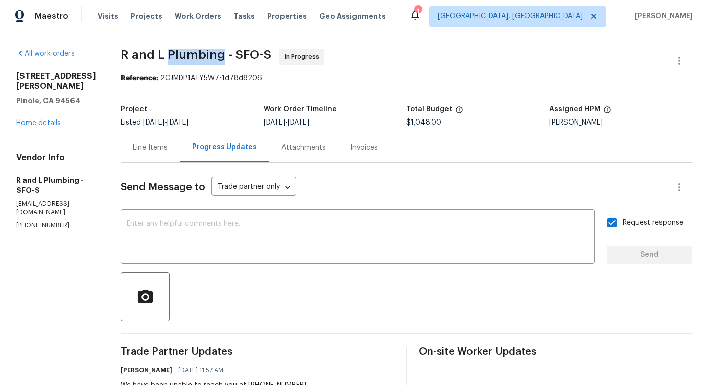
drag, startPoint x: 150, startPoint y: 53, endPoint x: 204, endPoint y: 58, distance: 54.4
click at [204, 58] on span "R and L Plumbing - SFO-S" at bounding box center [196, 55] width 151 height 12
drag, startPoint x: 216, startPoint y: 52, endPoint x: 234, endPoint y: 55, distance: 18.1
click at [234, 55] on span "R and L Plumbing - SFO-S" at bounding box center [196, 55] width 151 height 12
click at [220, 60] on span "R and L Plumbing - SFO-S" at bounding box center [196, 55] width 151 height 12
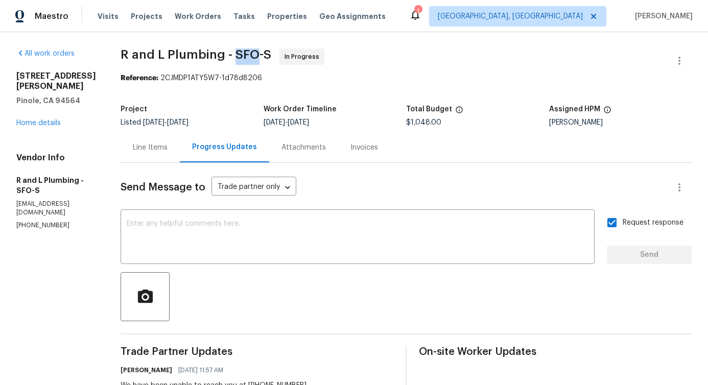
drag, startPoint x: 217, startPoint y: 52, endPoint x: 239, endPoint y: 52, distance: 22.0
click at [239, 52] on span "R and L Plumbing - SFO-S" at bounding box center [196, 55] width 151 height 12
click at [131, 56] on span "R and L Plumbing - SFO-S" at bounding box center [196, 55] width 151 height 12
drag, startPoint x: 105, startPoint y: 51, endPoint x: 147, endPoint y: 54, distance: 42.0
click at [147, 54] on span "R and L Plumbing - SFO-S" at bounding box center [196, 55] width 151 height 12
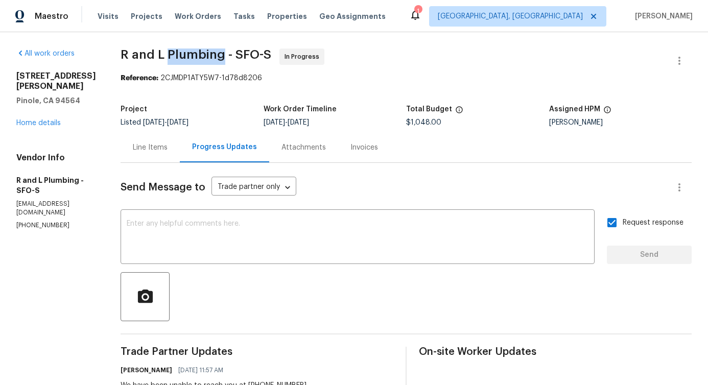
drag, startPoint x: 150, startPoint y: 52, endPoint x: 204, endPoint y: 55, distance: 54.8
click at [204, 55] on span "R and L Plumbing - SFO-S" at bounding box center [196, 55] width 151 height 12
drag, startPoint x: 216, startPoint y: 52, endPoint x: 237, endPoint y: 56, distance: 21.8
click at [237, 56] on span "R and L Plumbing - SFO-S" at bounding box center [196, 55] width 151 height 12
drag, startPoint x: 246, startPoint y: 55, endPoint x: 260, endPoint y: 54, distance: 13.8
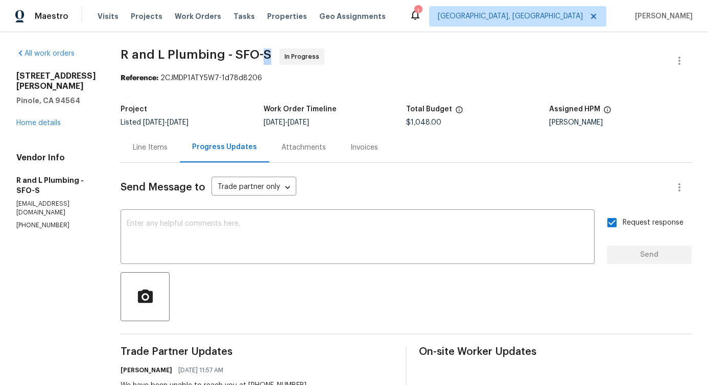
click at [260, 54] on span "R and L Plumbing - SFO-S In Progress" at bounding box center [394, 61] width 547 height 25
drag, startPoint x: 267, startPoint y: 56, endPoint x: 304, endPoint y: 63, distance: 37.5
click at [304, 63] on span "R and L Plumbing - SFO-S In Progress" at bounding box center [394, 61] width 547 height 25
drag, startPoint x: 264, startPoint y: 59, endPoint x: 297, endPoint y: 62, distance: 33.9
click at [298, 62] on div "In Progress" at bounding box center [302, 57] width 45 height 16
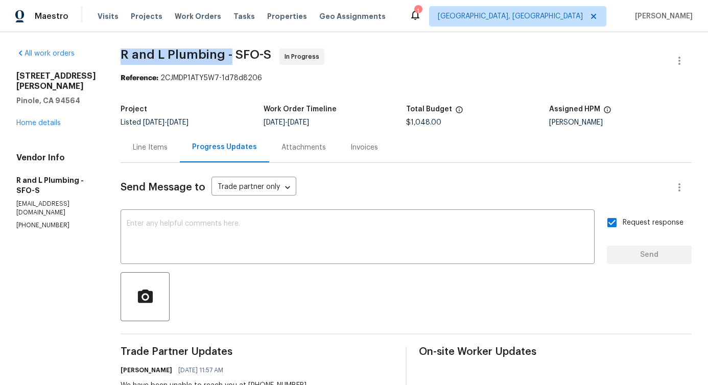
drag, startPoint x: 100, startPoint y: 54, endPoint x: 211, endPoint y: 54, distance: 110.9
copy span "R and L Plumbing -"
